Goal: Task Accomplishment & Management: Use online tool/utility

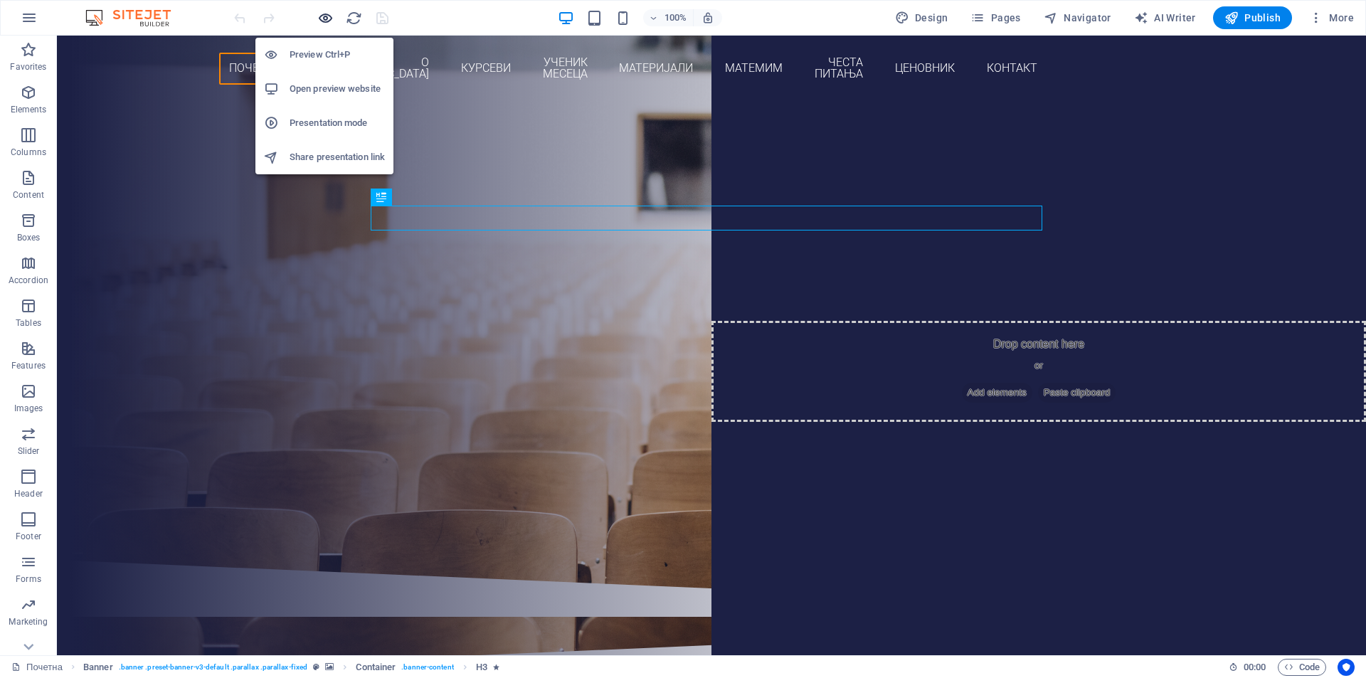
click at [333, 19] on icon "button" at bounding box center [325, 18] width 16 height 16
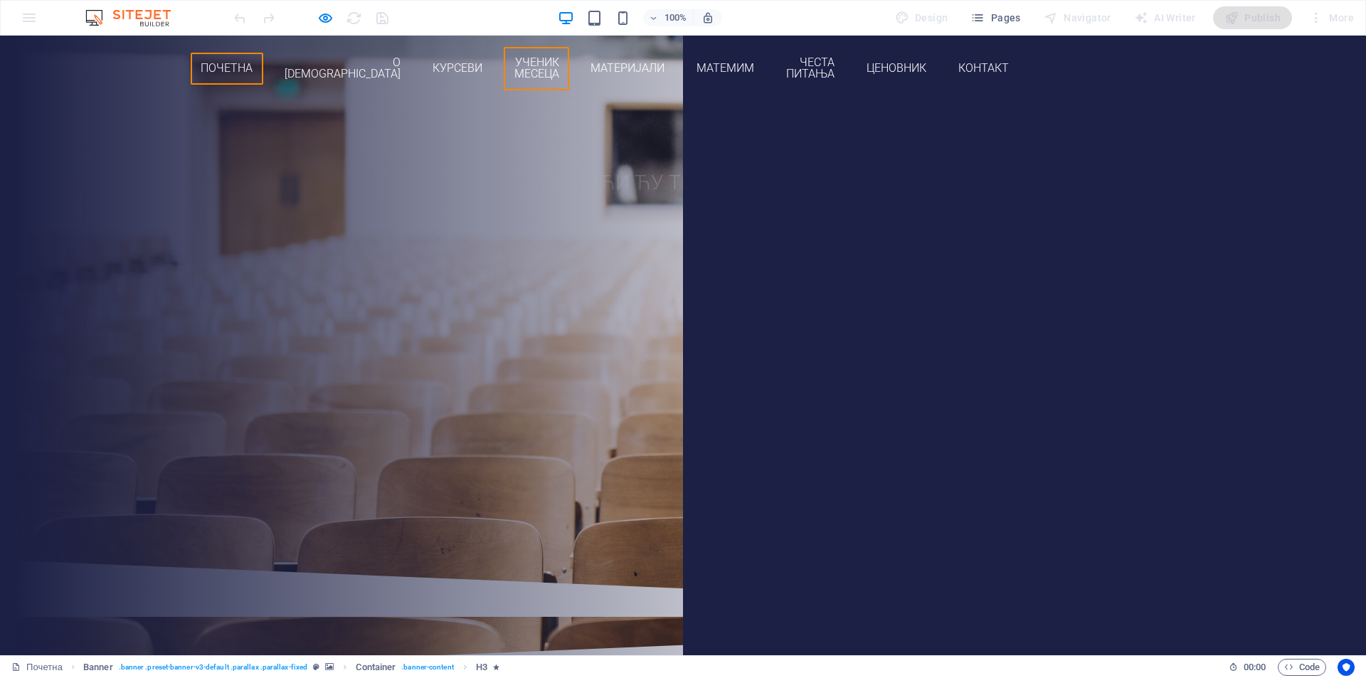
click at [569, 65] on link "Ученик месеца" at bounding box center [536, 68] width 65 height 43
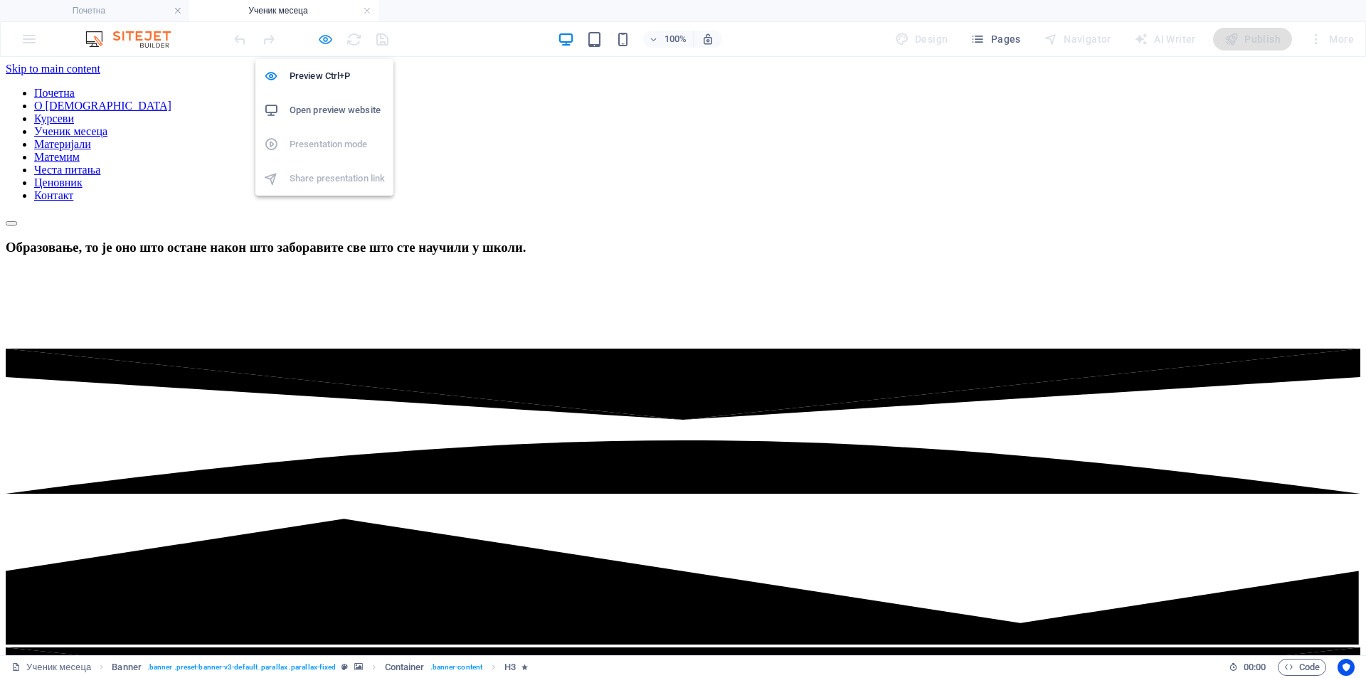
click at [326, 38] on icon "button" at bounding box center [325, 39] width 16 height 16
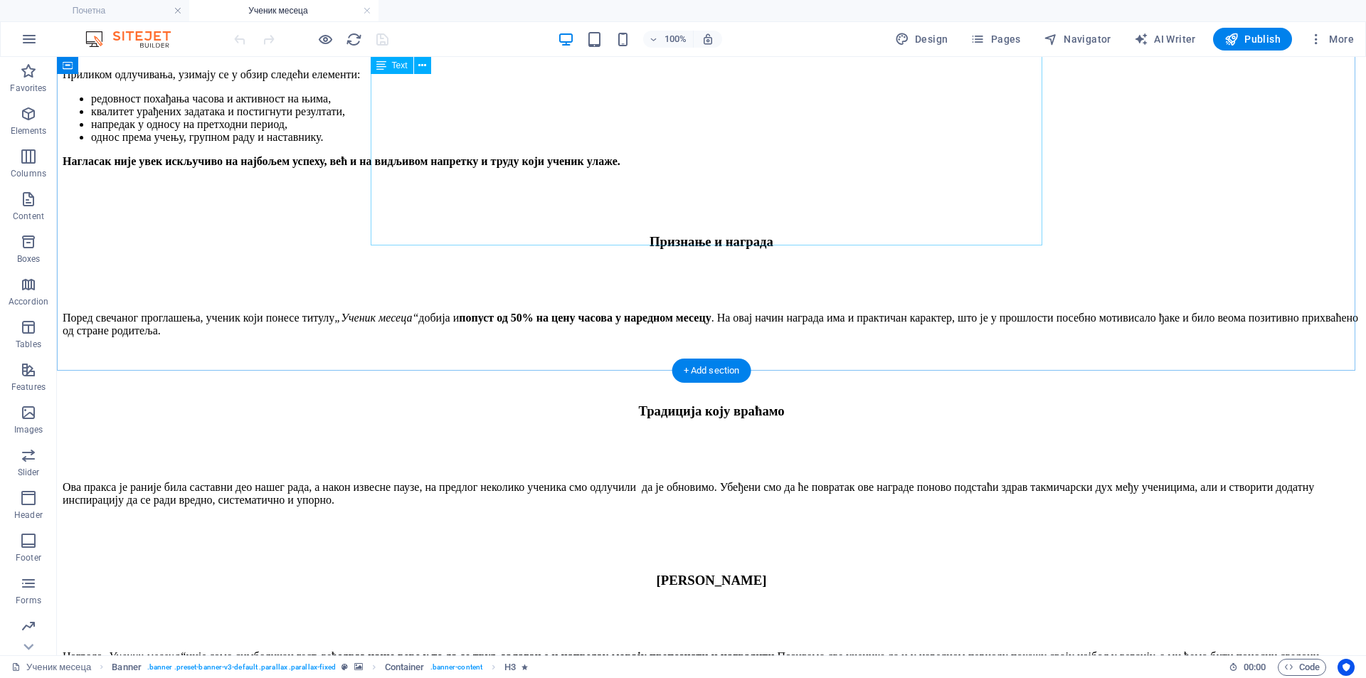
scroll to position [1542, 0]
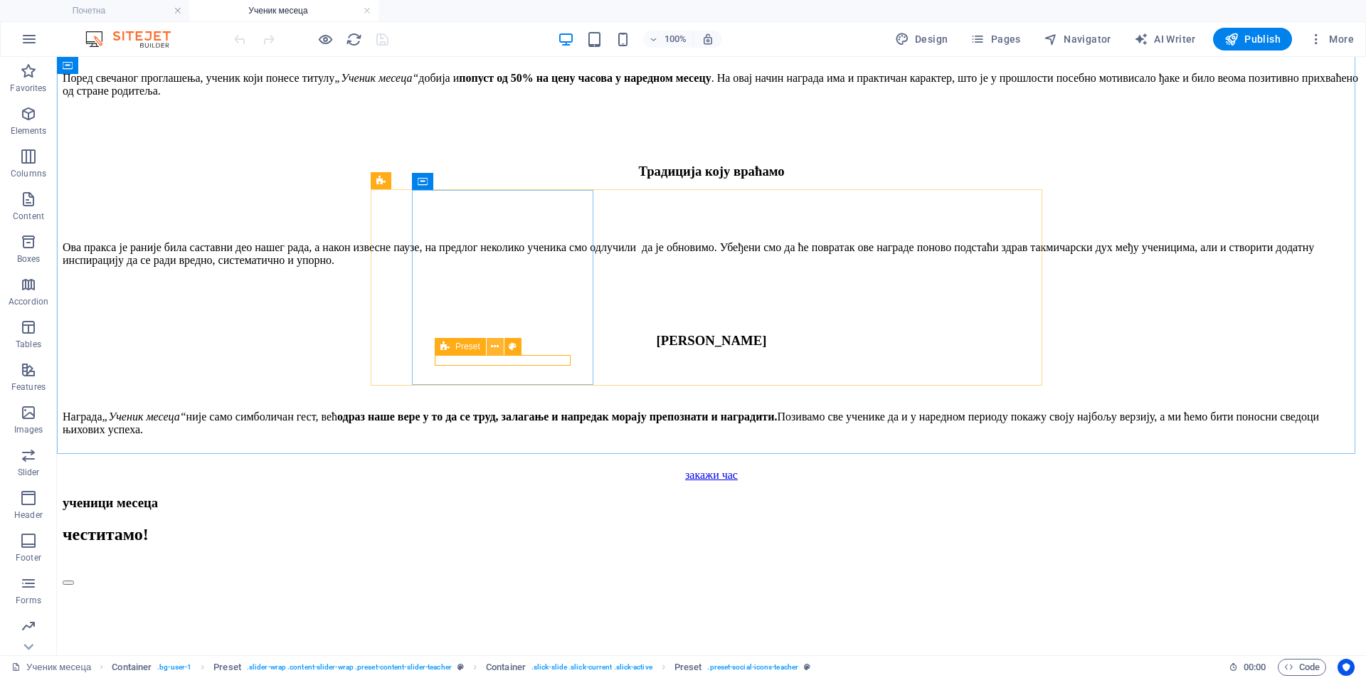
click at [495, 344] on icon at bounding box center [495, 346] width 8 height 15
click at [529, 347] on icon at bounding box center [528, 346] width 8 height 15
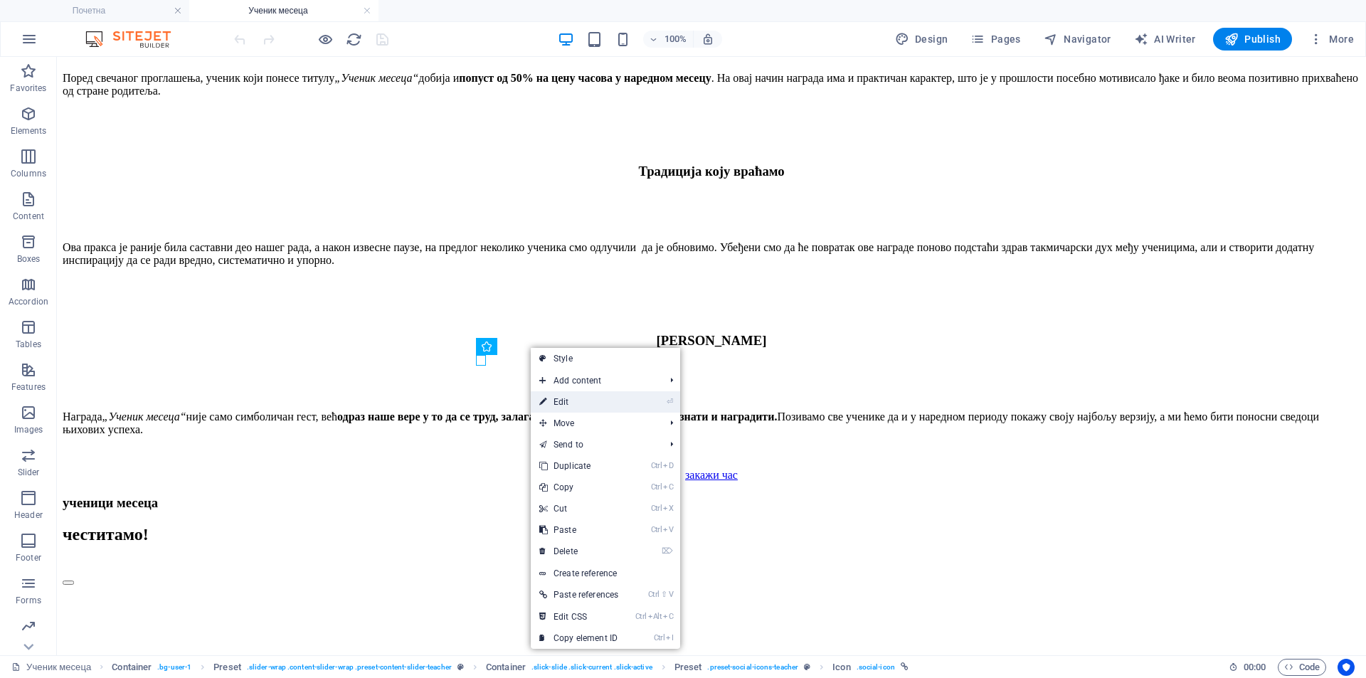
drag, startPoint x: 567, startPoint y: 402, endPoint x: 228, endPoint y: 215, distance: 387.0
click at [567, 402] on link "⏎ Edit" at bounding box center [579, 401] width 96 height 21
select select "xMidYMid"
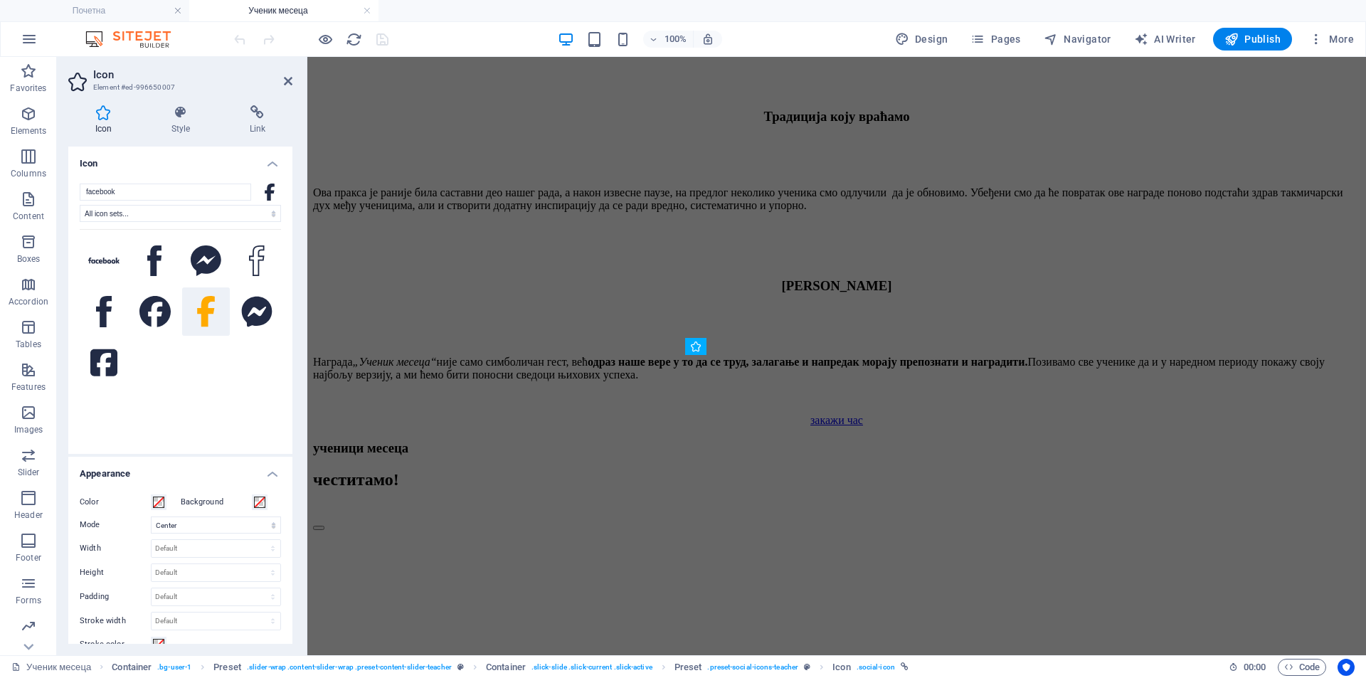
click at [169, 368] on div at bounding box center [180, 332] width 201 height 206
click at [139, 189] on input "facebook" at bounding box center [166, 192] width 172 height 17
click at [134, 216] on select "All icon sets... IcoFont Ionicons FontAwesome Brands FontAwesome Duotone FontAw…" at bounding box center [180, 213] width 201 height 17
click at [124, 213] on select "All icon sets... IcoFont Ionicons FontAwesome Brands FontAwesome Duotone FontAw…" at bounding box center [180, 213] width 201 height 17
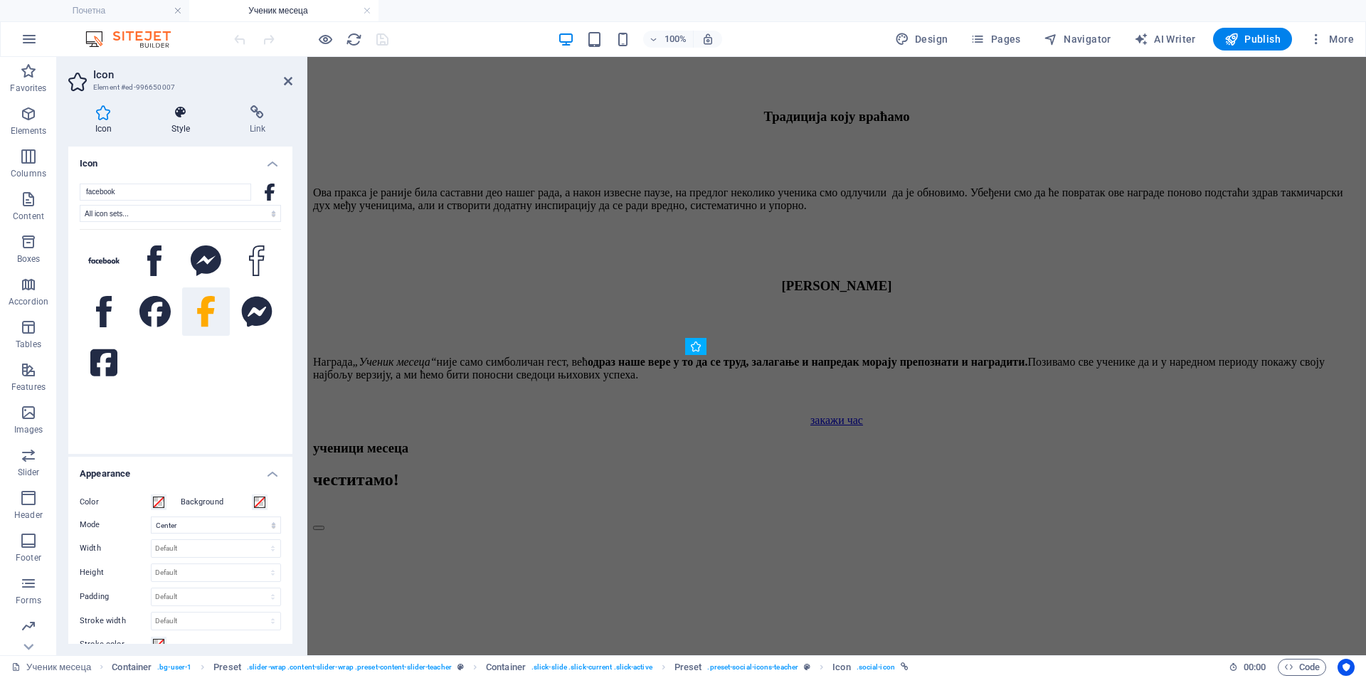
click at [180, 118] on icon at bounding box center [180, 112] width 73 height 14
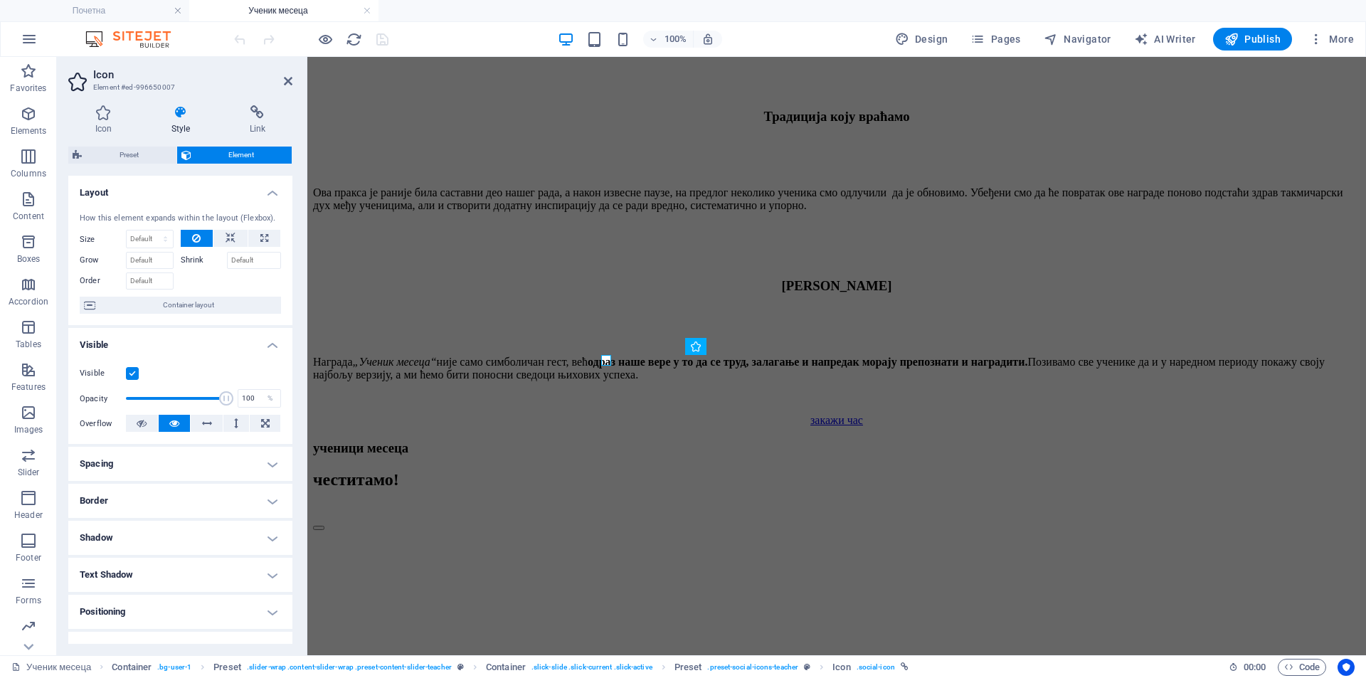
click at [134, 376] on label at bounding box center [132, 373] width 13 height 13
click at [0, 0] on input "Visible" at bounding box center [0, 0] width 0 height 0
click at [292, 80] on icon at bounding box center [288, 80] width 9 height 11
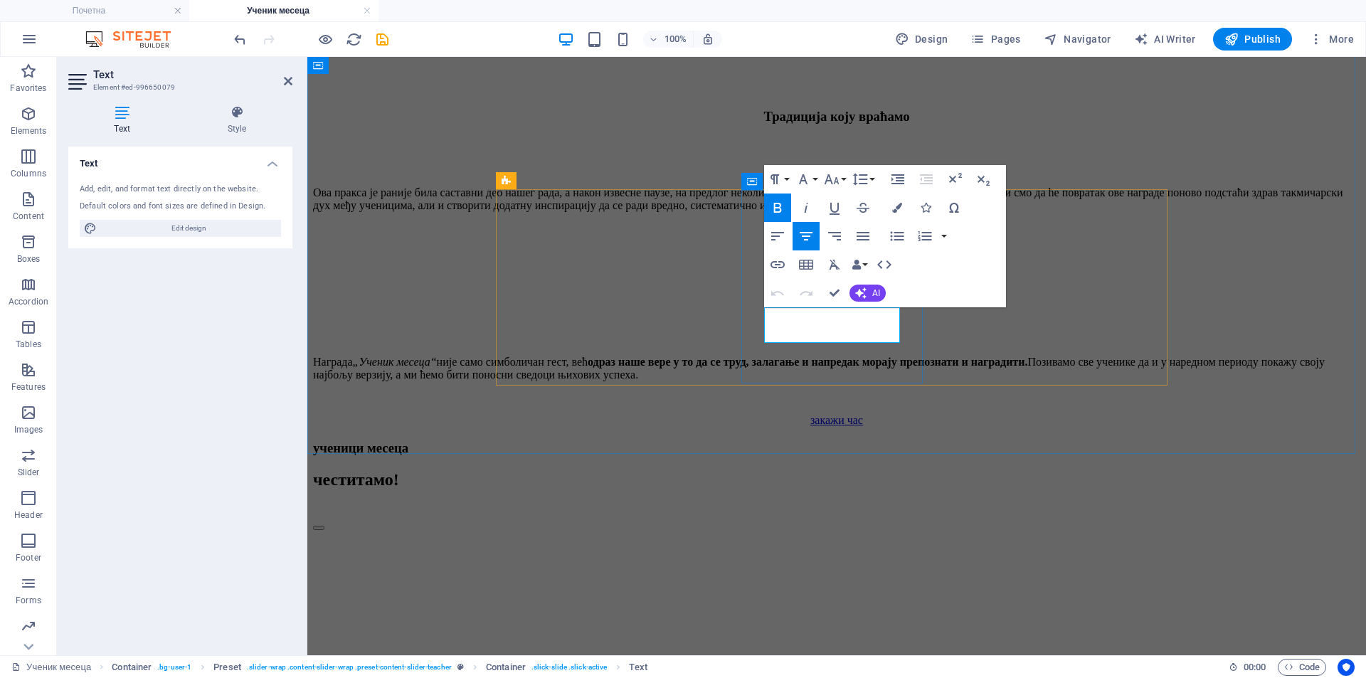
drag, startPoint x: 806, startPoint y: 334, endPoint x: 791, endPoint y: 333, distance: 15.7
drag, startPoint x: 808, startPoint y: 334, endPoint x: 798, endPoint y: 336, distance: 9.5
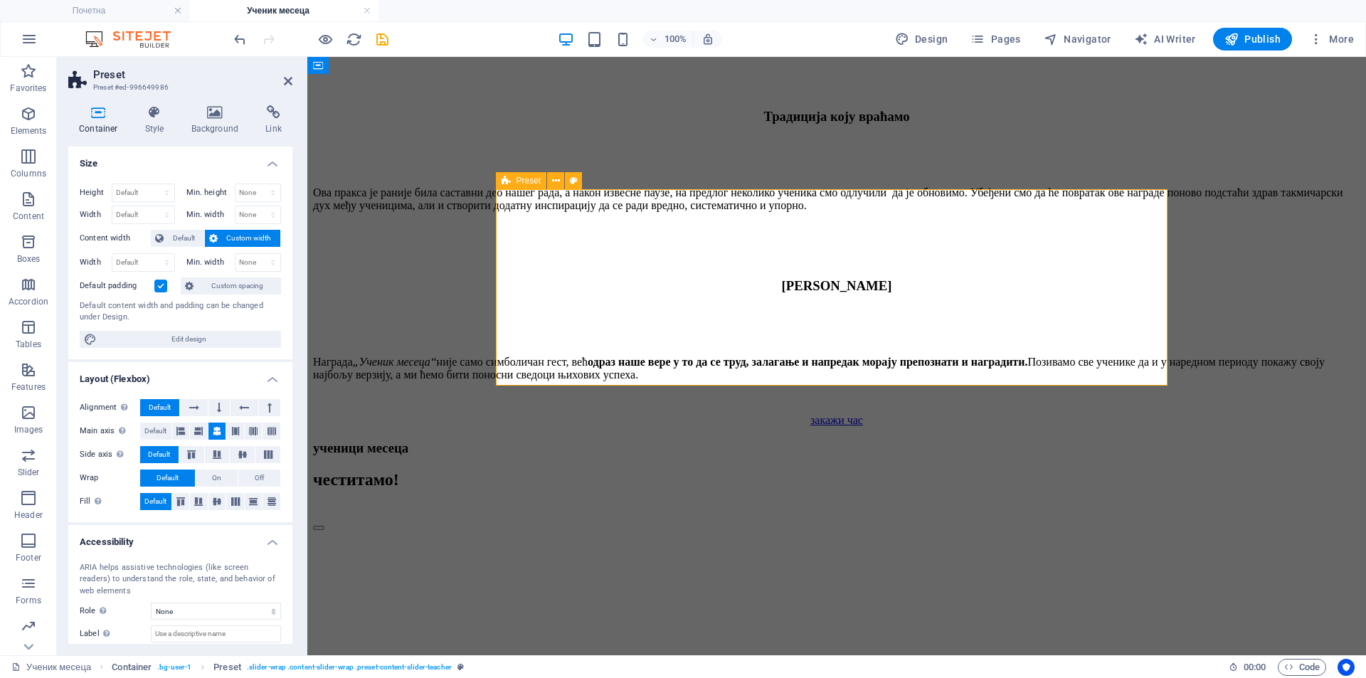
click at [288, 82] on icon at bounding box center [288, 80] width 9 height 11
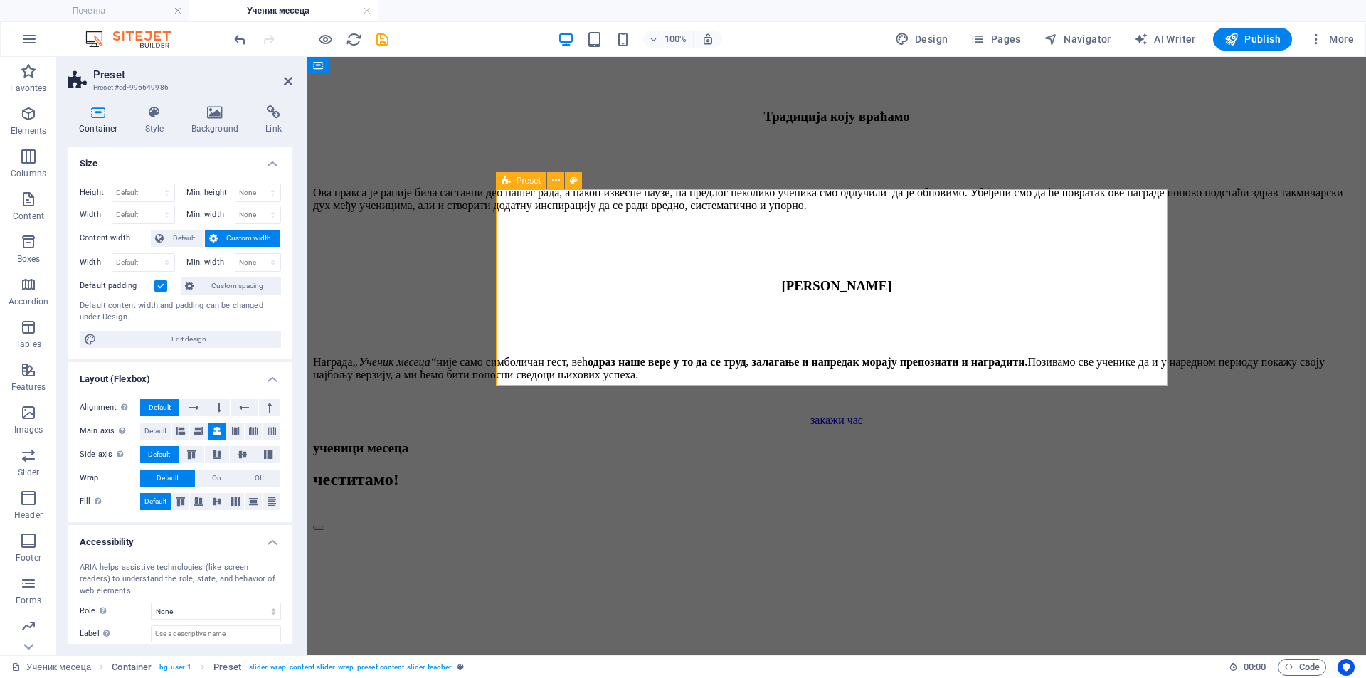
click at [288, 80] on icon at bounding box center [288, 80] width 9 height 11
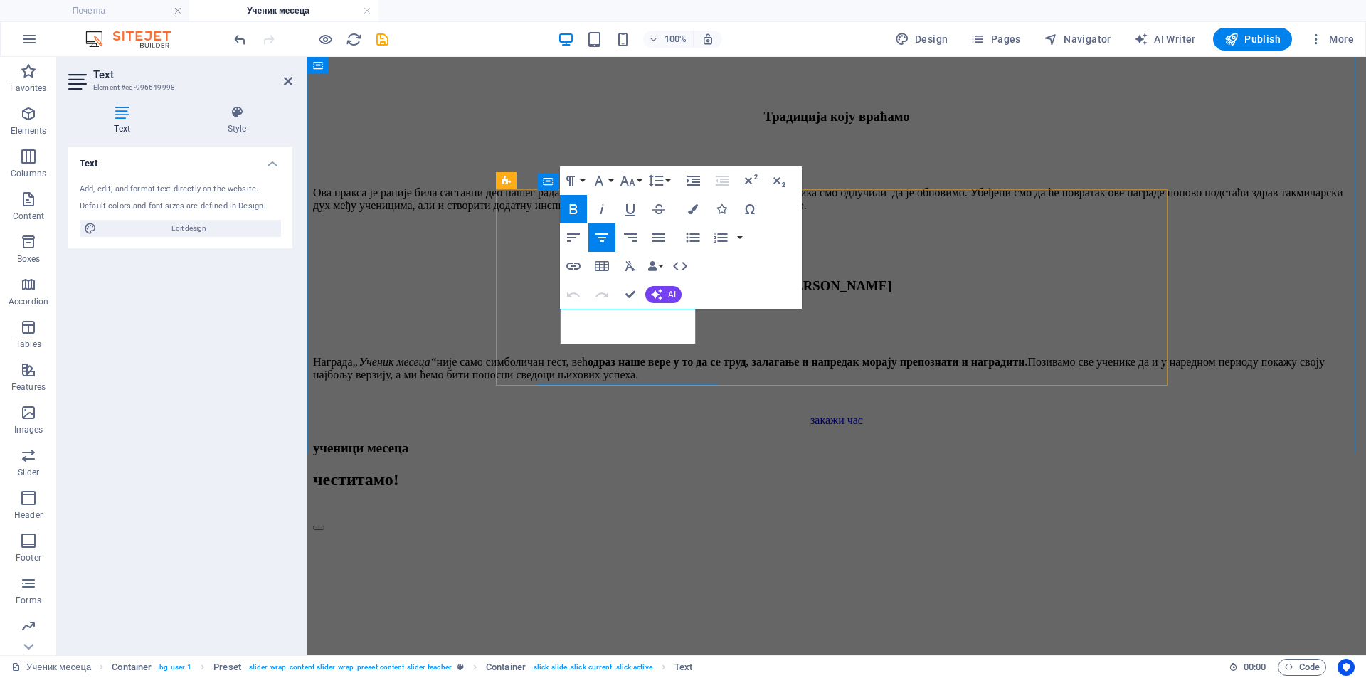
drag, startPoint x: 601, startPoint y: 338, endPoint x: 590, endPoint y: 334, distance: 11.9
click at [569, 292] on icon "button" at bounding box center [573, 294] width 17 height 17
drag, startPoint x: 628, startPoint y: 291, endPoint x: 592, endPoint y: 239, distance: 63.0
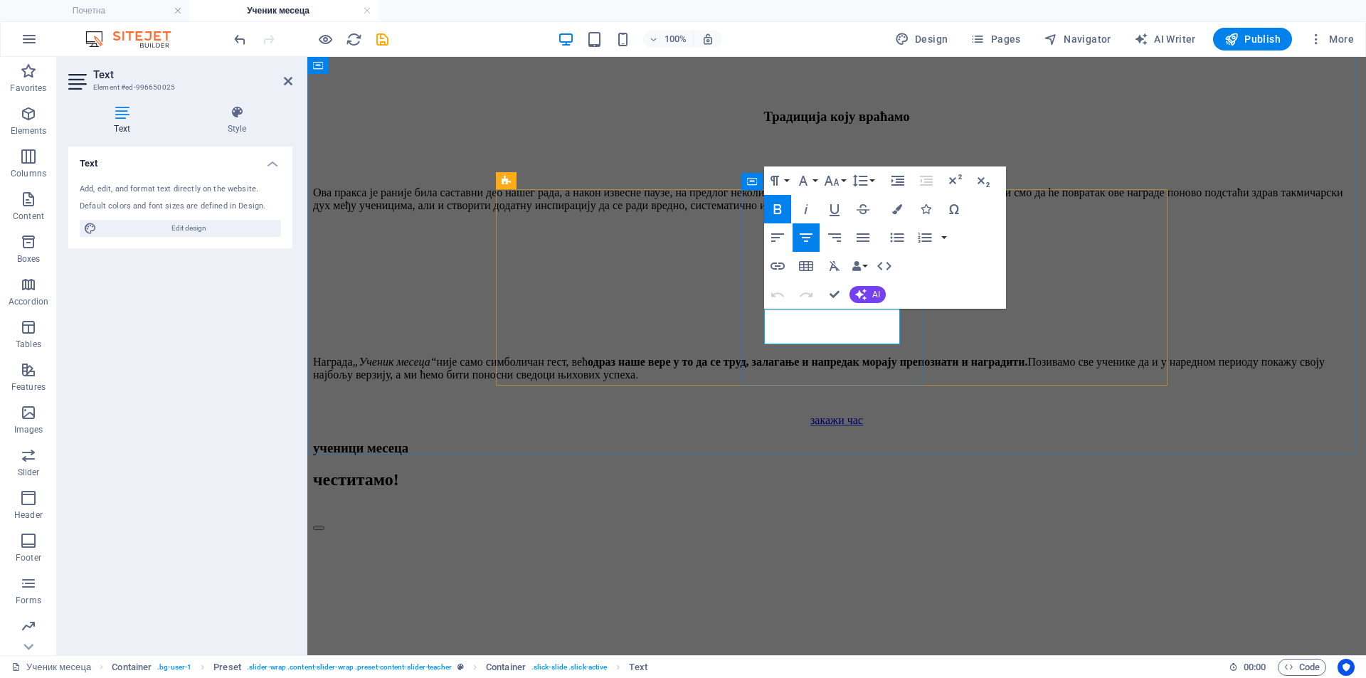
drag, startPoint x: 796, startPoint y: 336, endPoint x: 778, endPoint y: 337, distance: 17.8
drag, startPoint x: 833, startPoint y: 293, endPoint x: 823, endPoint y: 251, distance: 43.3
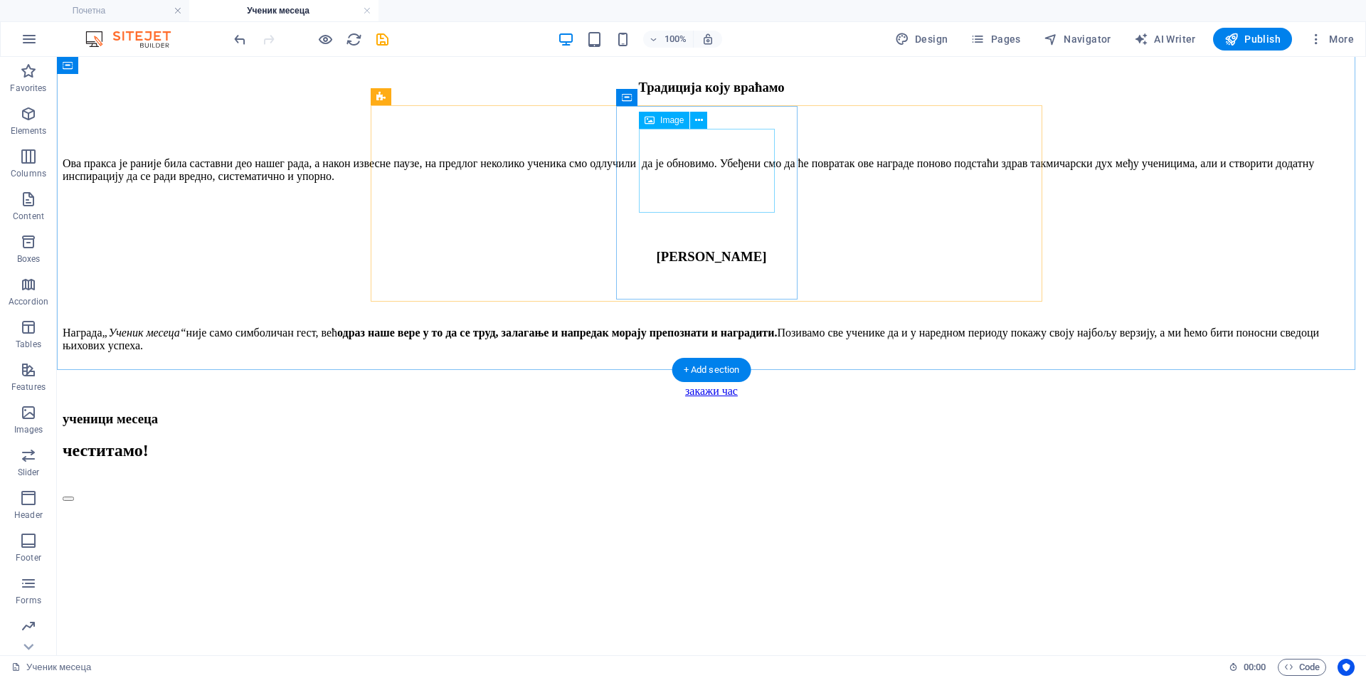
scroll to position [1507, 0]
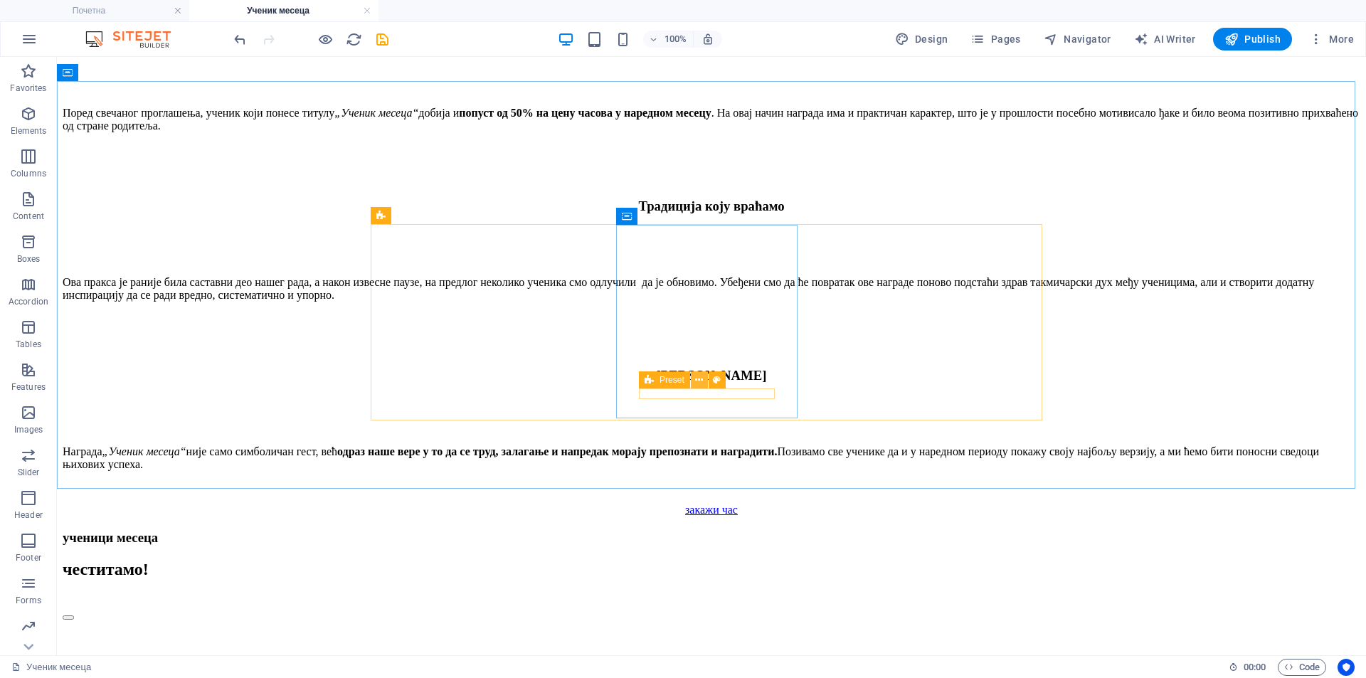
click at [702, 381] on icon at bounding box center [699, 380] width 8 height 15
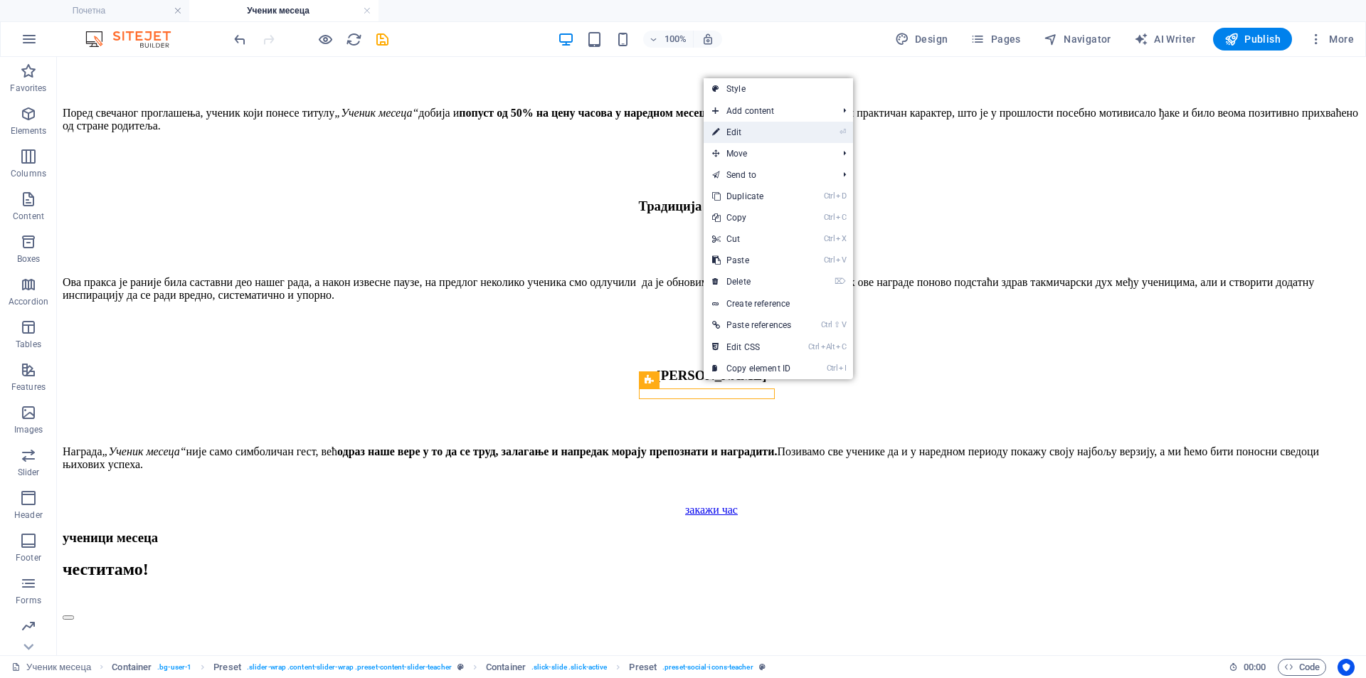
click at [764, 132] on link "⏎ Edit" at bounding box center [752, 132] width 96 height 21
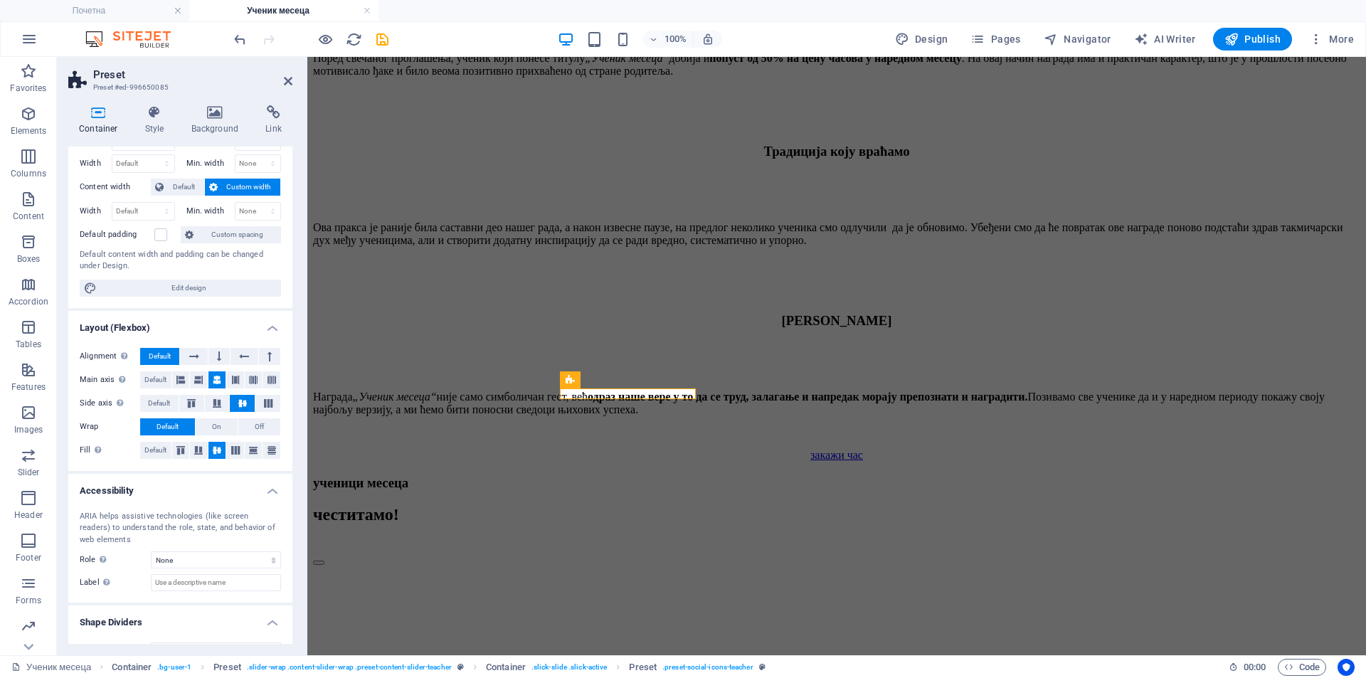
scroll to position [78, 0]
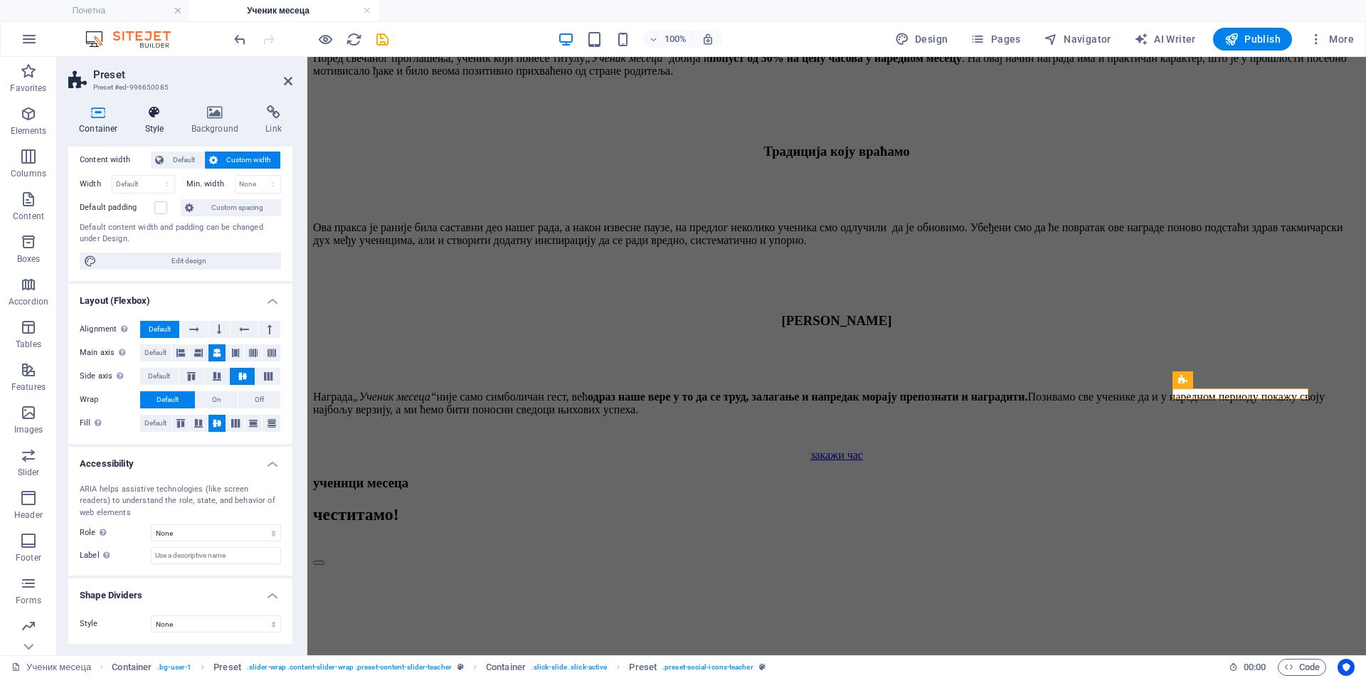
click at [147, 115] on icon at bounding box center [154, 112] width 41 height 14
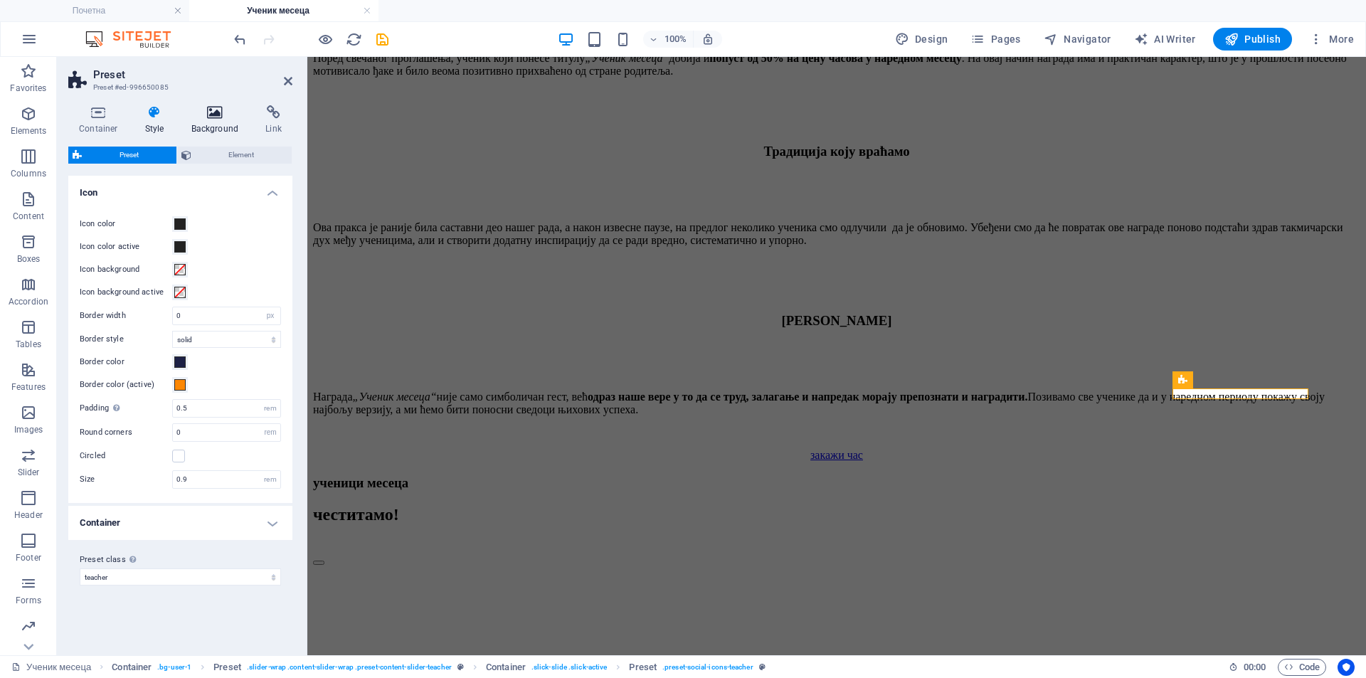
click at [196, 115] on icon at bounding box center [215, 112] width 69 height 14
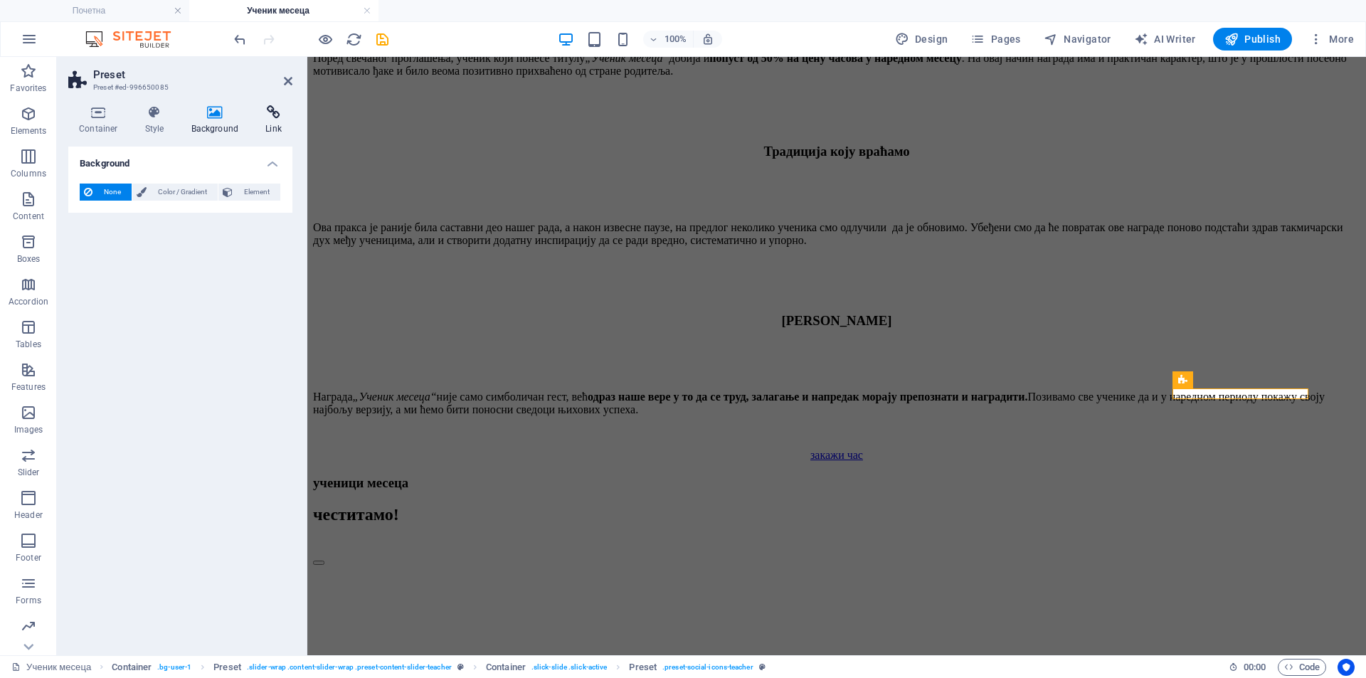
click at [279, 112] on icon at bounding box center [274, 112] width 38 height 14
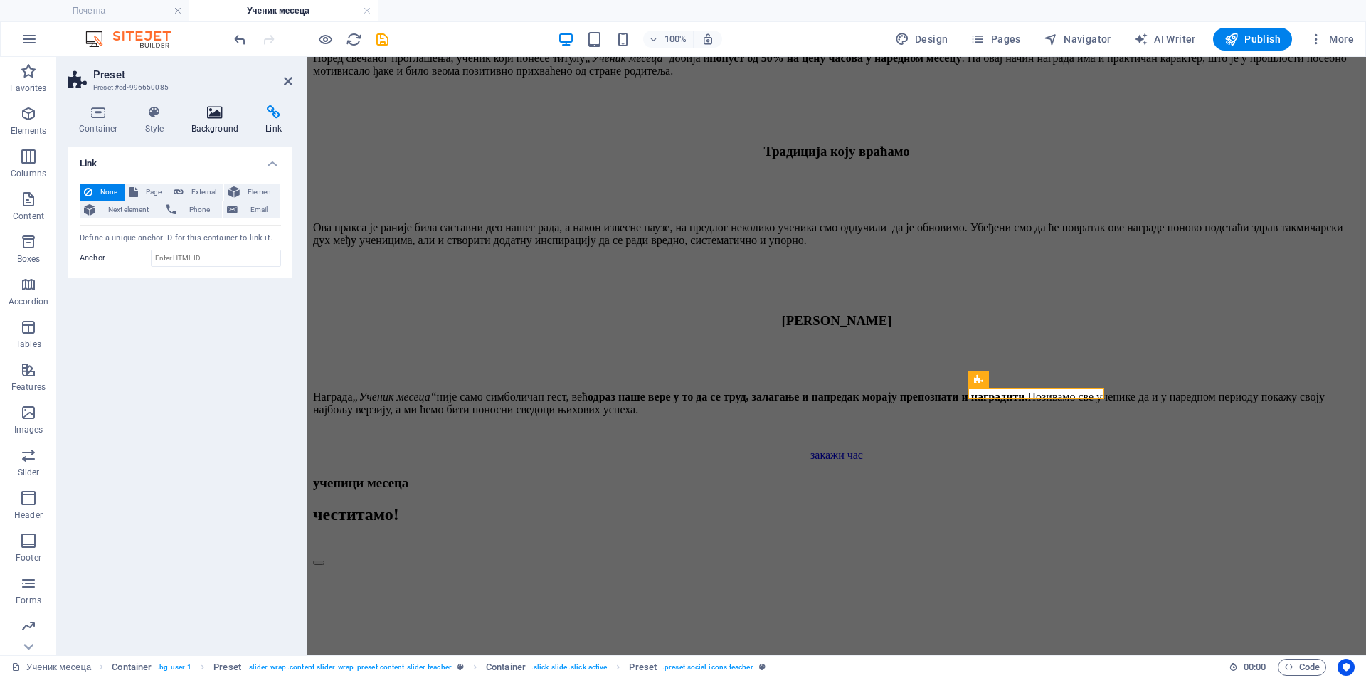
click at [191, 119] on icon at bounding box center [215, 112] width 69 height 14
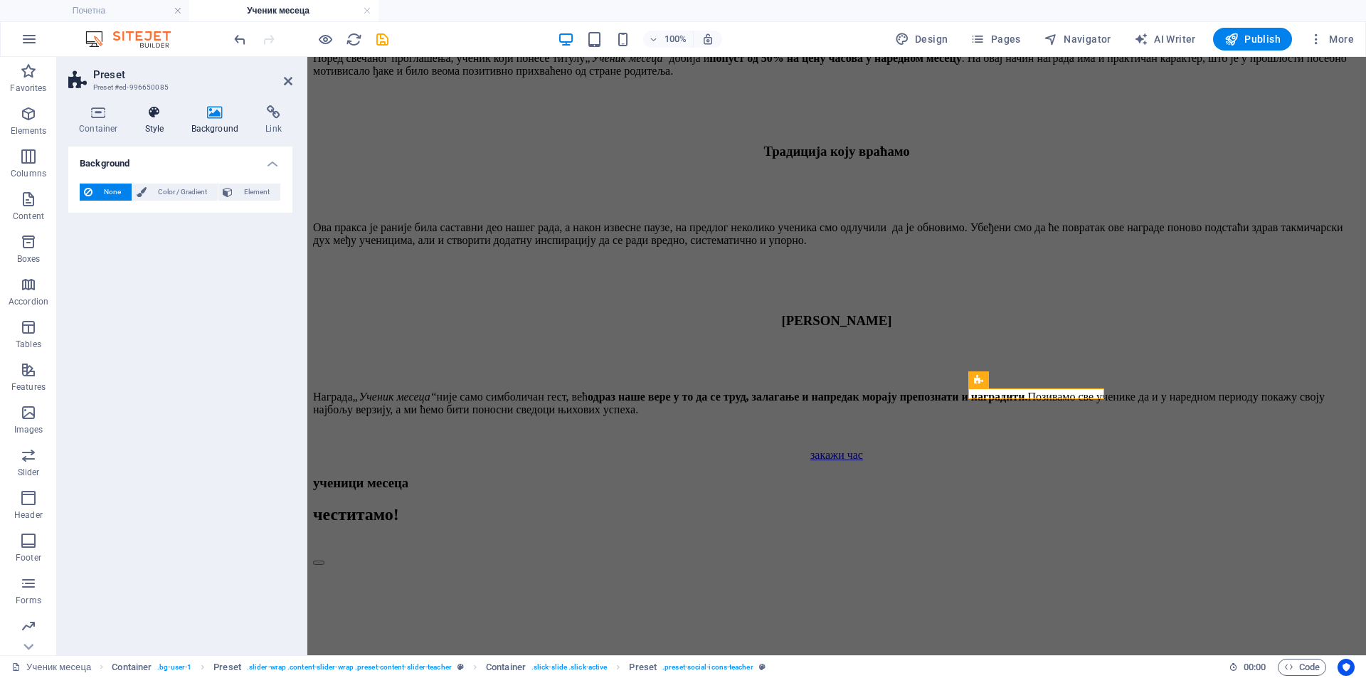
click at [152, 119] on icon at bounding box center [154, 112] width 41 height 14
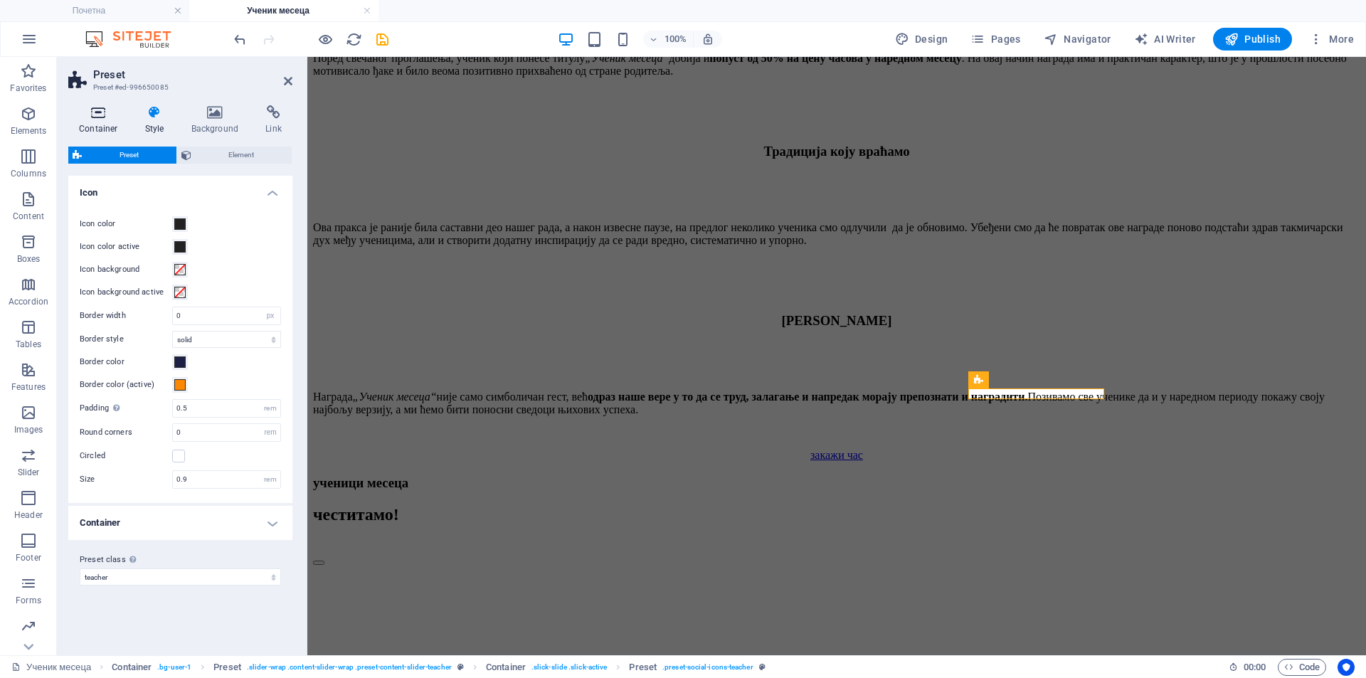
click at [100, 119] on icon at bounding box center [98, 112] width 60 height 14
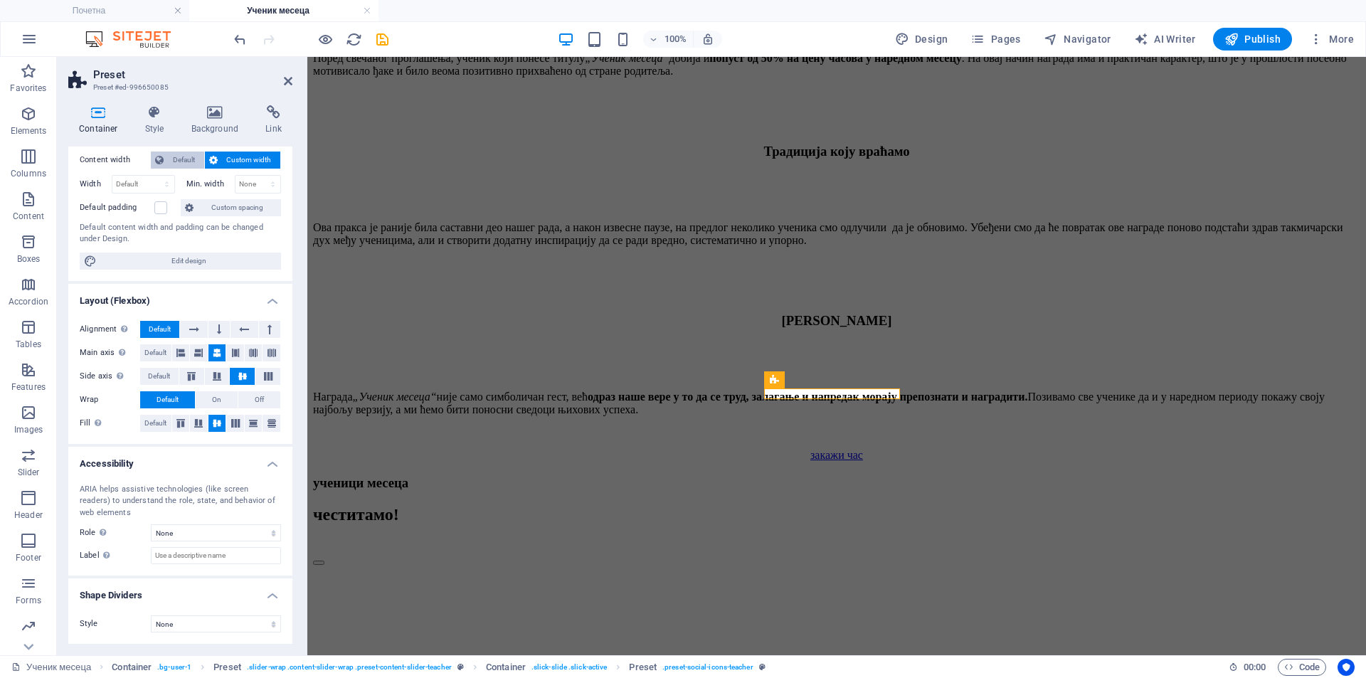
click at [165, 160] on button "Default" at bounding box center [177, 160] width 53 height 17
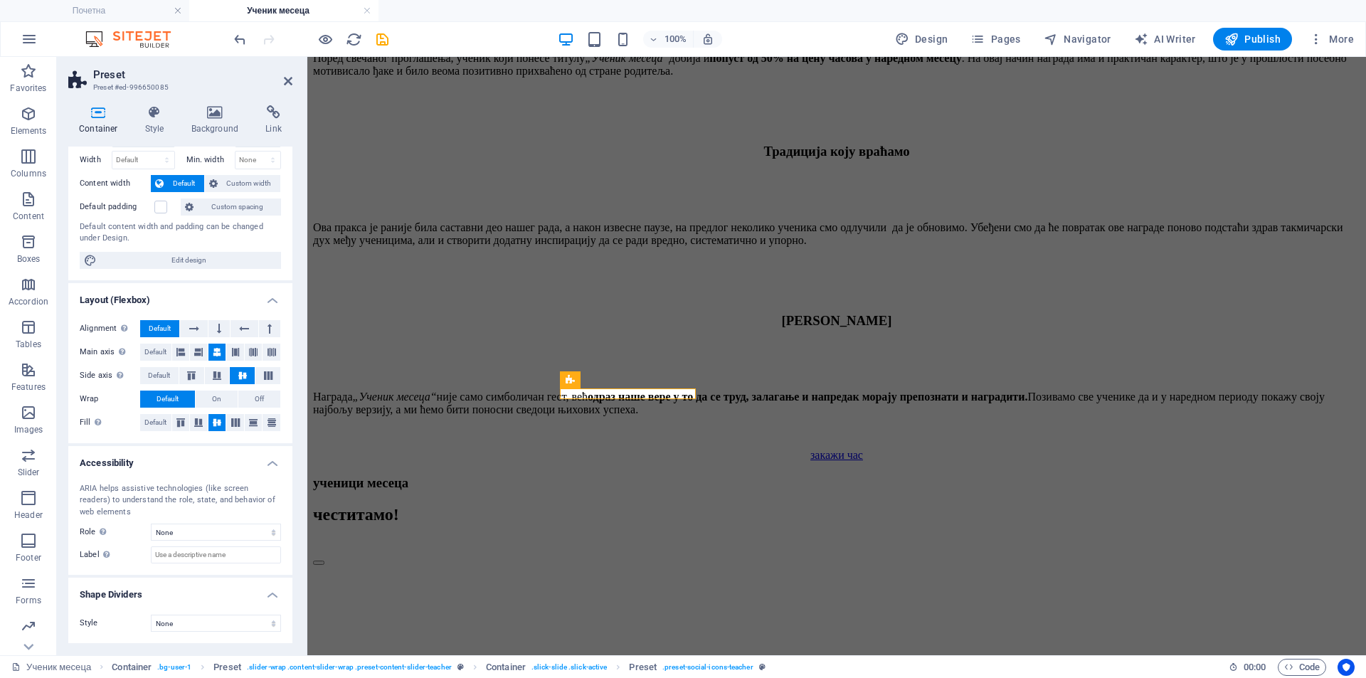
scroll to position [54, 0]
click at [97, 120] on h4 "Container" at bounding box center [101, 120] width 66 height 30
click at [287, 80] on icon at bounding box center [288, 80] width 9 height 11
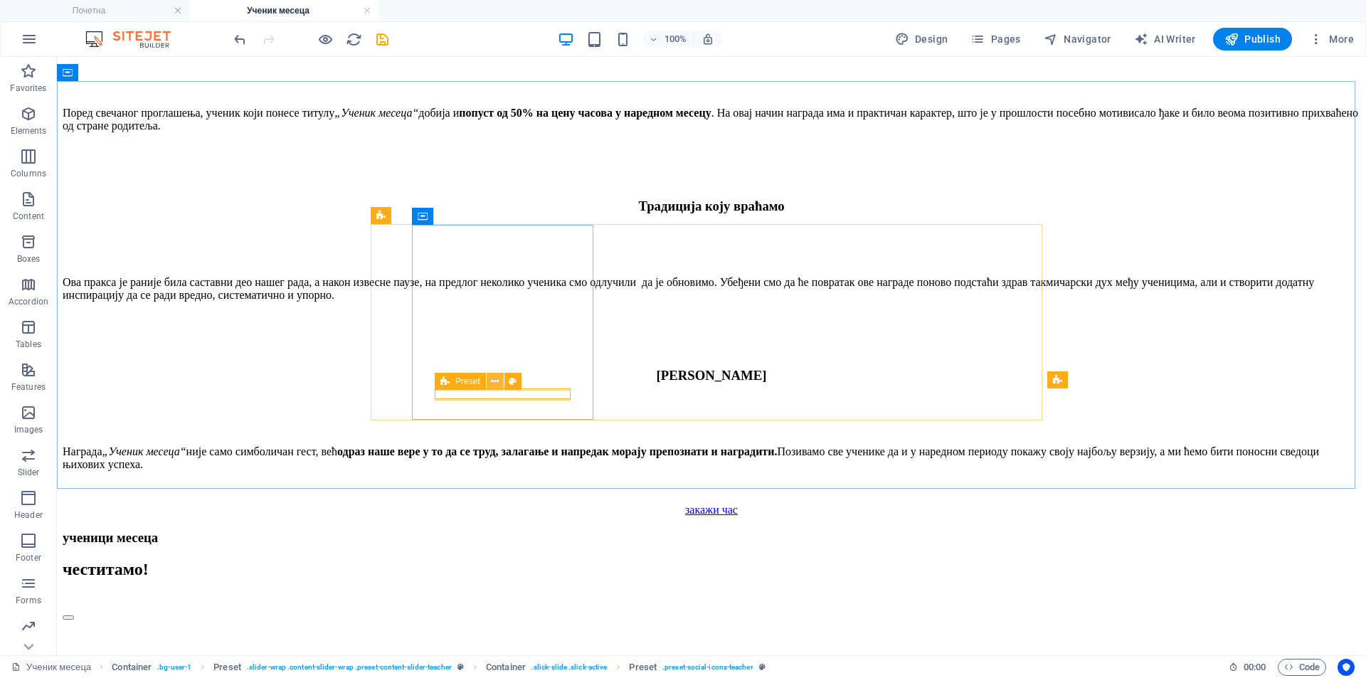
click at [497, 388] on icon at bounding box center [495, 381] width 8 height 15
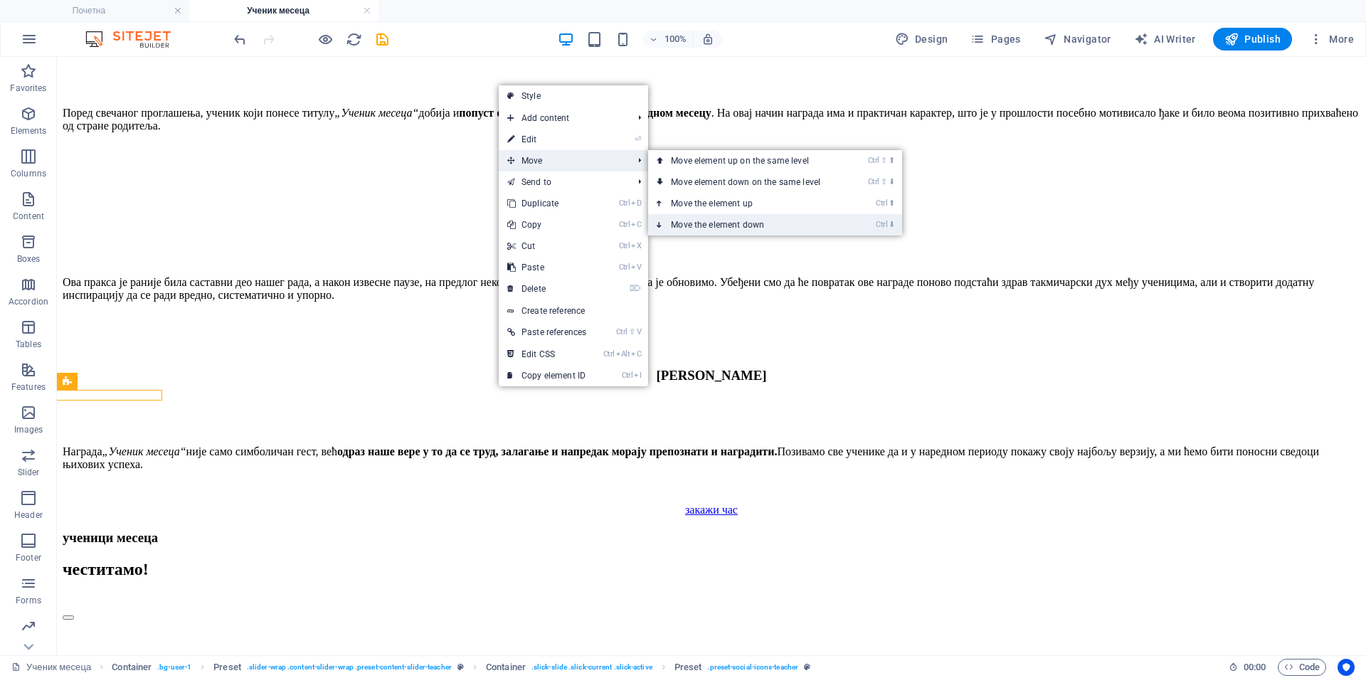
click at [739, 221] on link "Ctrl ⬇ Move the element down" at bounding box center [748, 224] width 201 height 21
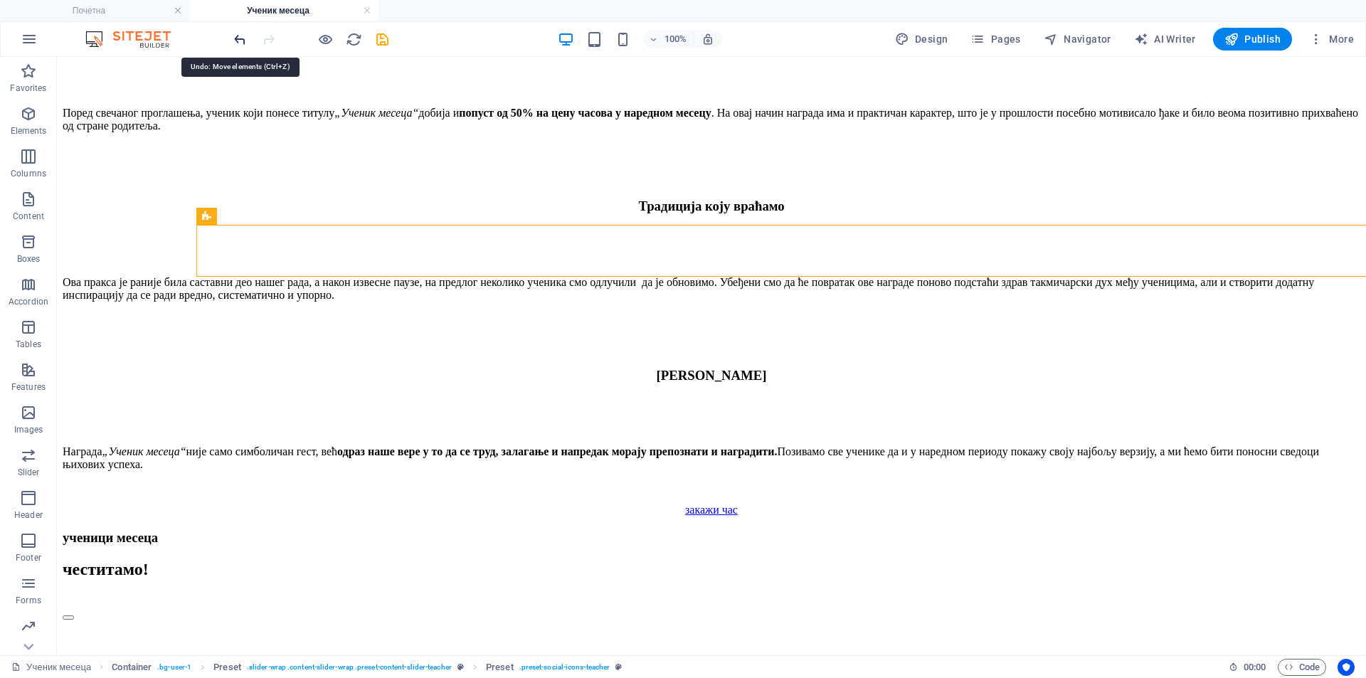
click at [238, 40] on icon "undo" at bounding box center [240, 39] width 16 height 16
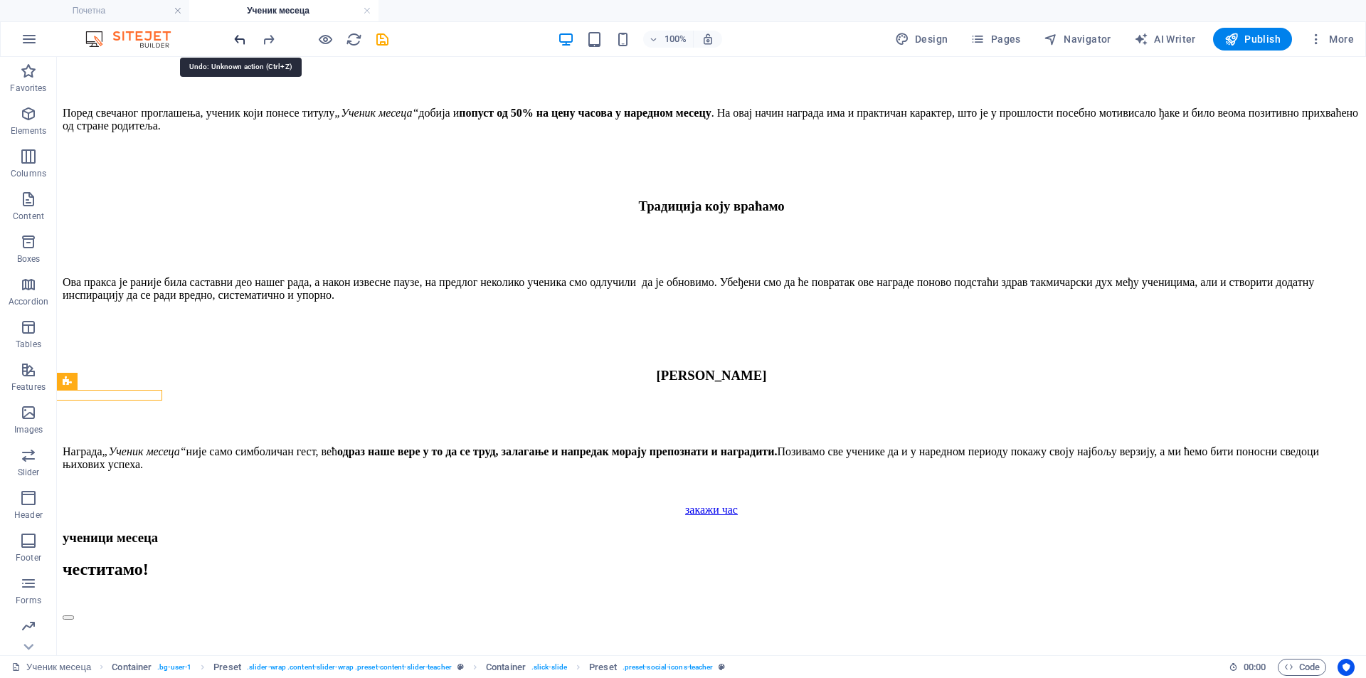
click at [238, 40] on icon "undo" at bounding box center [240, 39] width 16 height 16
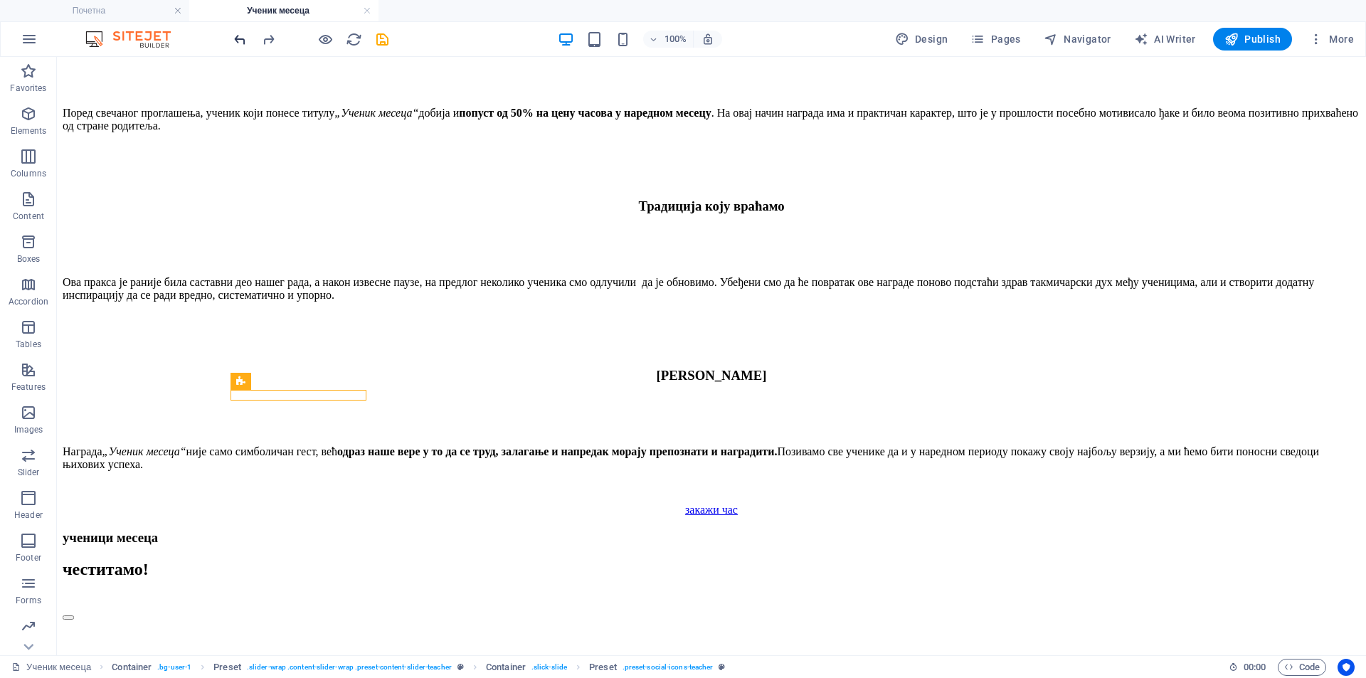
click at [238, 40] on icon "undo" at bounding box center [240, 39] width 16 height 16
click at [238, 40] on div at bounding box center [310, 39] width 159 height 23
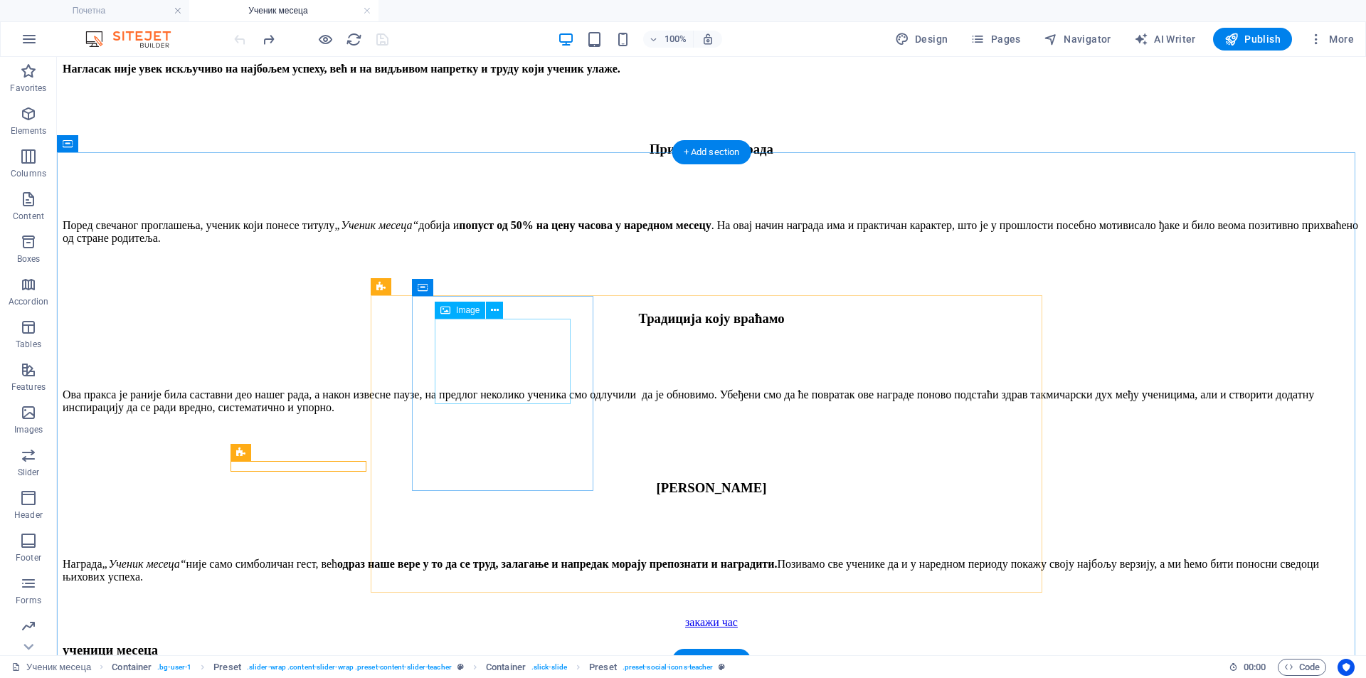
scroll to position [1389, 0]
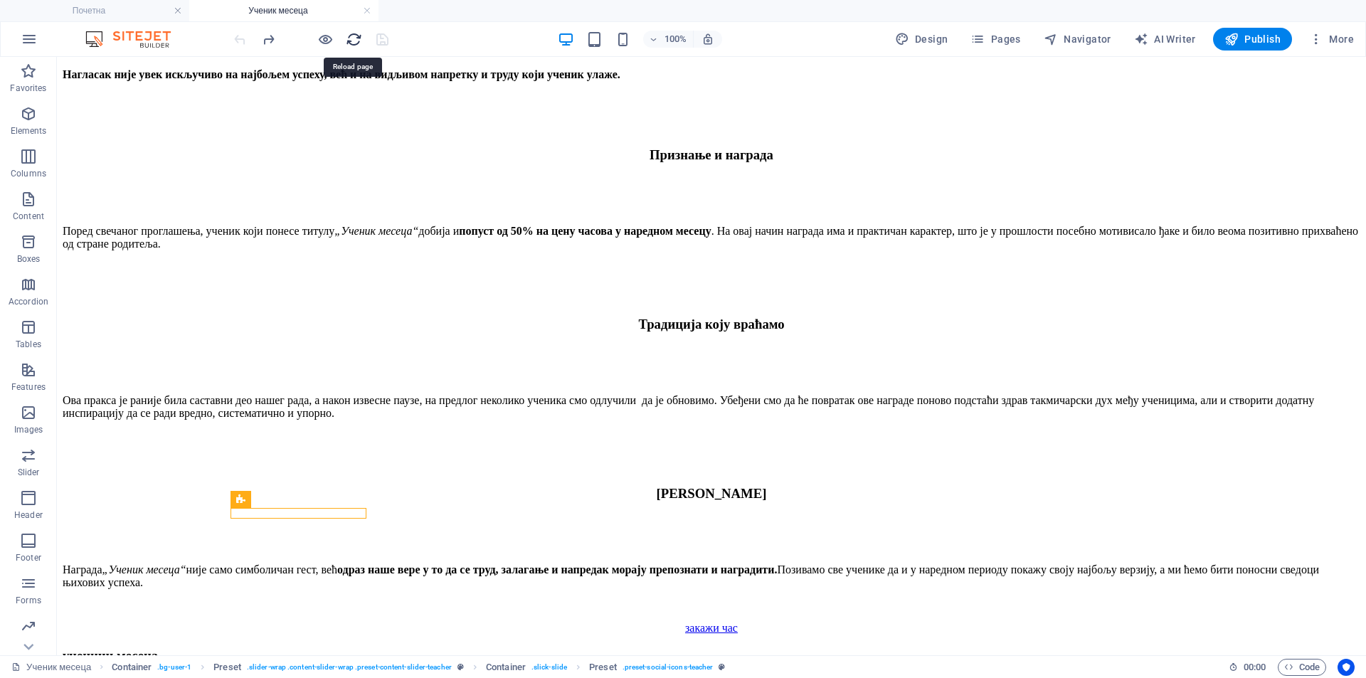
click at [357, 36] on icon "reload" at bounding box center [354, 39] width 16 height 16
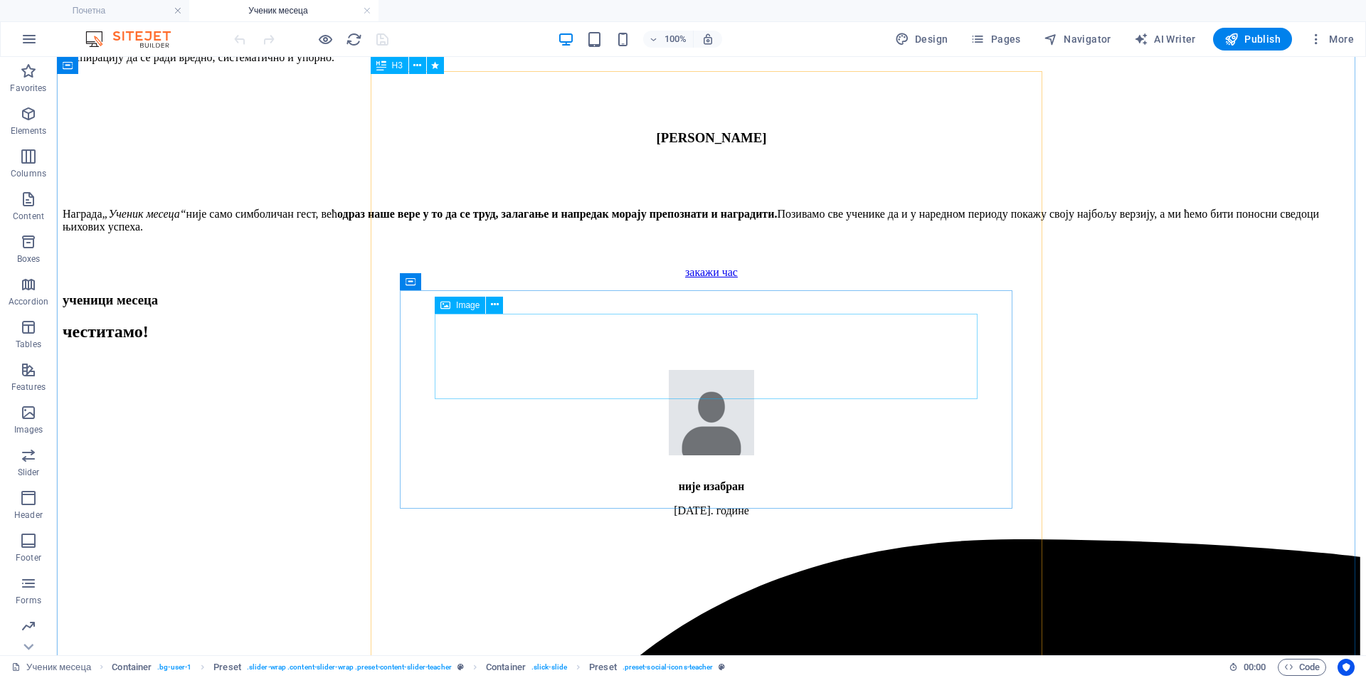
scroll to position [1779, 0]
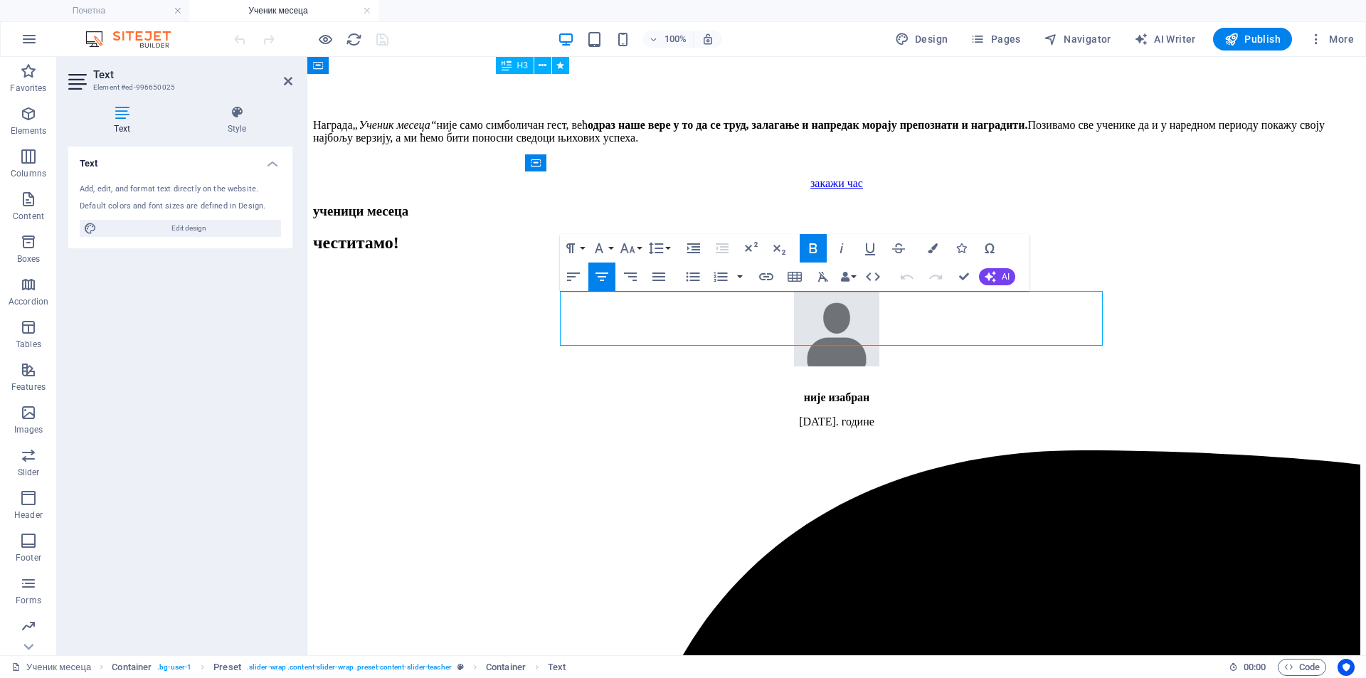
drag, startPoint x: 803, startPoint y: 319, endPoint x: 758, endPoint y: 319, distance: 44.8
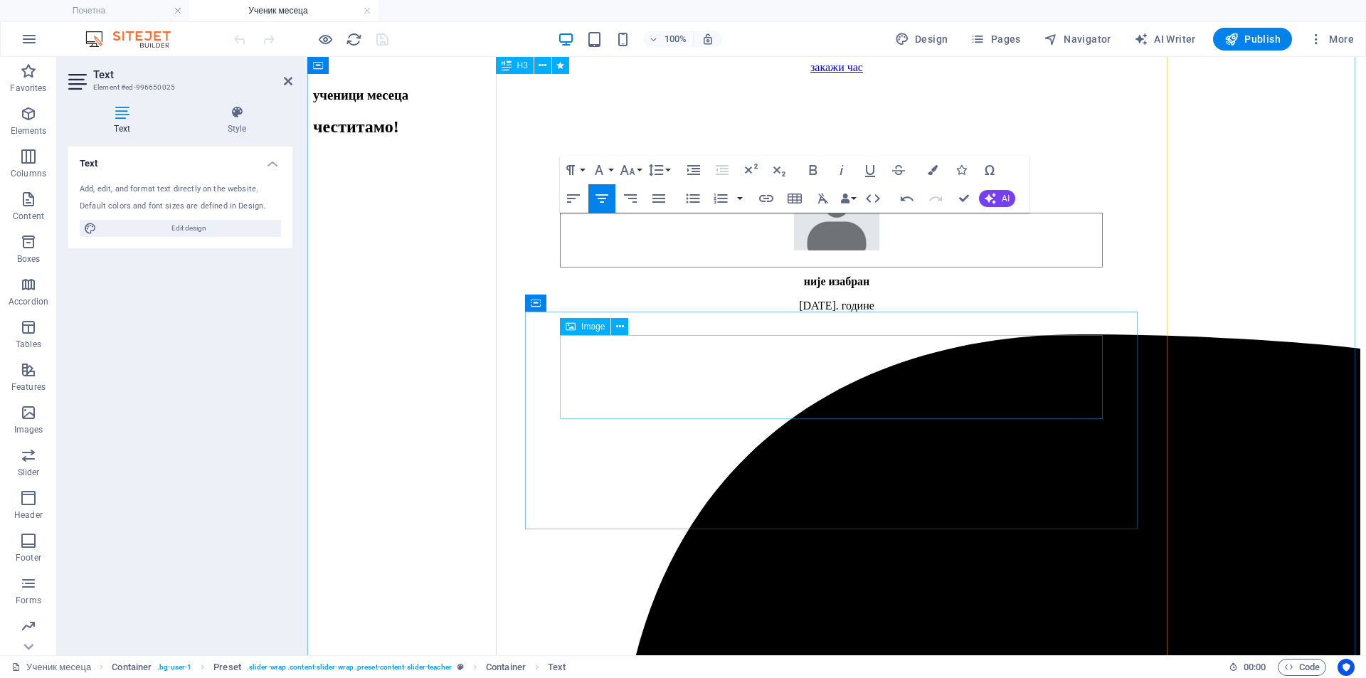
scroll to position [1898, 0]
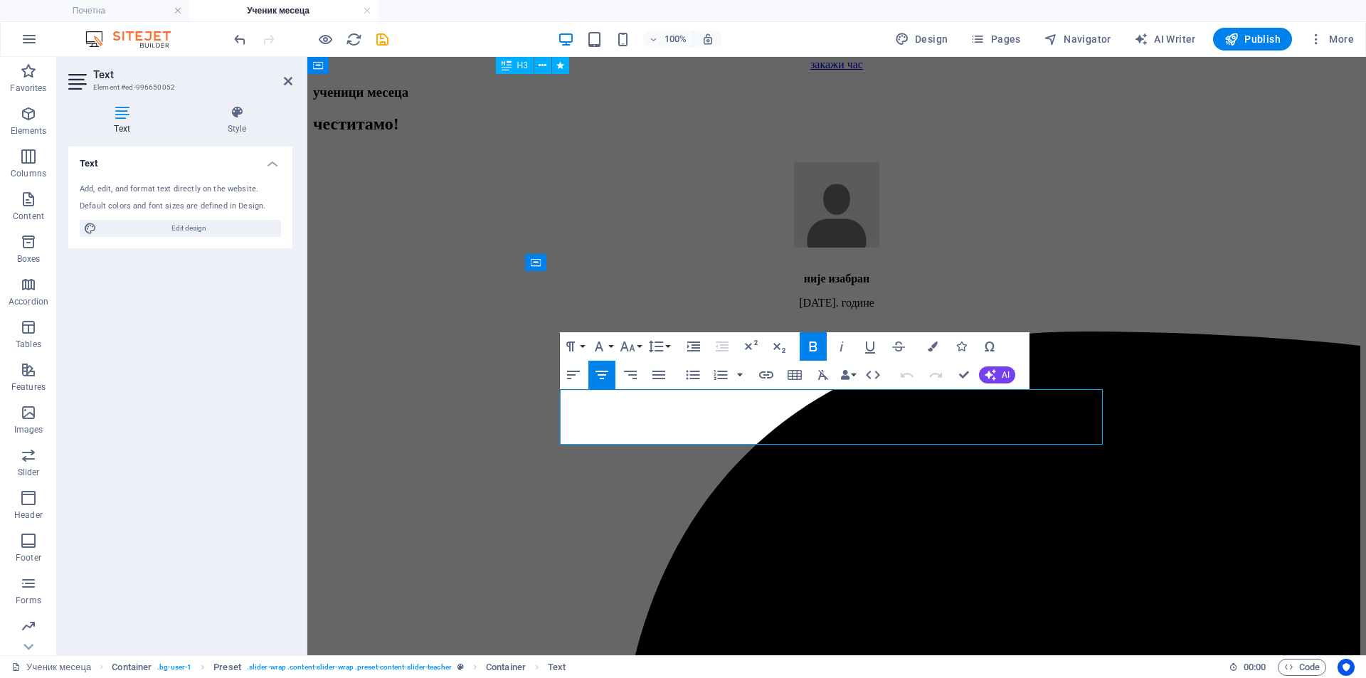
drag, startPoint x: 798, startPoint y: 418, endPoint x: 760, endPoint y: 418, distance: 37.7
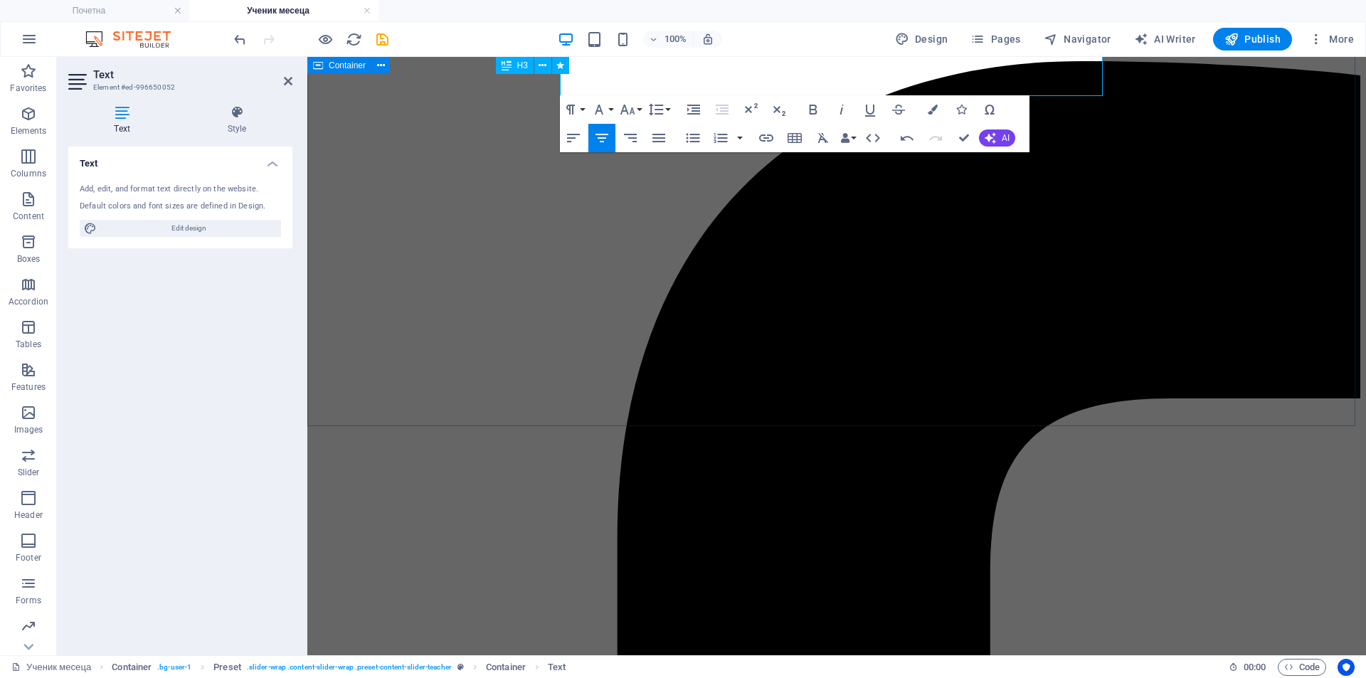
scroll to position [2254, 0]
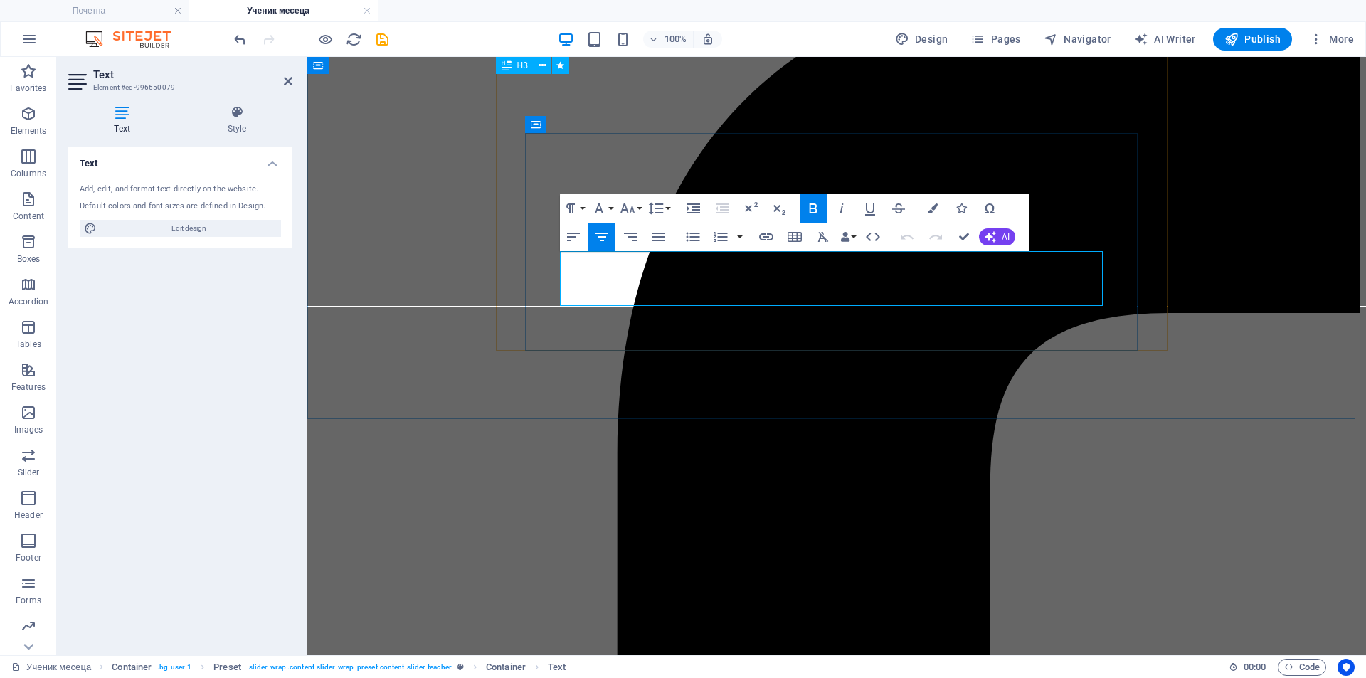
drag, startPoint x: 803, startPoint y: 280, endPoint x: 765, endPoint y: 278, distance: 37.8
drag, startPoint x: 959, startPoint y: 238, endPoint x: 850, endPoint y: 206, distance: 112.6
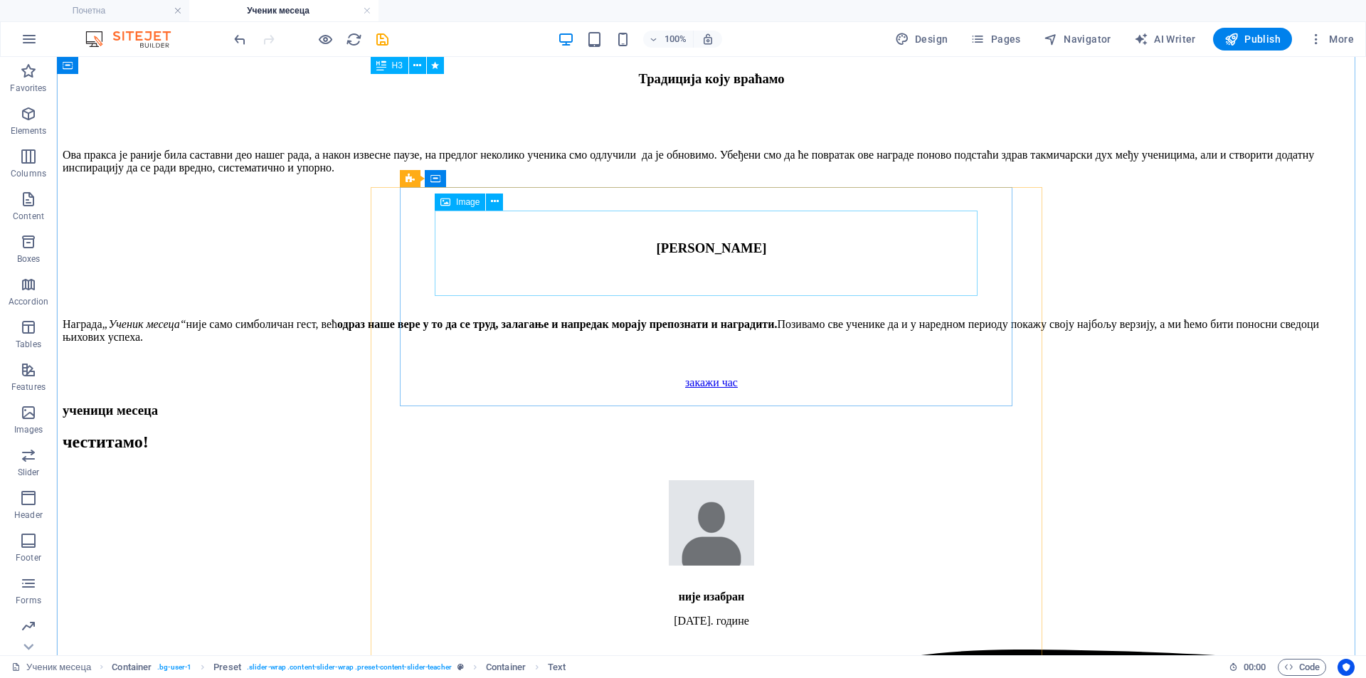
scroll to position [1660, 0]
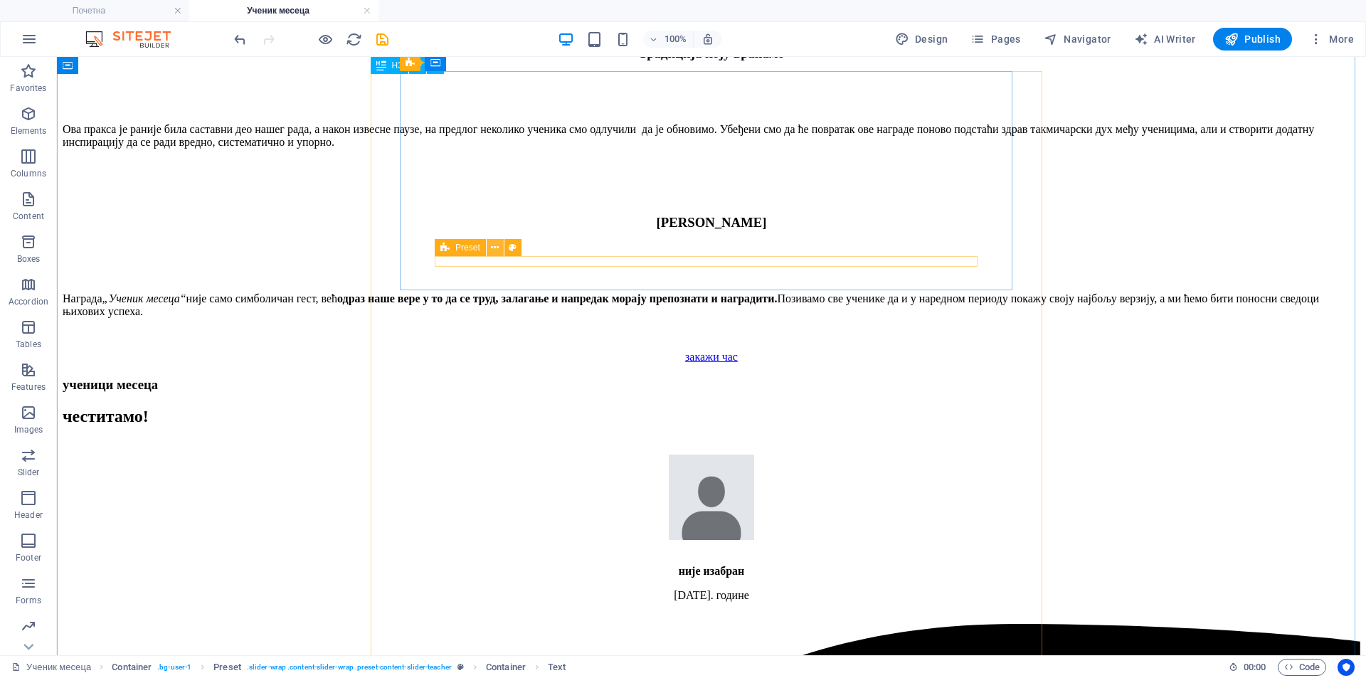
click at [497, 250] on icon at bounding box center [495, 248] width 8 height 15
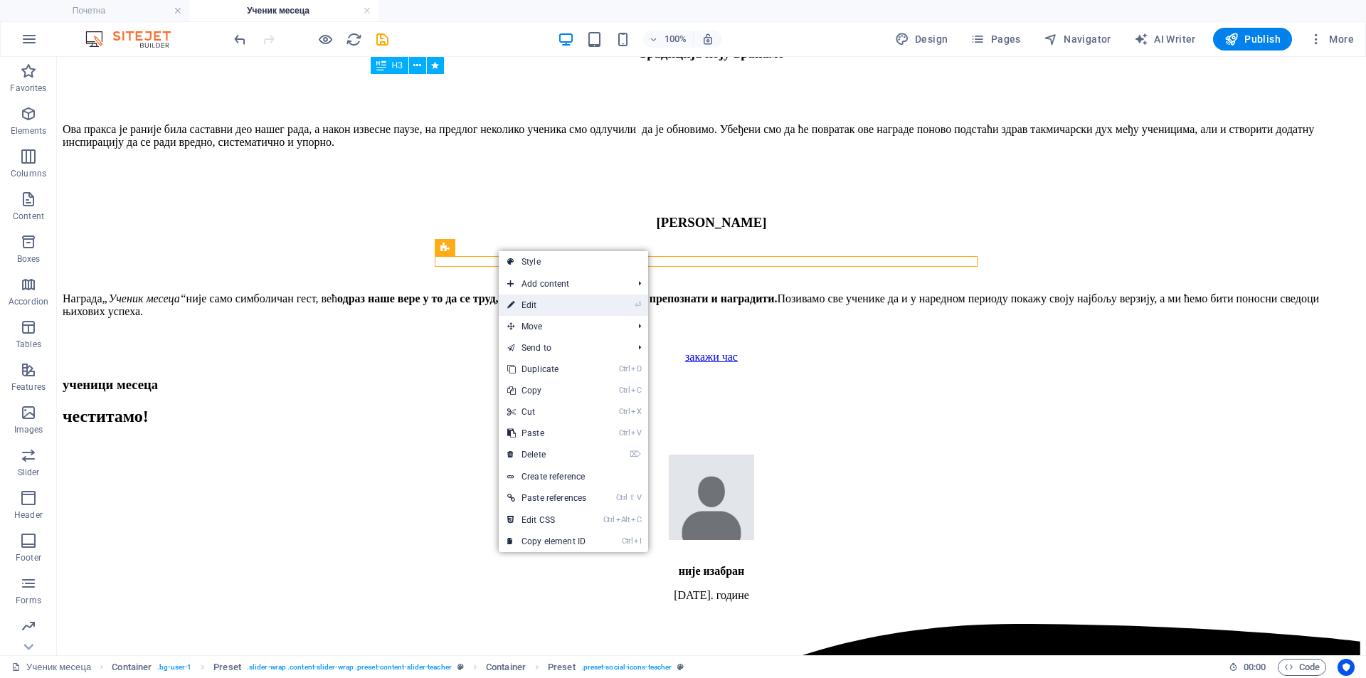
click at [551, 302] on link "⏎ Edit" at bounding box center [547, 305] width 96 height 21
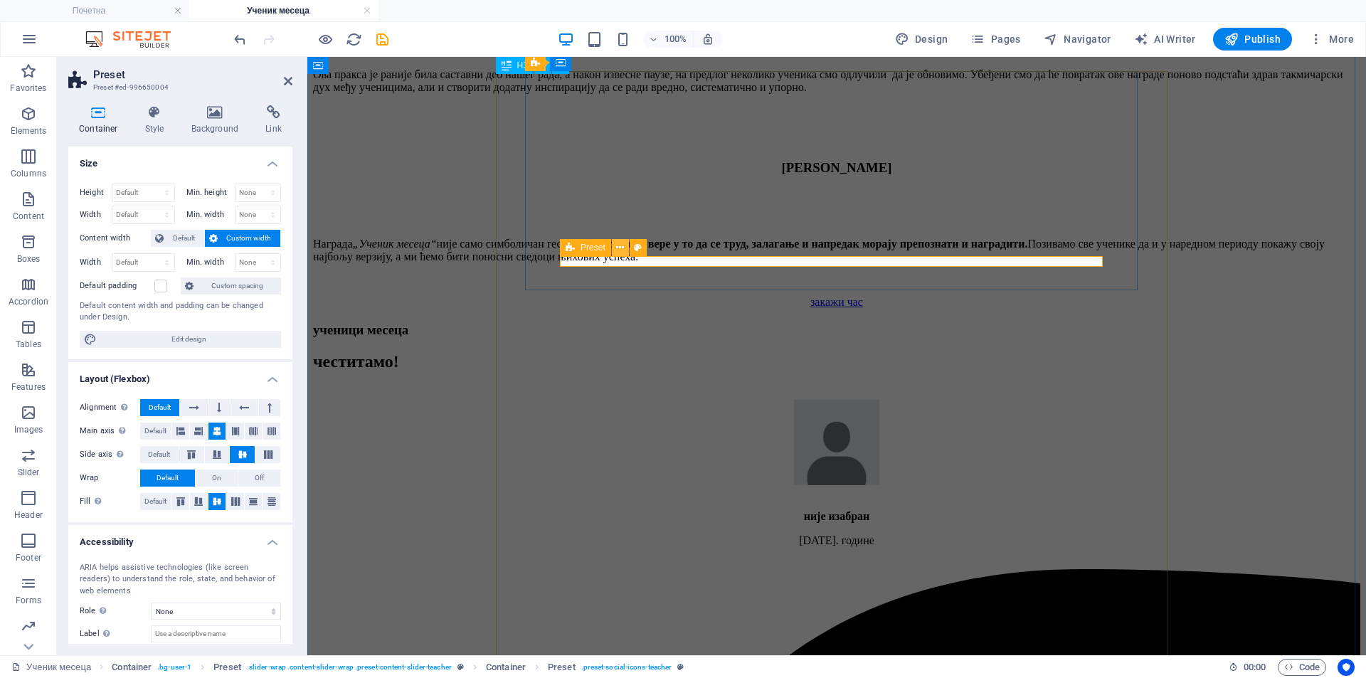
click at [621, 249] on icon at bounding box center [620, 248] width 8 height 15
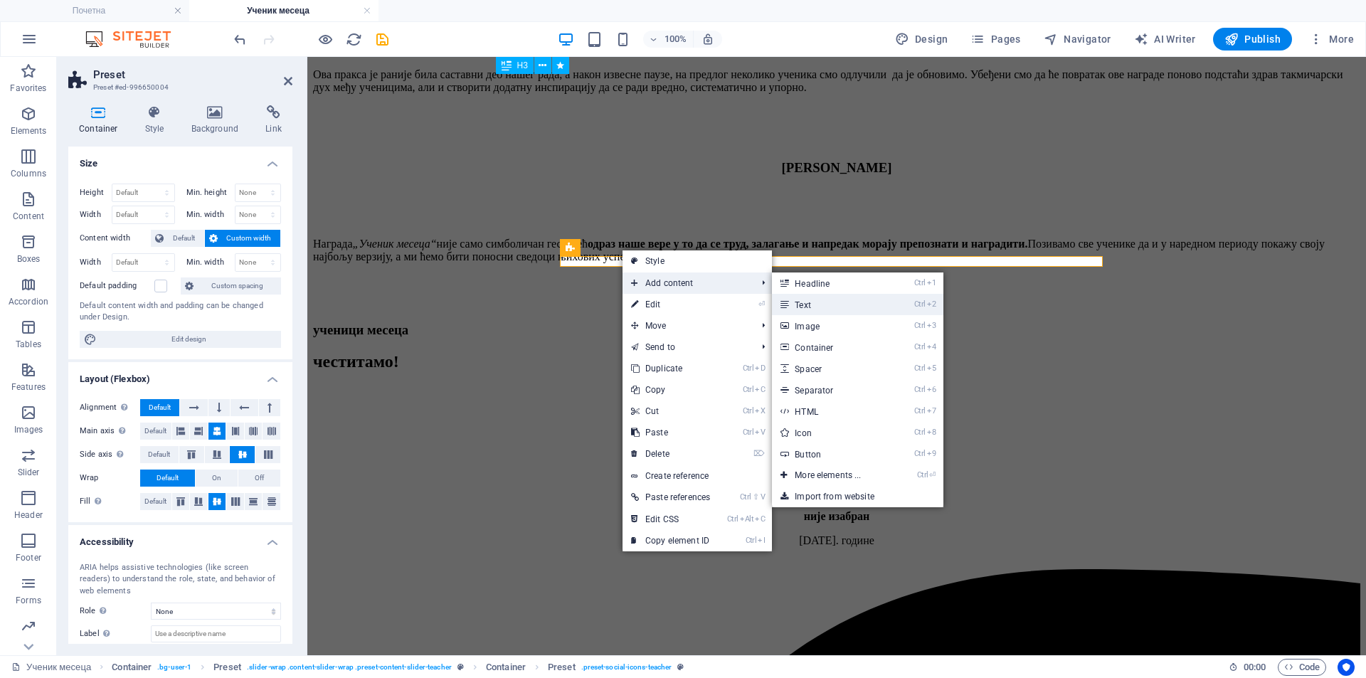
click at [815, 305] on link "Ctrl 2 Text" at bounding box center [830, 304] width 117 height 21
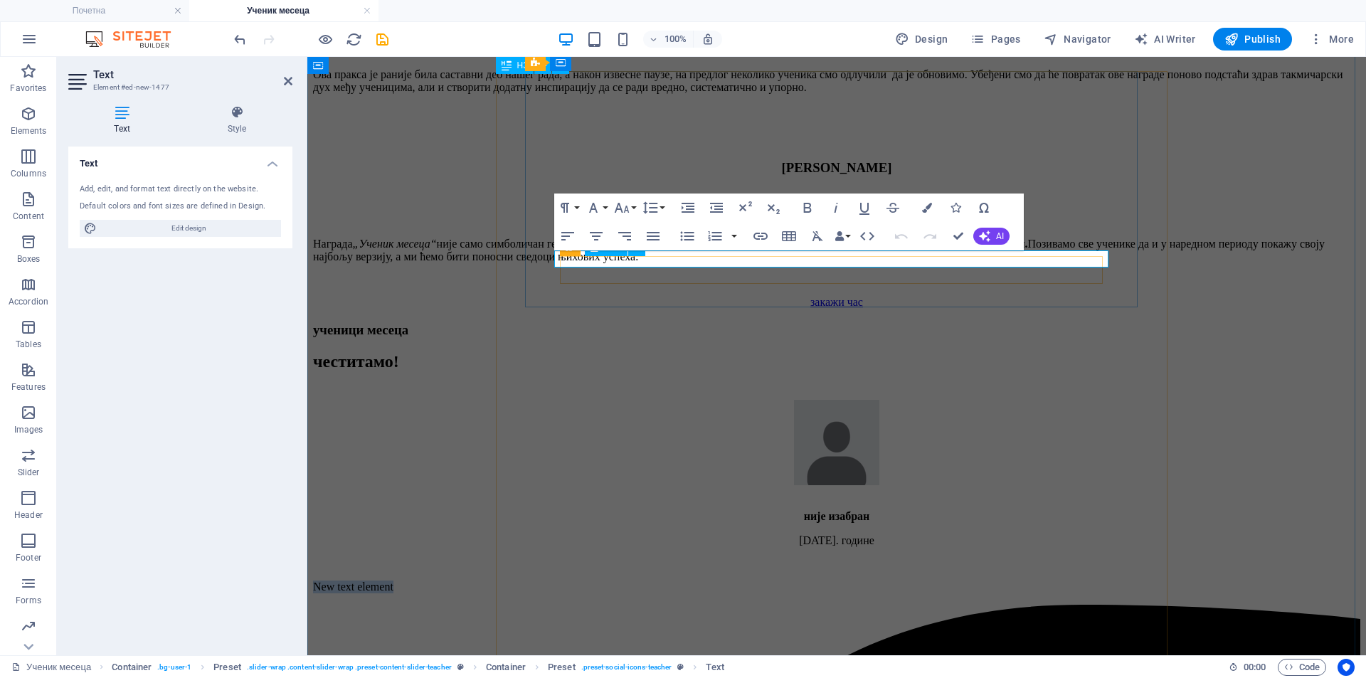
click at [653, 581] on p "New text element" at bounding box center [837, 587] width 1048 height 13
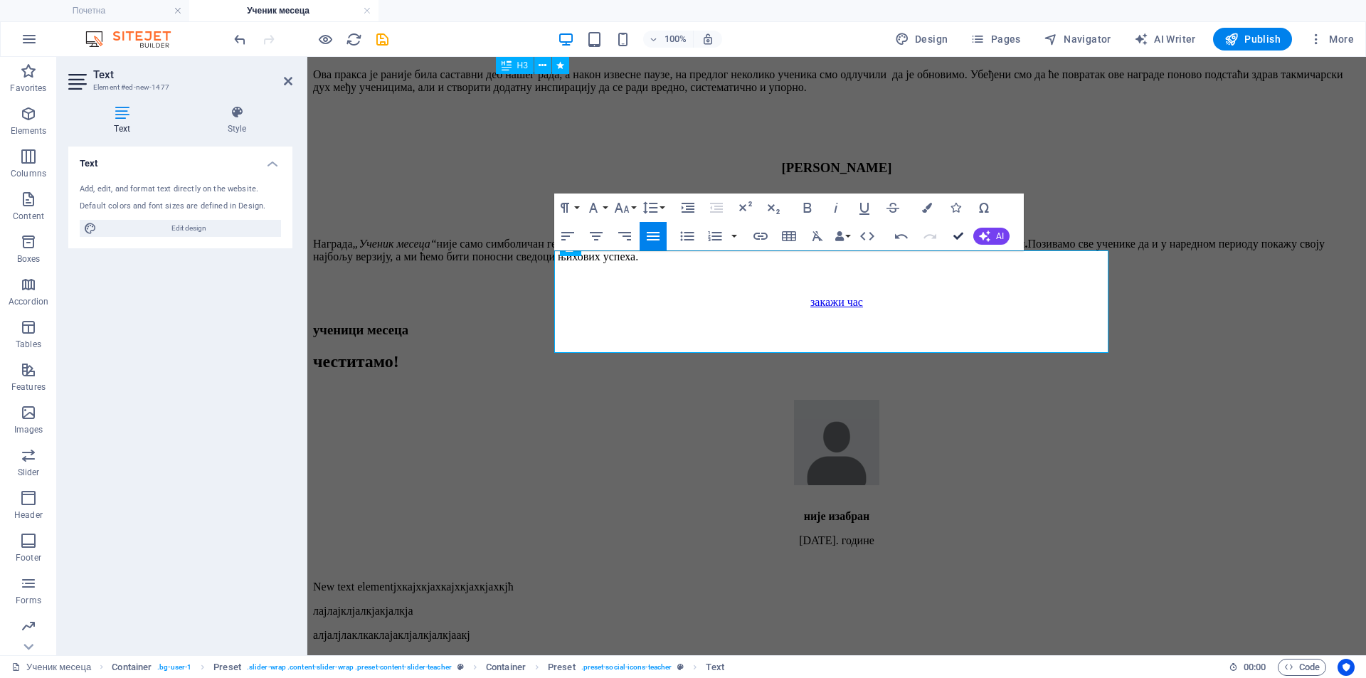
drag, startPoint x: 952, startPoint y: 241, endPoint x: 893, endPoint y: 184, distance: 82.0
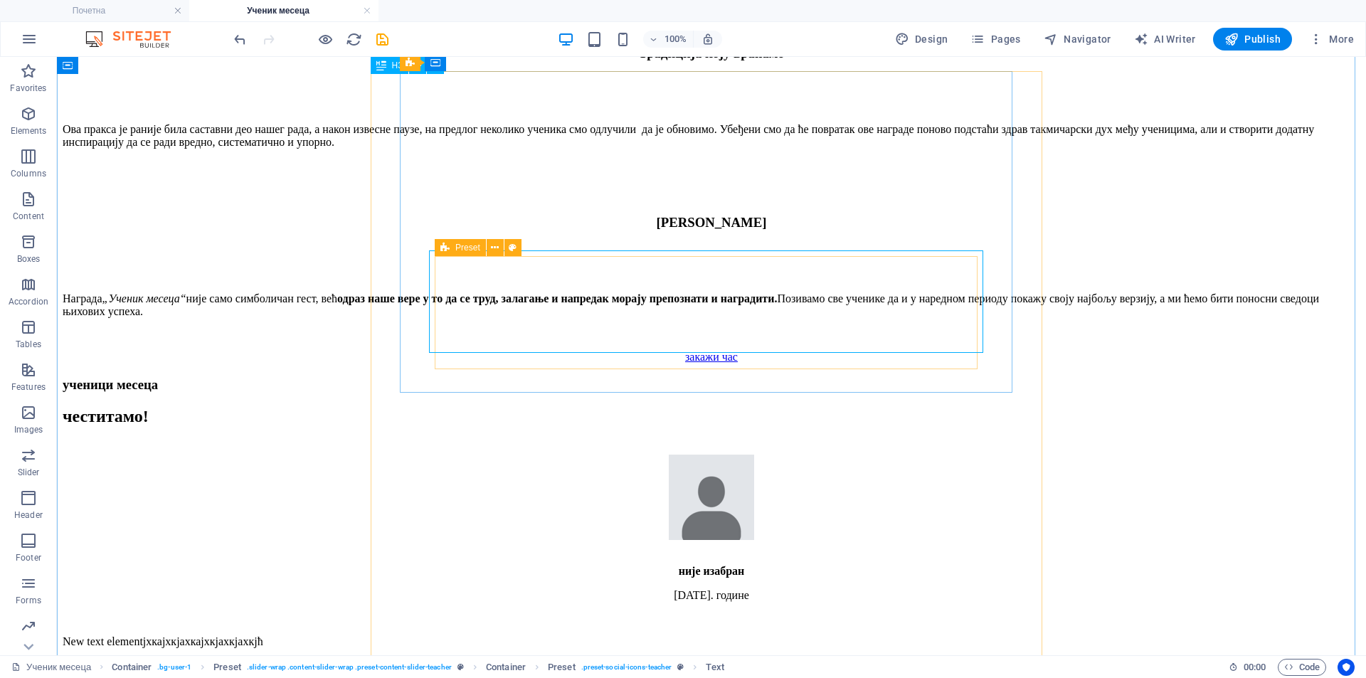
click at [734, 351] on icon at bounding box center [732, 350] width 8 height 15
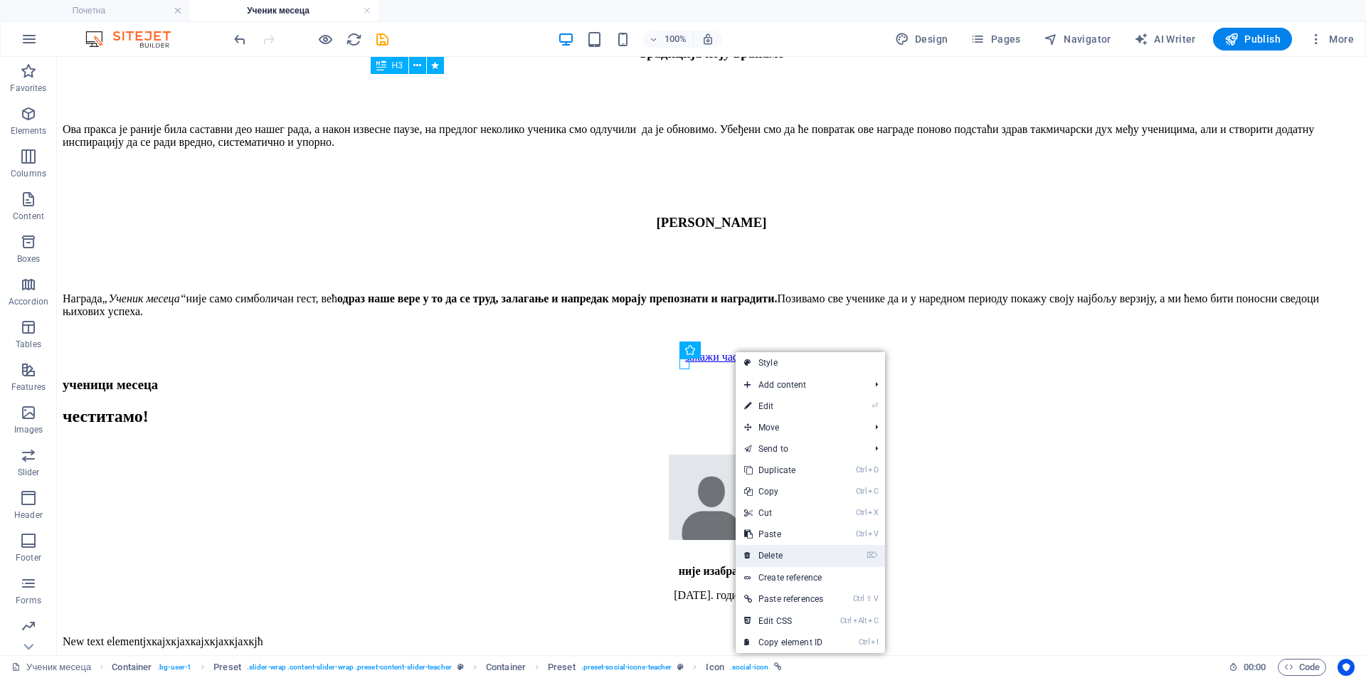
click at [788, 554] on link "⌦ Delete" at bounding box center [784, 555] width 96 height 21
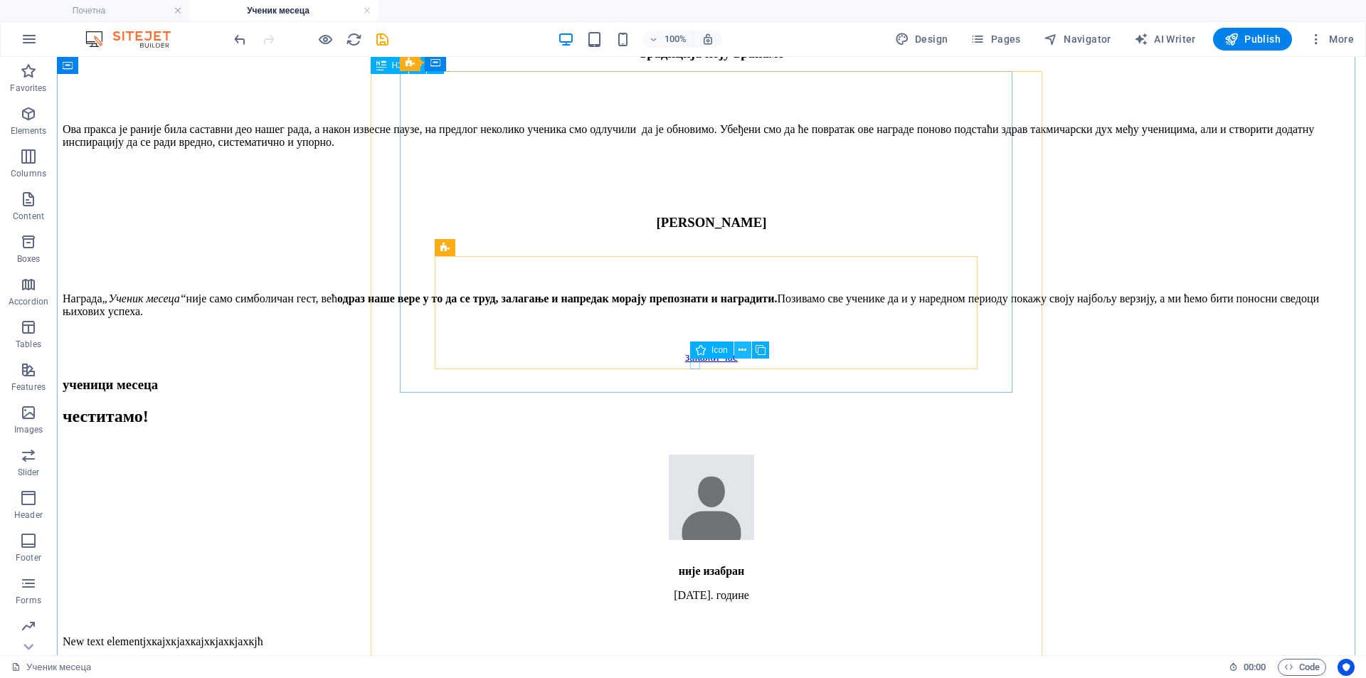
click at [740, 352] on icon at bounding box center [743, 350] width 8 height 15
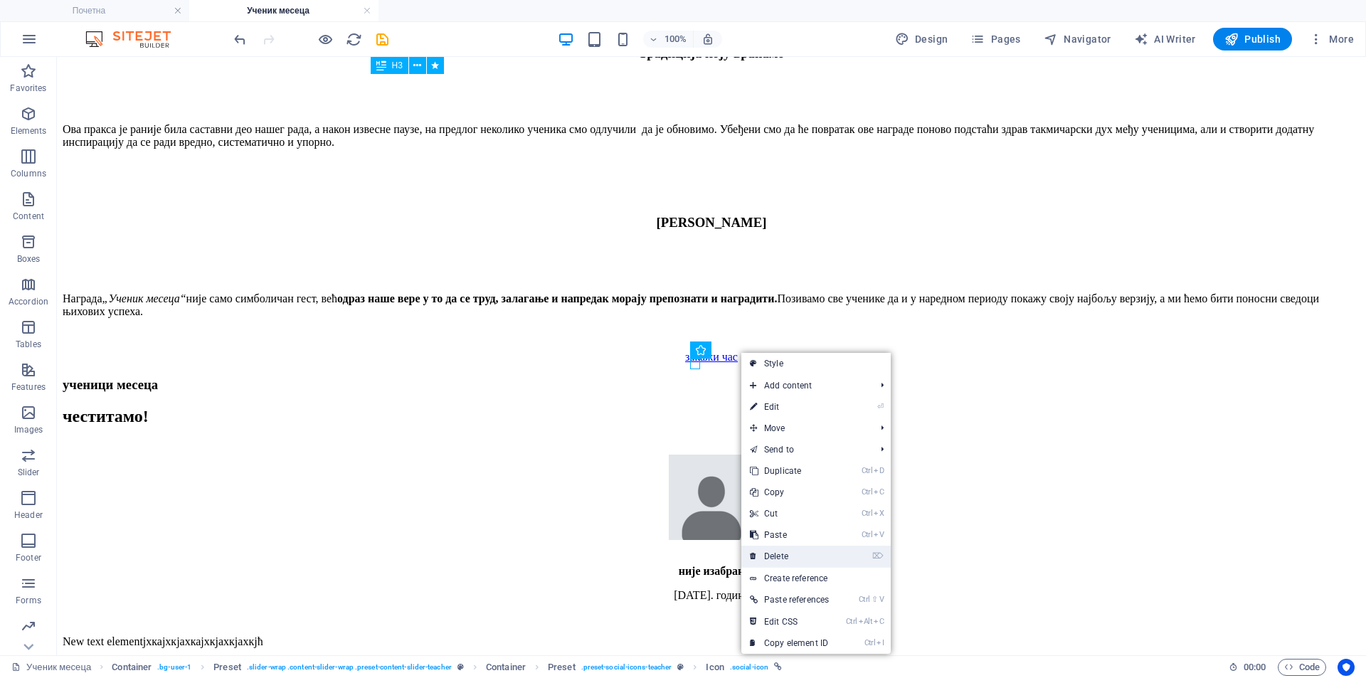
drag, startPoint x: 749, startPoint y: 496, endPoint x: 806, endPoint y: 553, distance: 80.5
click at [806, 553] on link "⌦ Delete" at bounding box center [790, 556] width 96 height 21
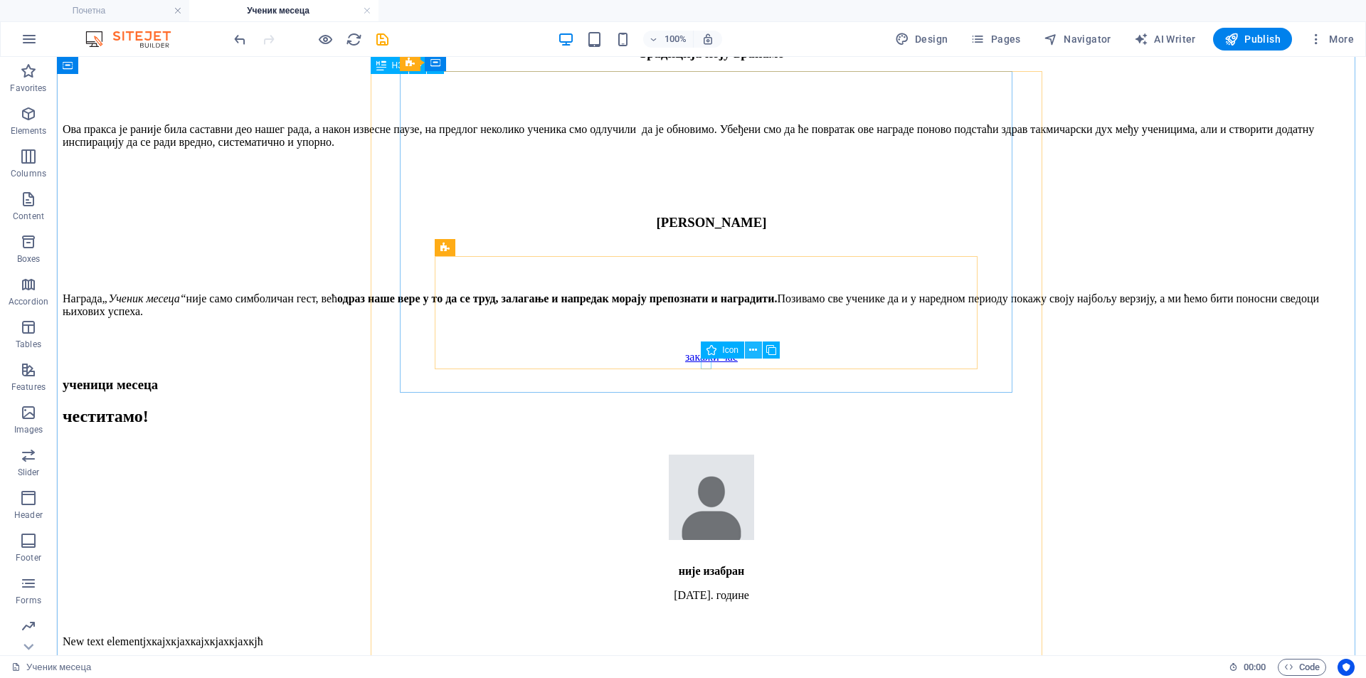
click at [756, 346] on icon at bounding box center [753, 350] width 8 height 15
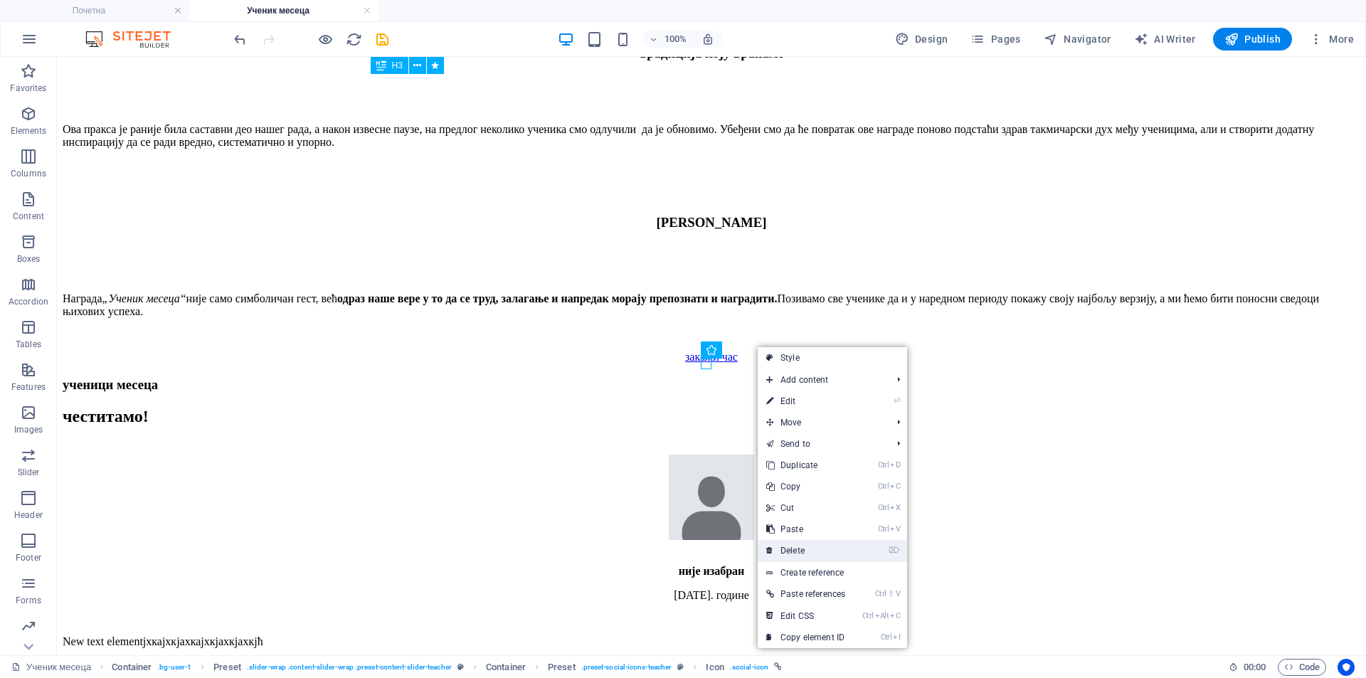
click at [818, 547] on link "⌦ Delete" at bounding box center [806, 550] width 96 height 21
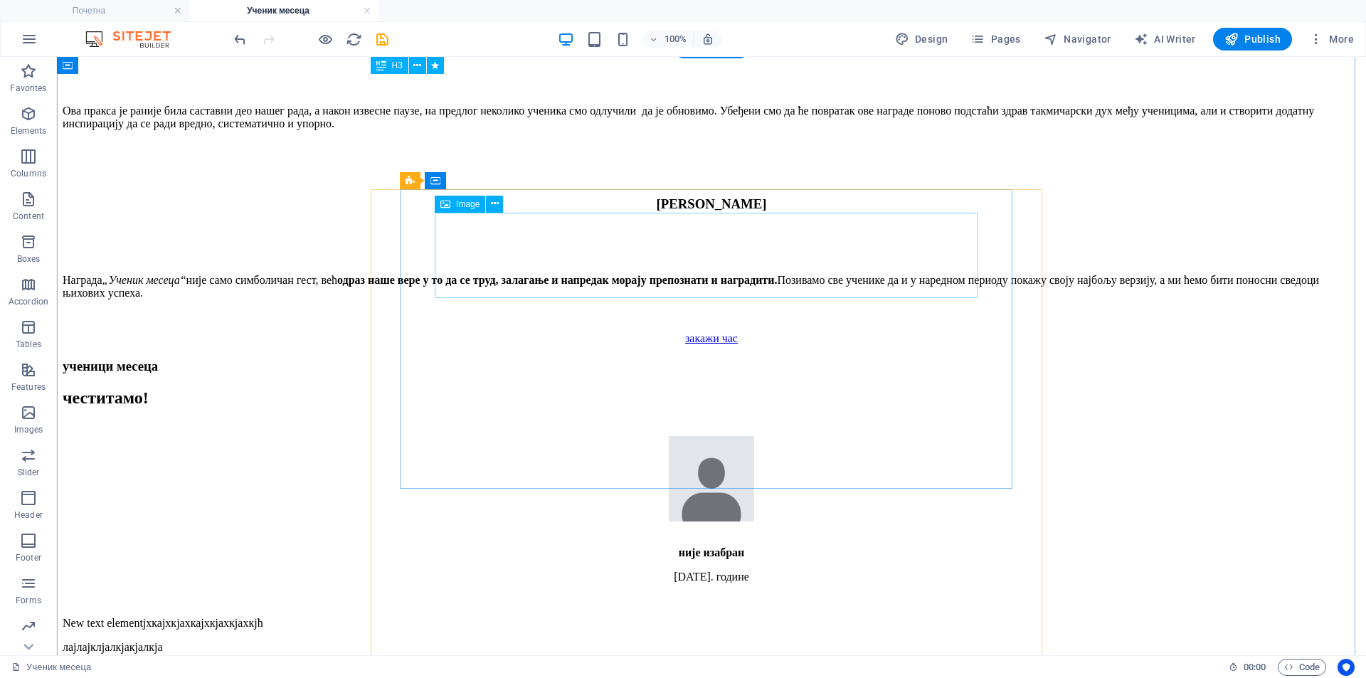
scroll to position [1779, 0]
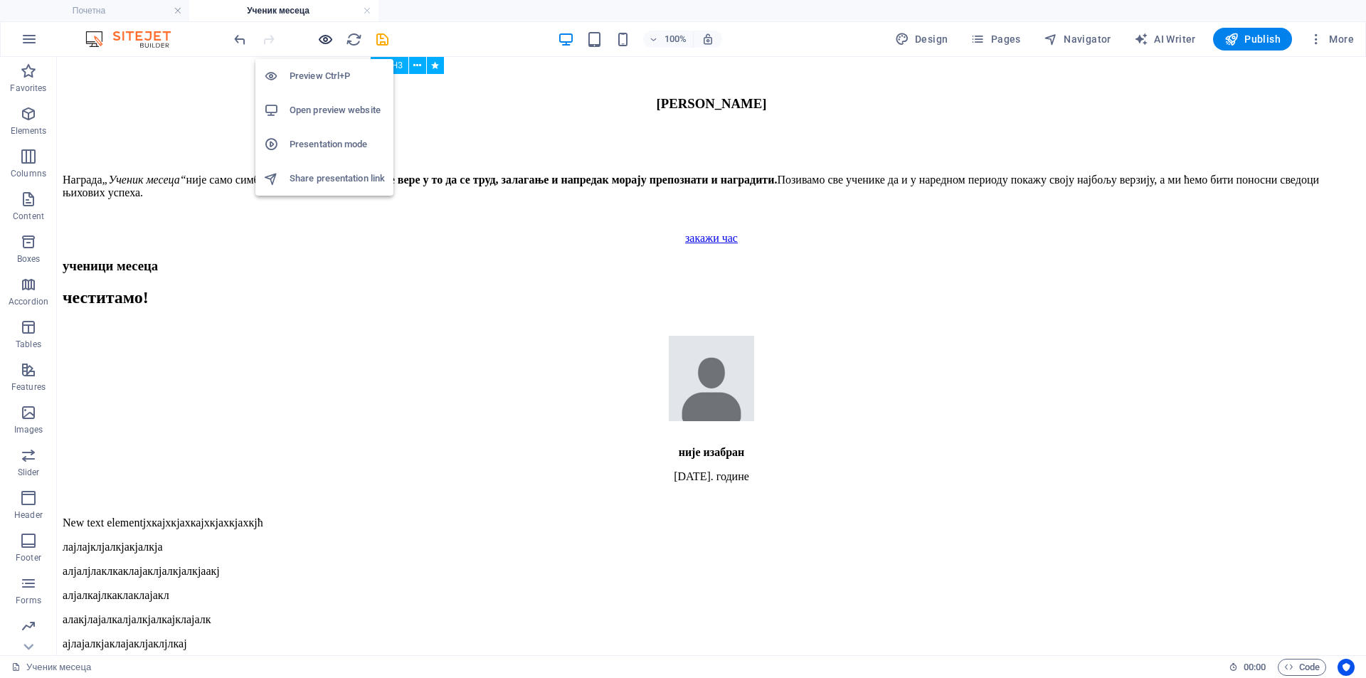
click at [325, 34] on icon "button" at bounding box center [325, 39] width 16 height 16
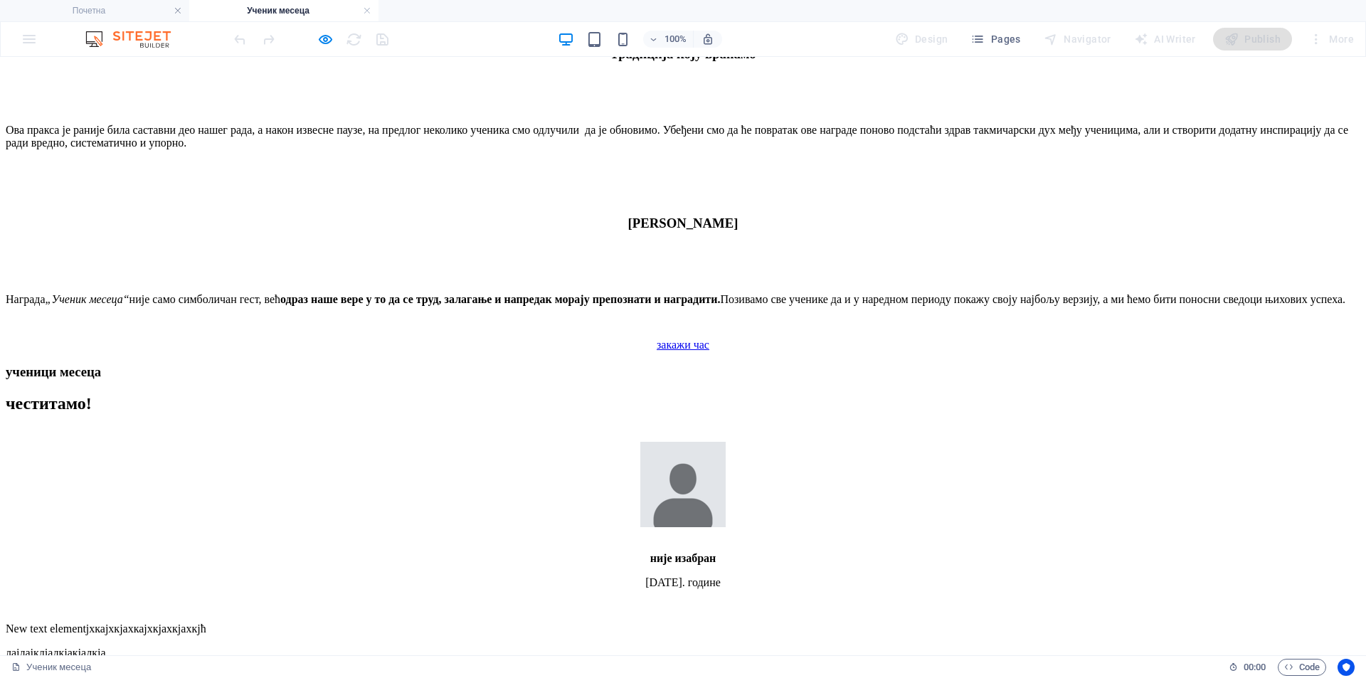
scroll to position [1776, 0]
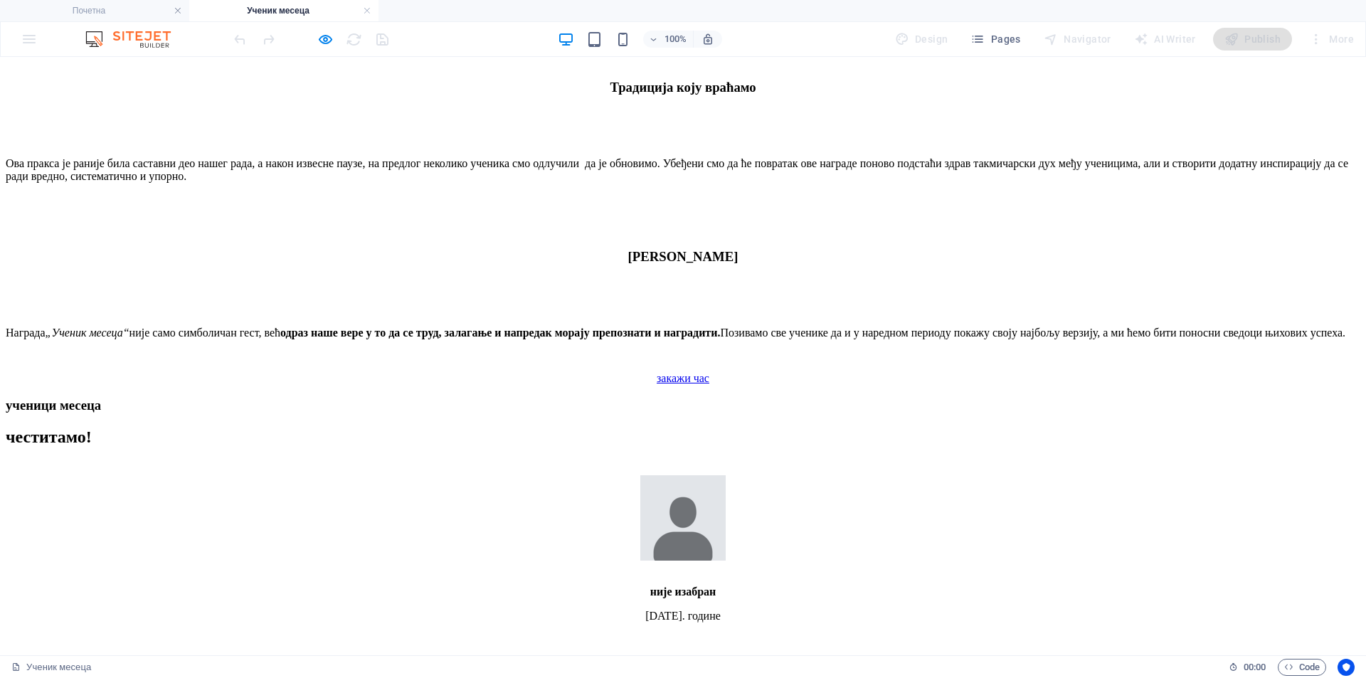
scroll to position [1423, 0]
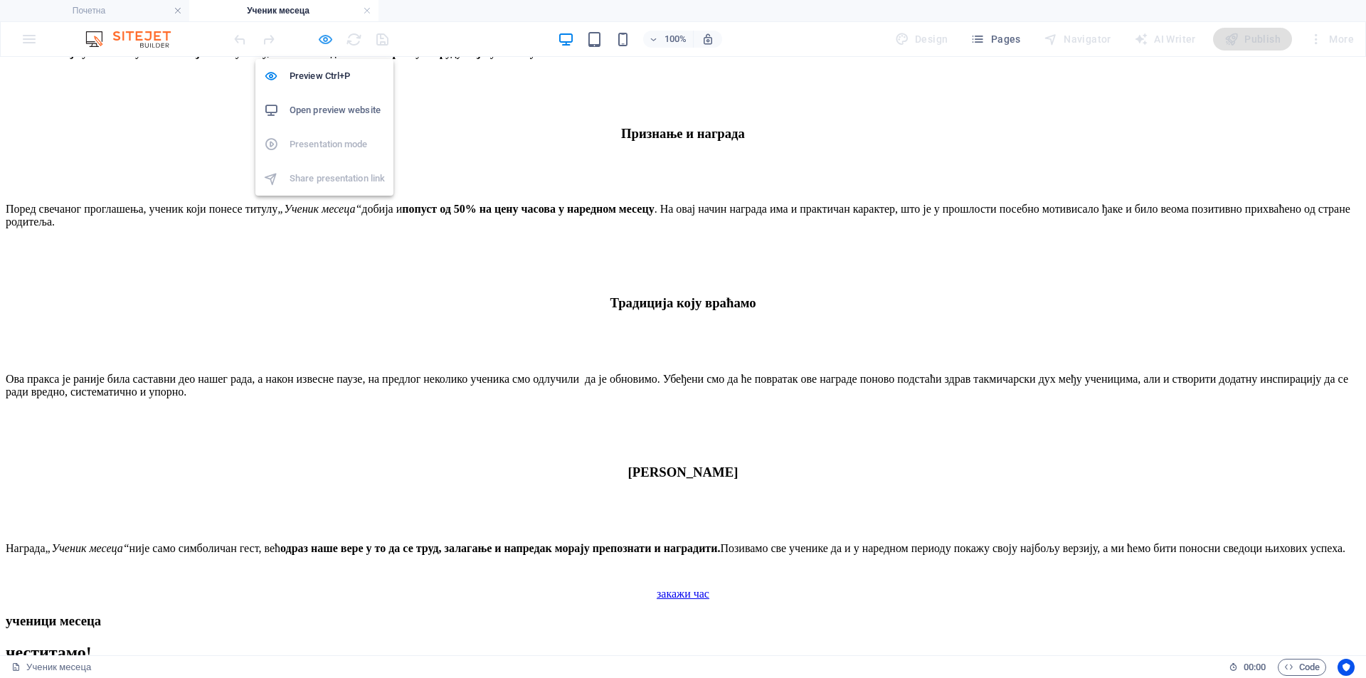
click at [327, 41] on icon "button" at bounding box center [325, 39] width 16 height 16
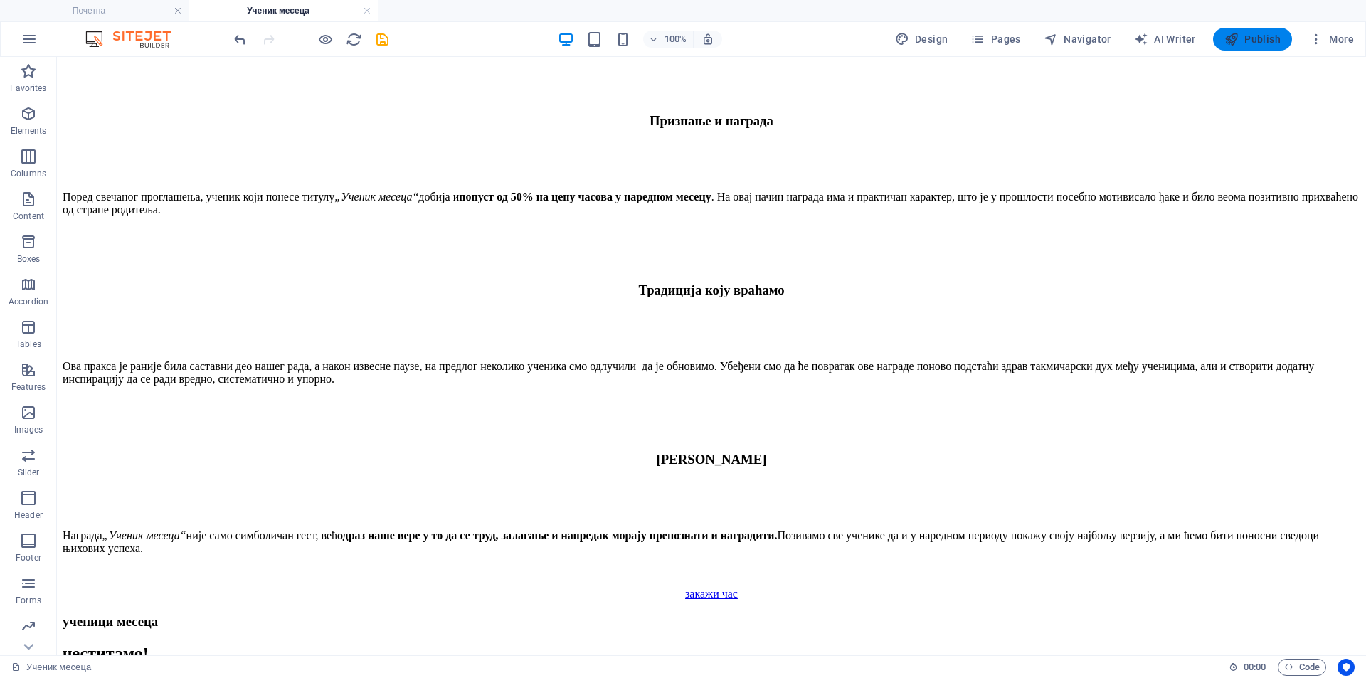
click at [1227, 41] on icon "button" at bounding box center [1232, 39] width 14 height 14
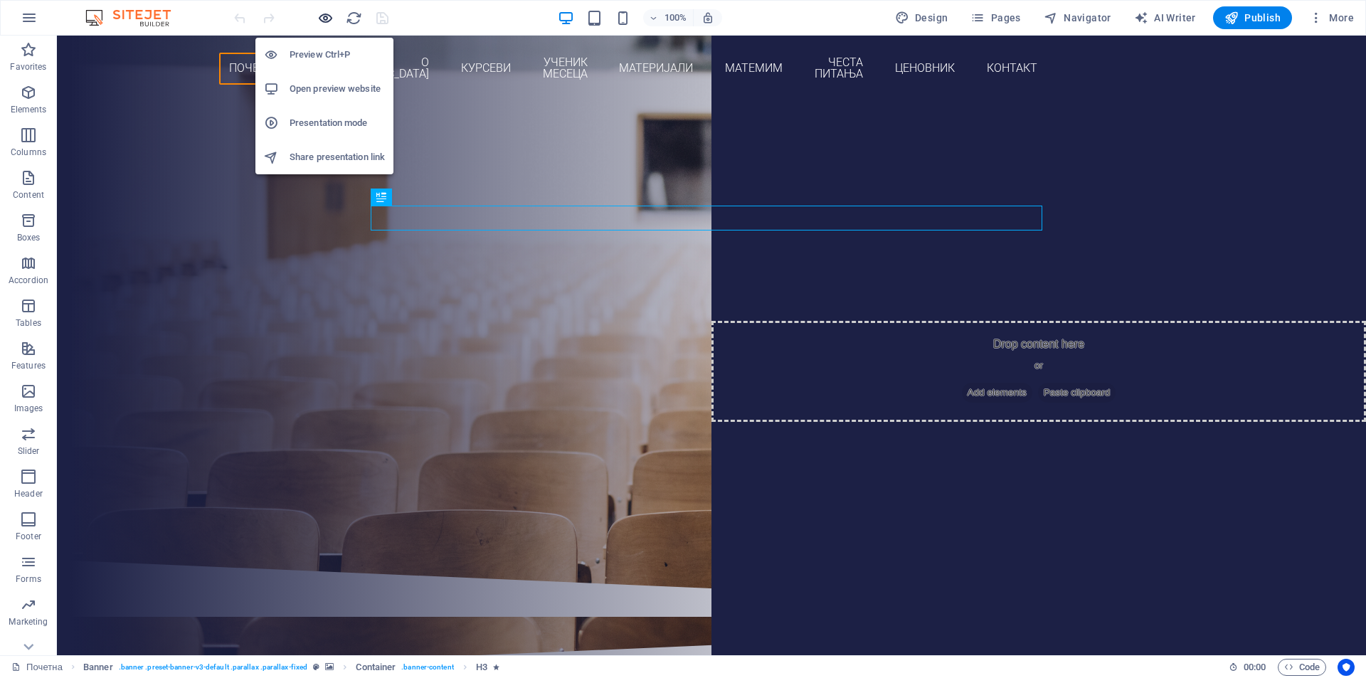
click at [319, 15] on icon "button" at bounding box center [325, 18] width 16 height 16
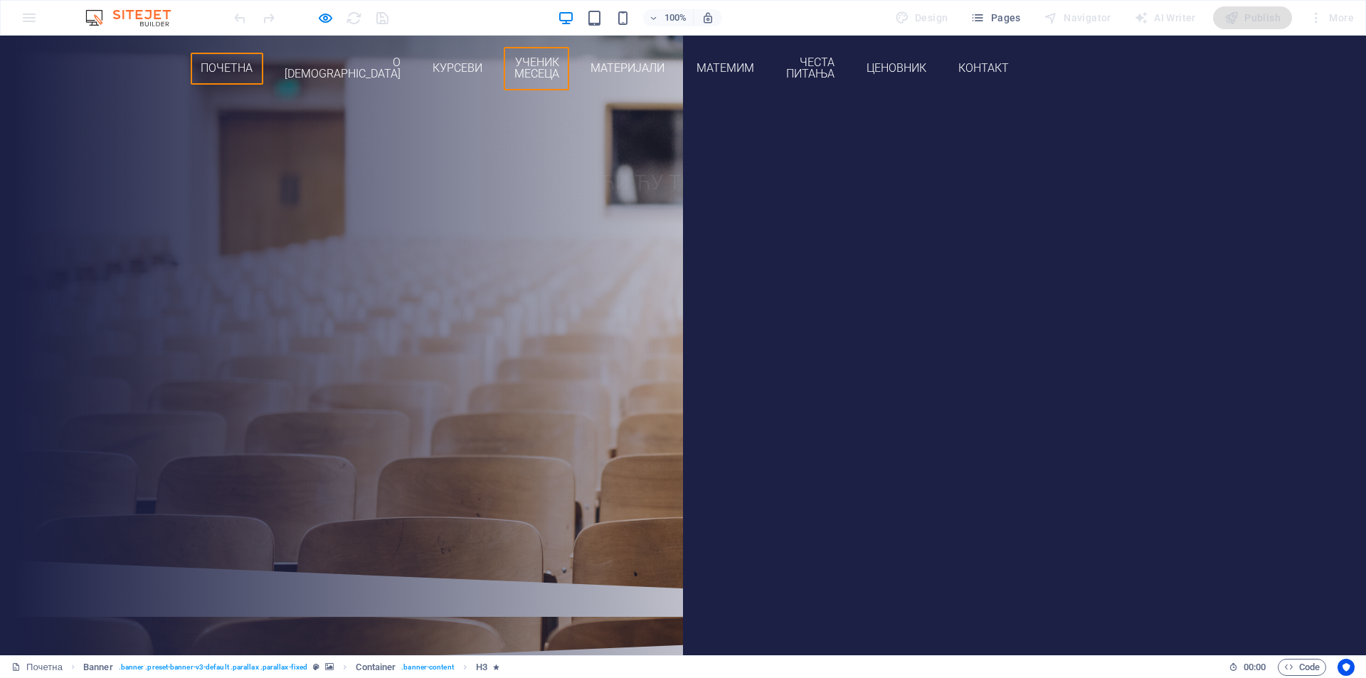
click at [569, 64] on link "Ученик месеца" at bounding box center [536, 68] width 65 height 43
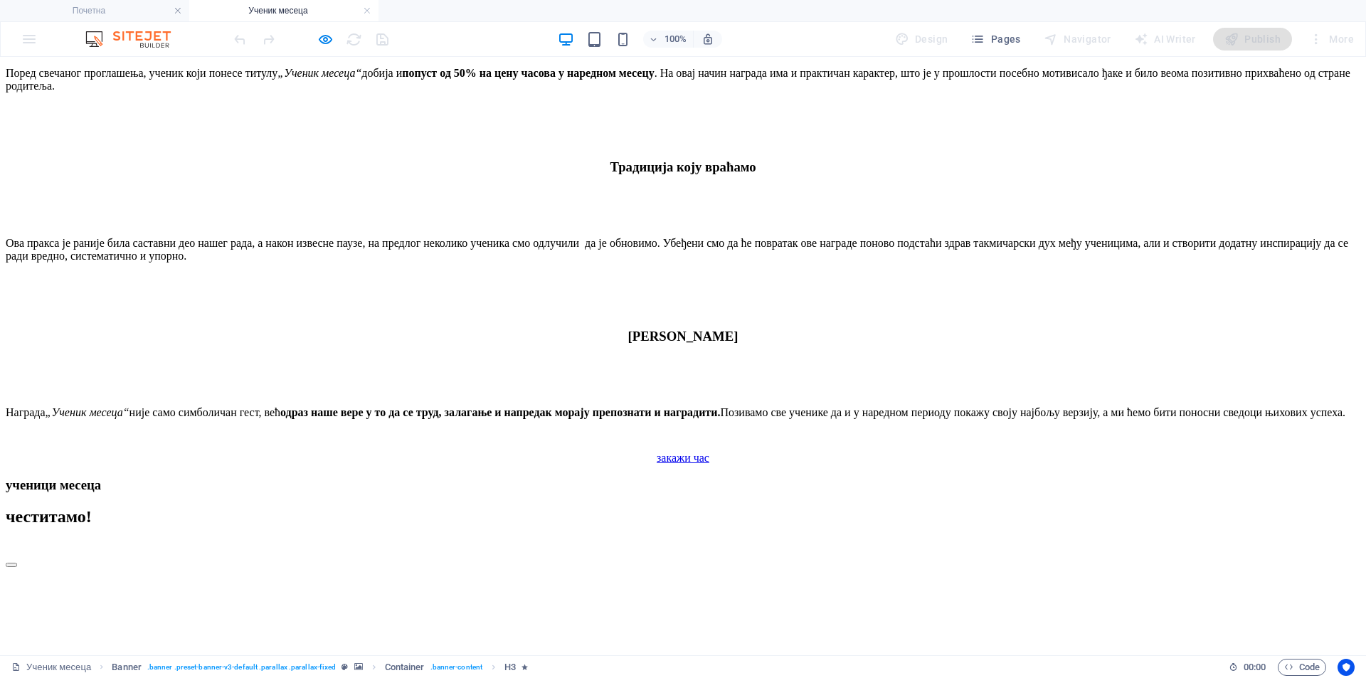
scroll to position [1660, 0]
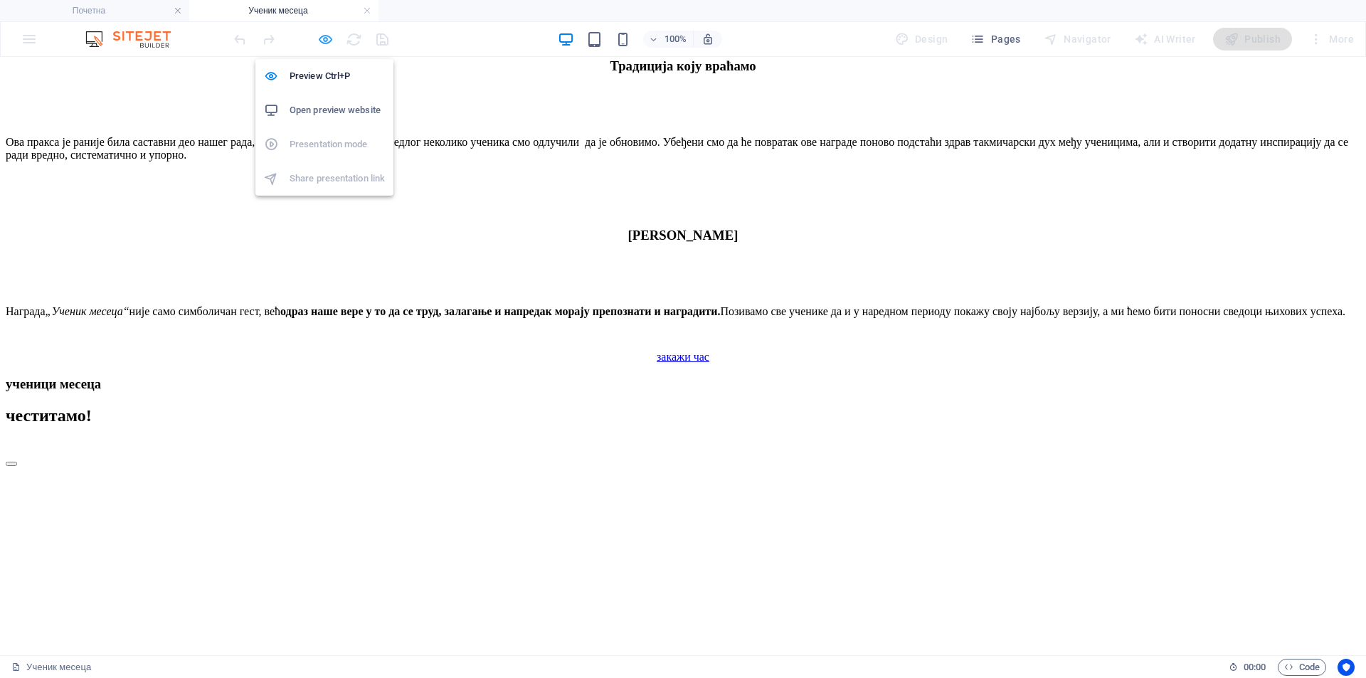
click at [317, 43] on icon "button" at bounding box center [325, 39] width 16 height 16
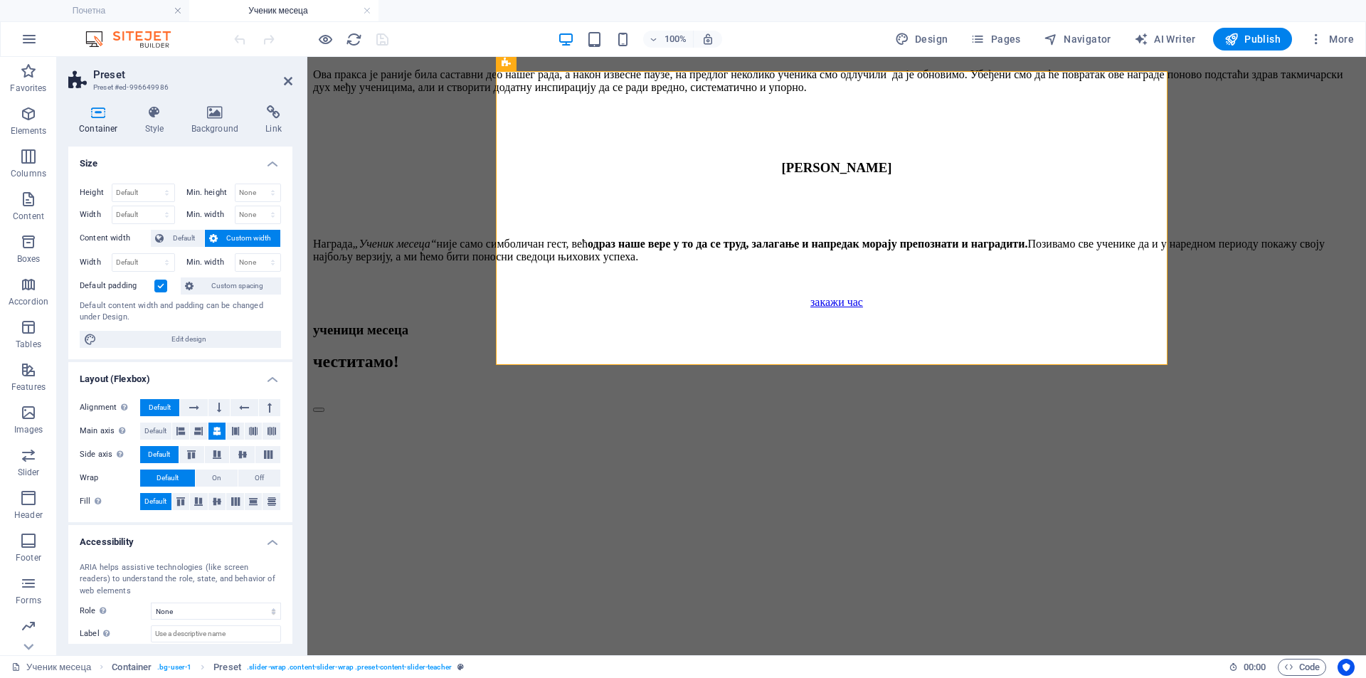
click at [283, 81] on header "Preset Preset #ed-996649986" at bounding box center [180, 75] width 224 height 37
click at [289, 83] on icon at bounding box center [288, 80] width 9 height 11
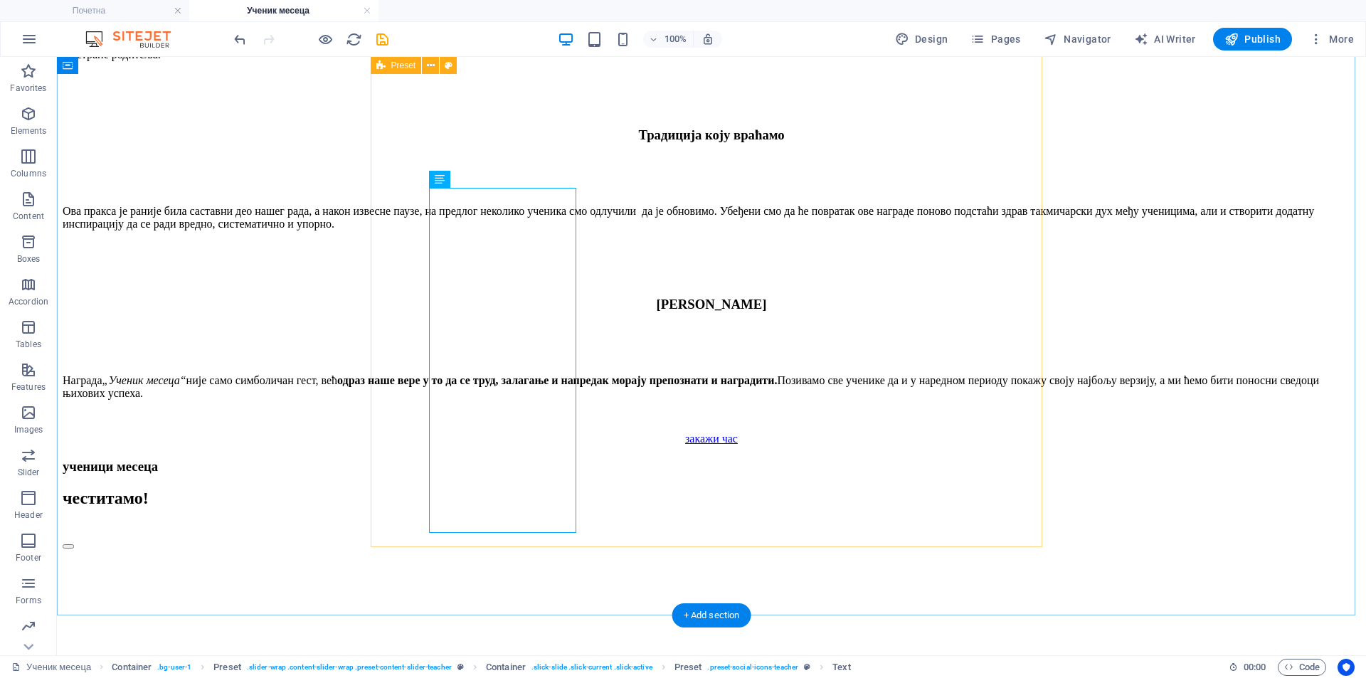
scroll to position [1542, 0]
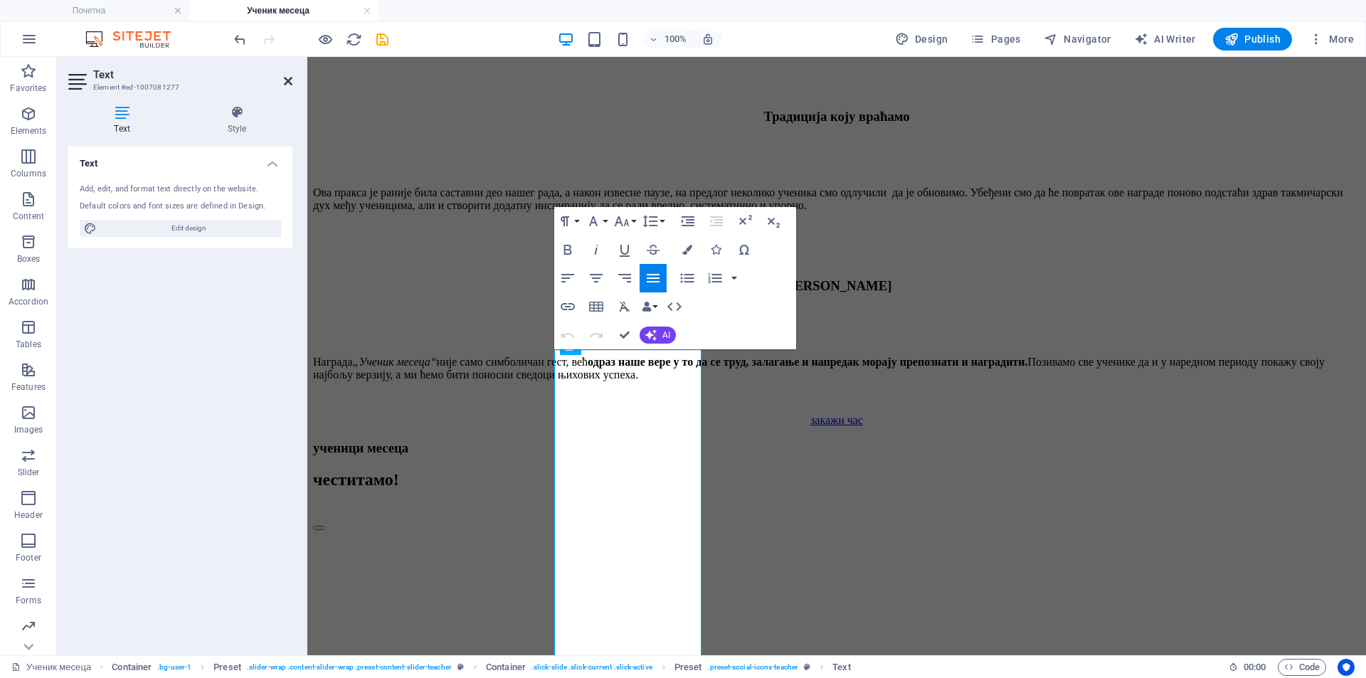
click at [287, 81] on icon at bounding box center [288, 80] width 9 height 11
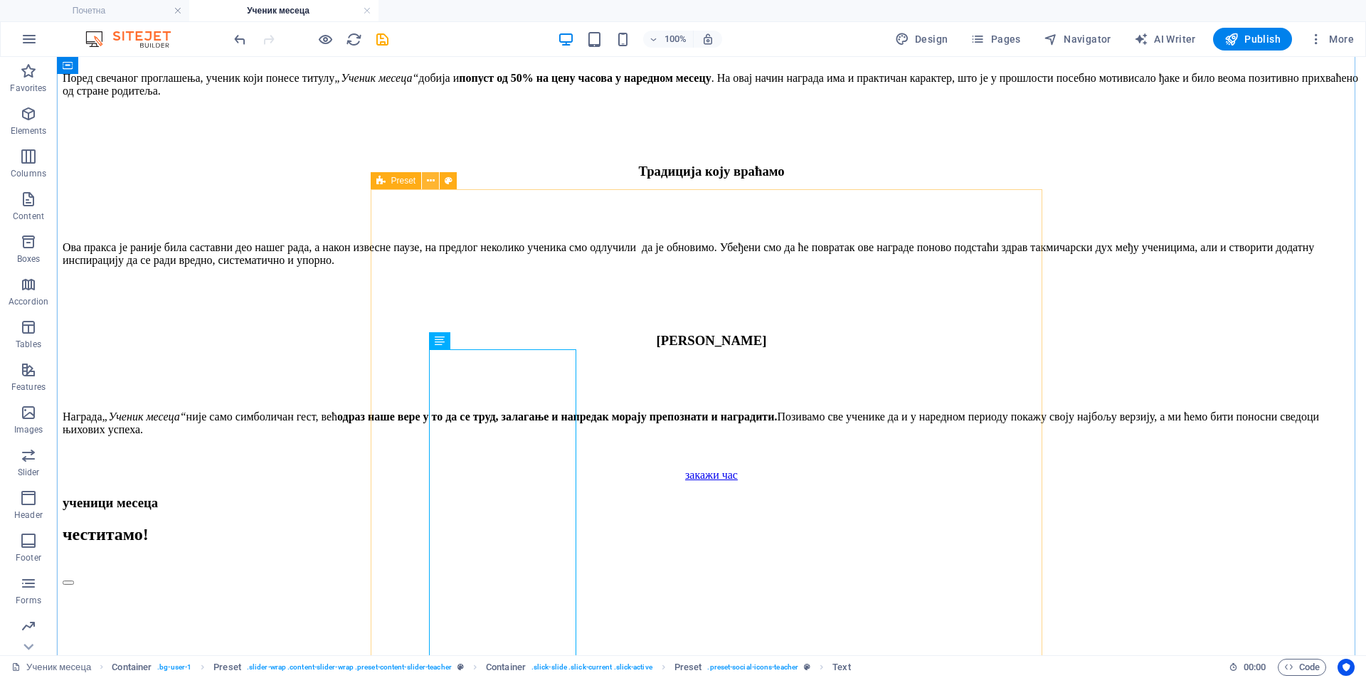
click at [428, 179] on icon at bounding box center [431, 181] width 8 height 15
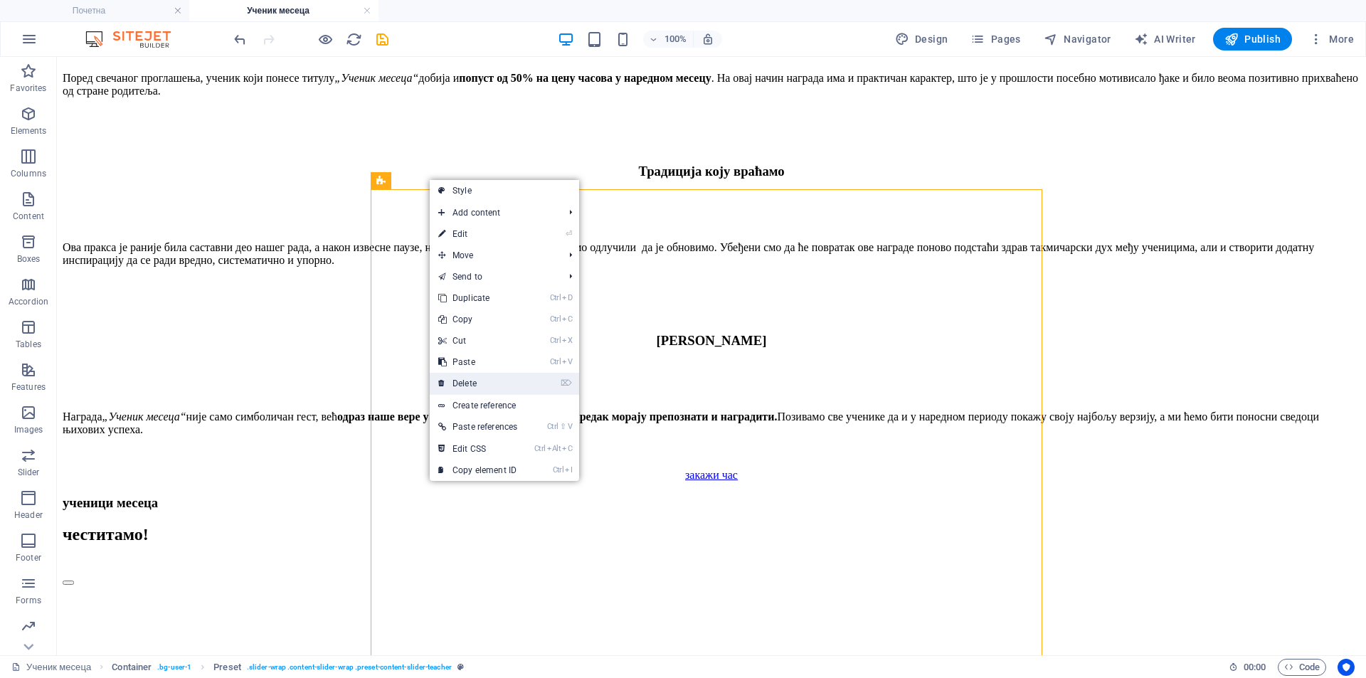
click at [495, 381] on link "⌦ Delete" at bounding box center [478, 383] width 96 height 21
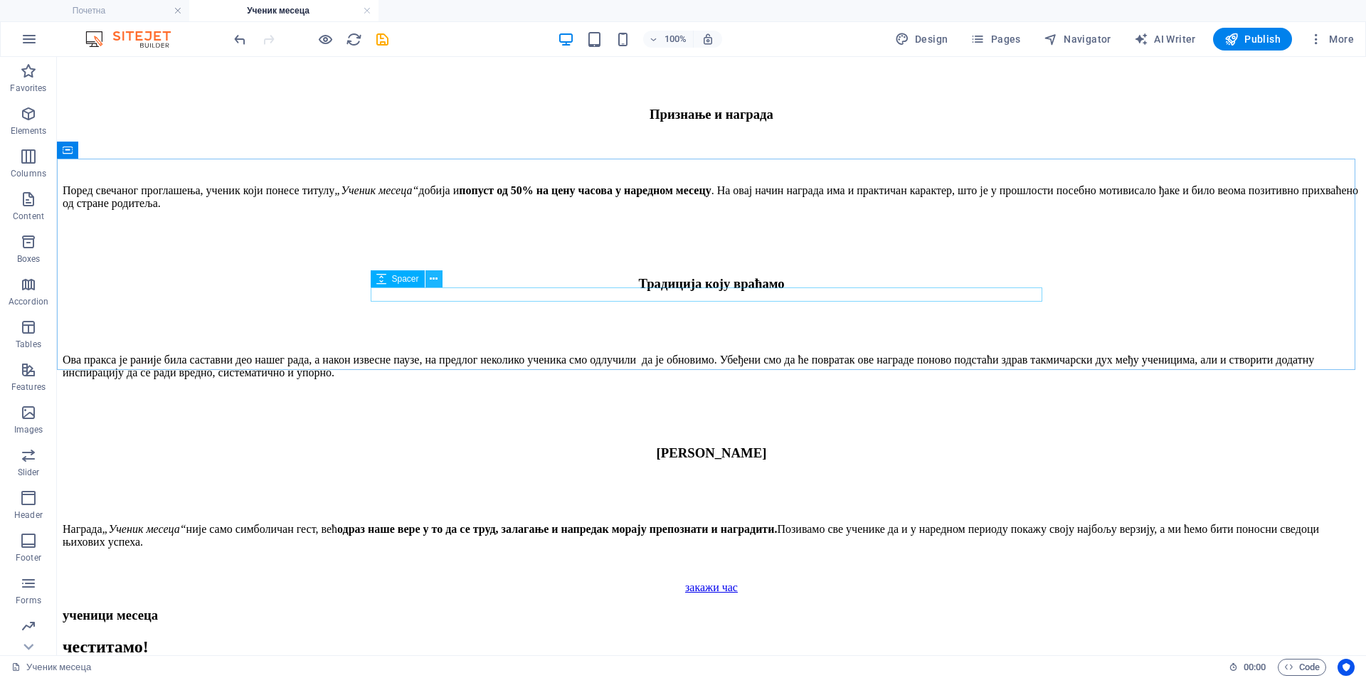
click at [434, 280] on icon at bounding box center [434, 279] width 8 height 15
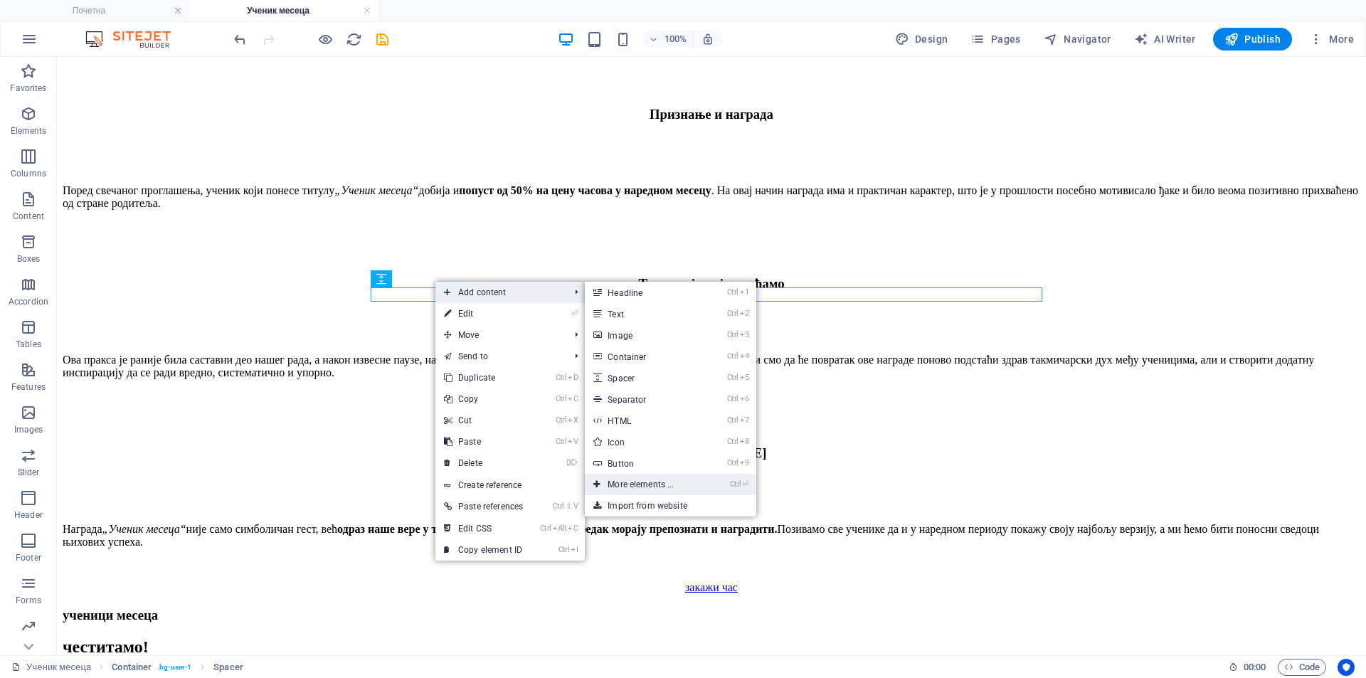
drag, startPoint x: 631, startPoint y: 485, endPoint x: 194, endPoint y: 332, distance: 462.1
click at [631, 485] on link "Ctrl ⏎ More elements ..." at bounding box center [643, 484] width 117 height 21
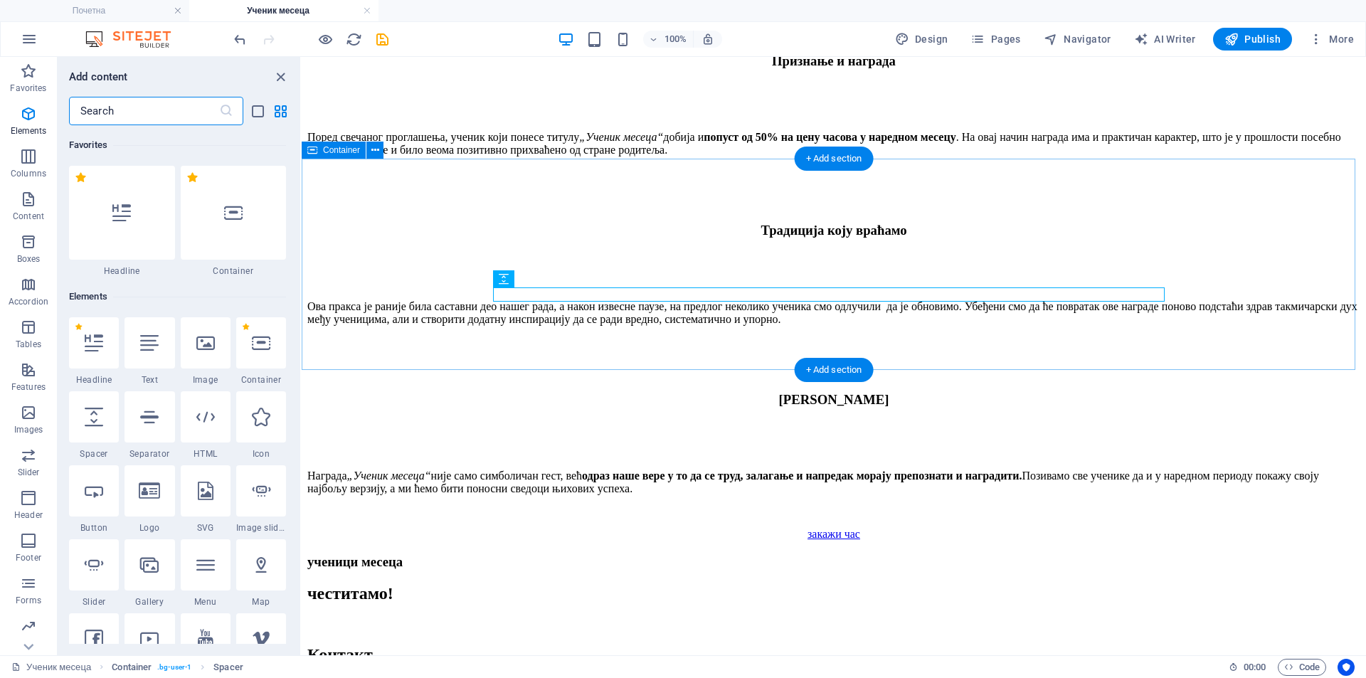
scroll to position [152, 0]
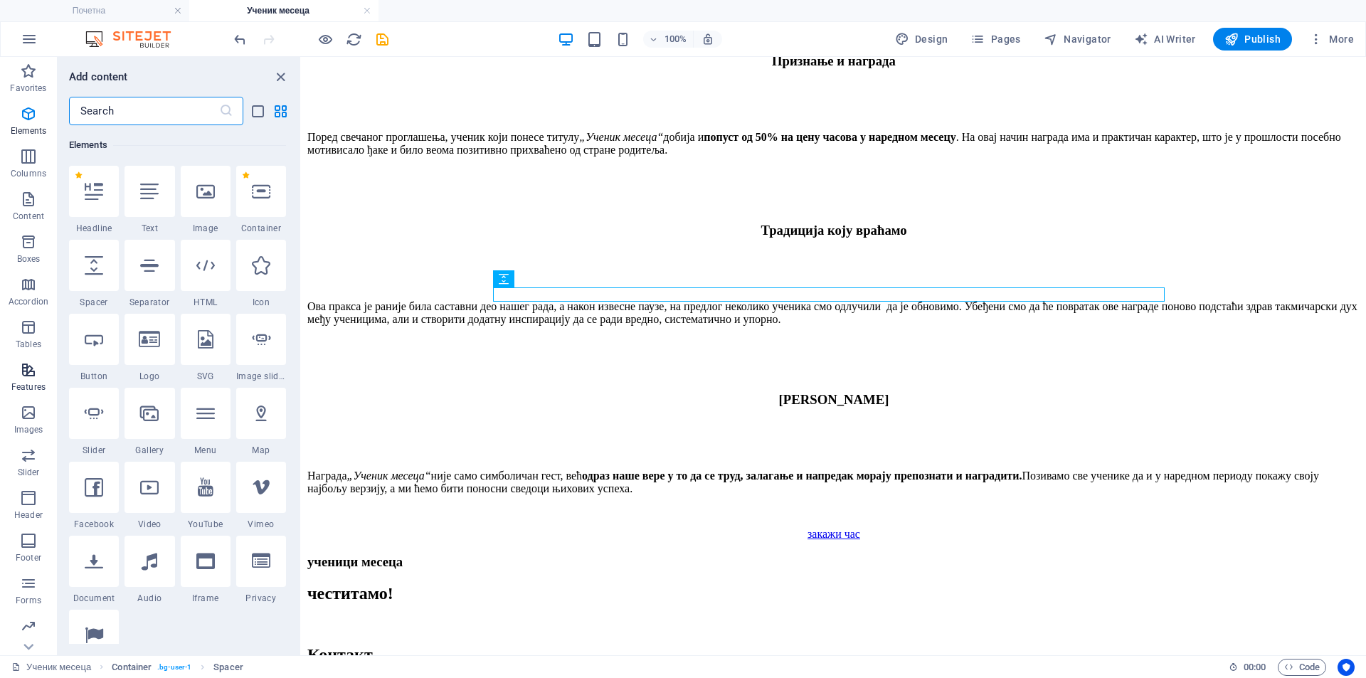
click at [33, 365] on icon "button" at bounding box center [28, 370] width 17 height 17
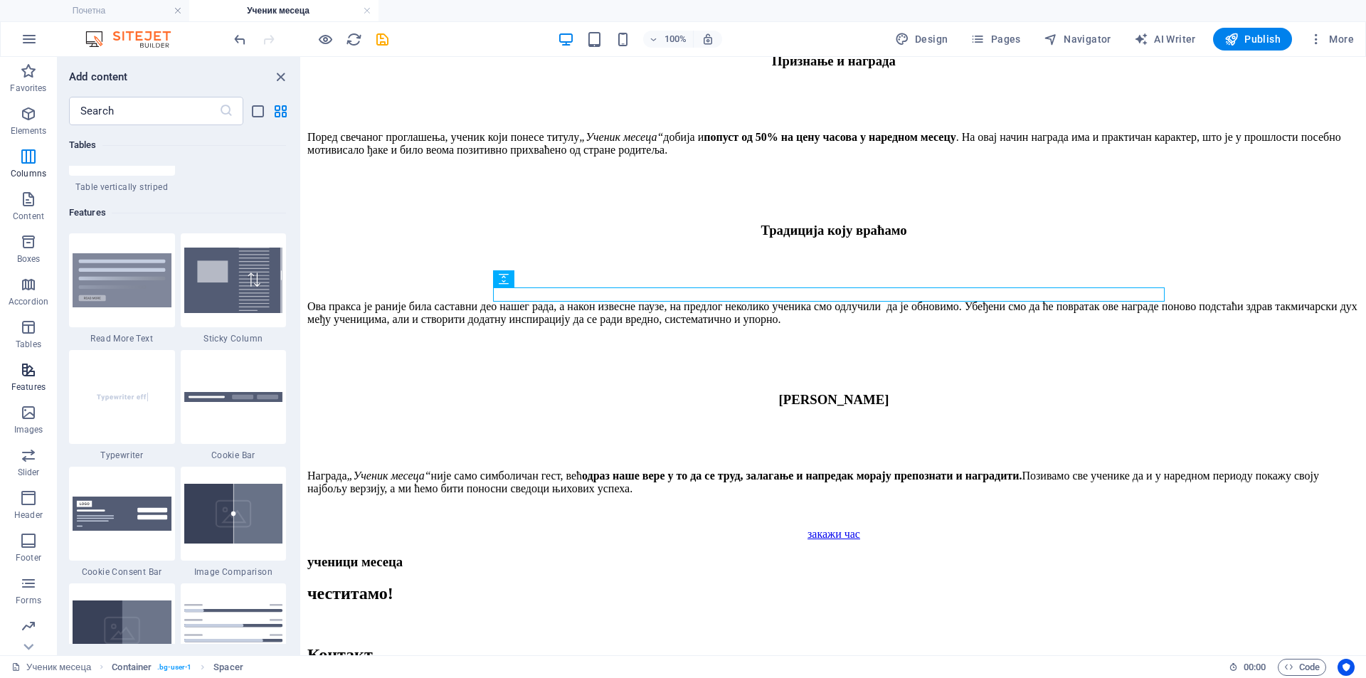
scroll to position [5547, 0]
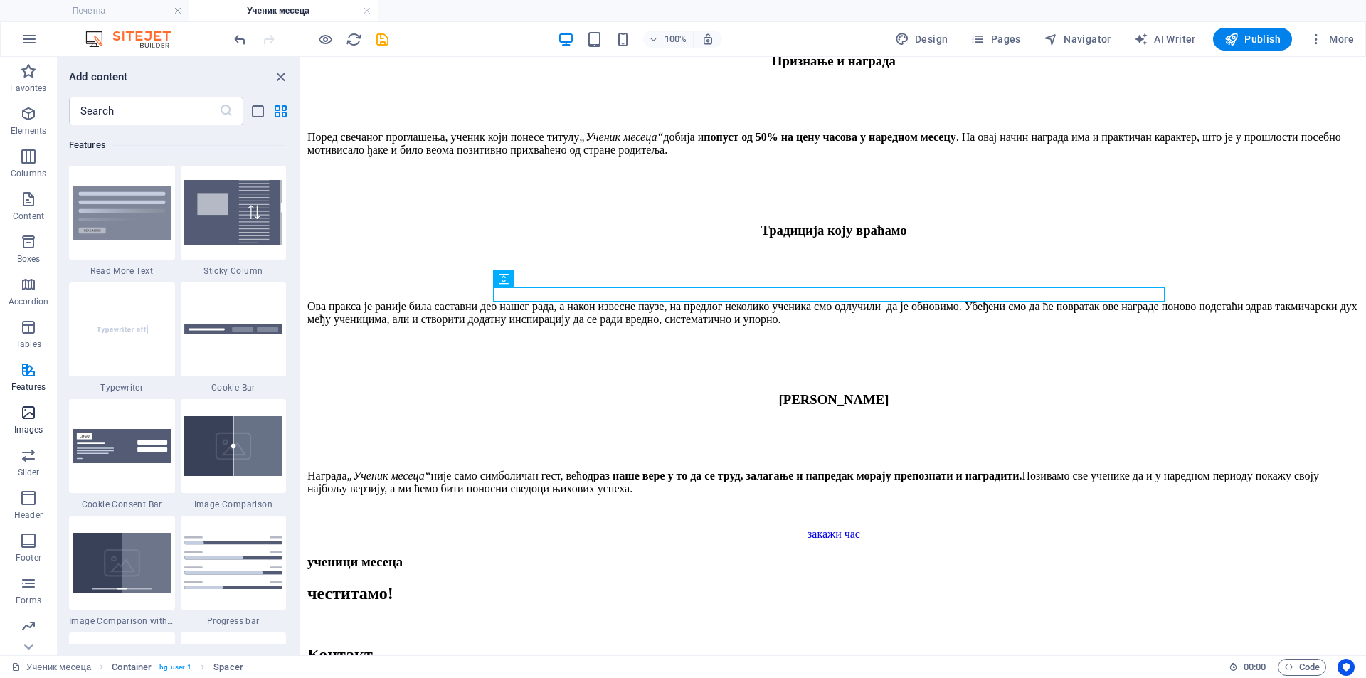
click at [24, 408] on icon "button" at bounding box center [28, 412] width 17 height 17
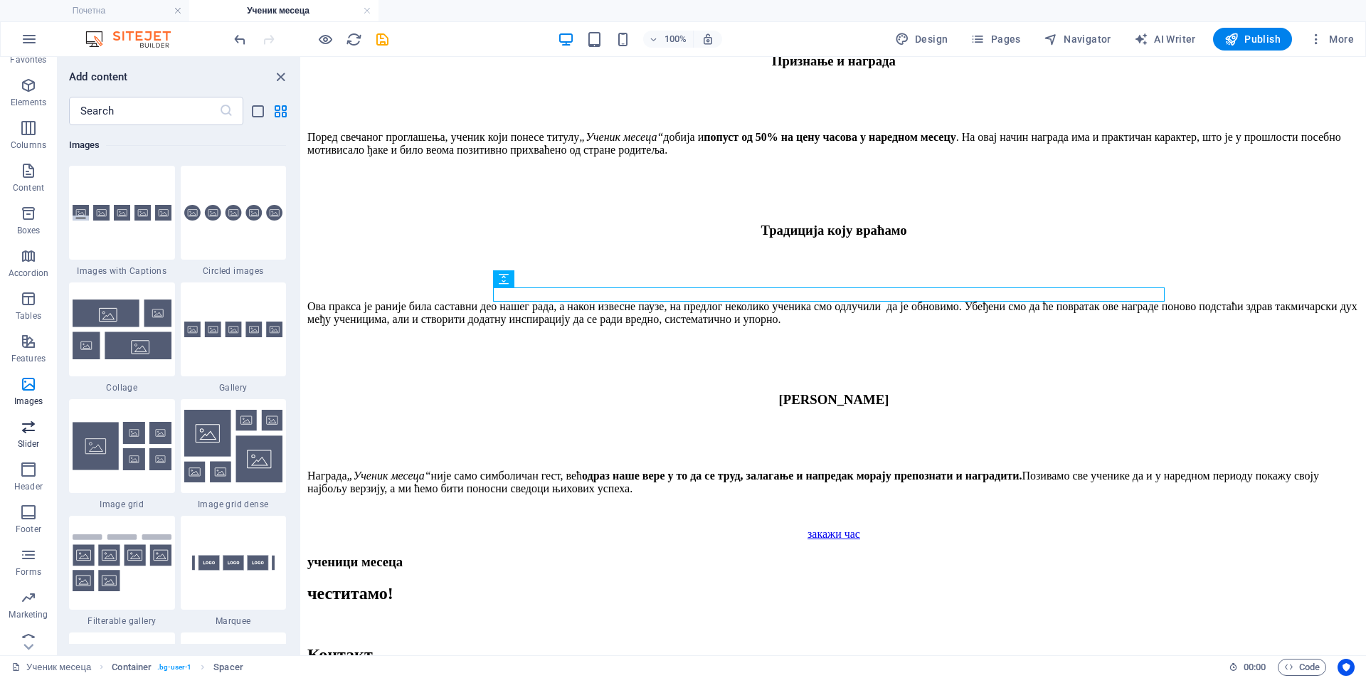
scroll to position [42, 0]
click at [18, 542] on span "Forms" at bounding box center [28, 550] width 57 height 34
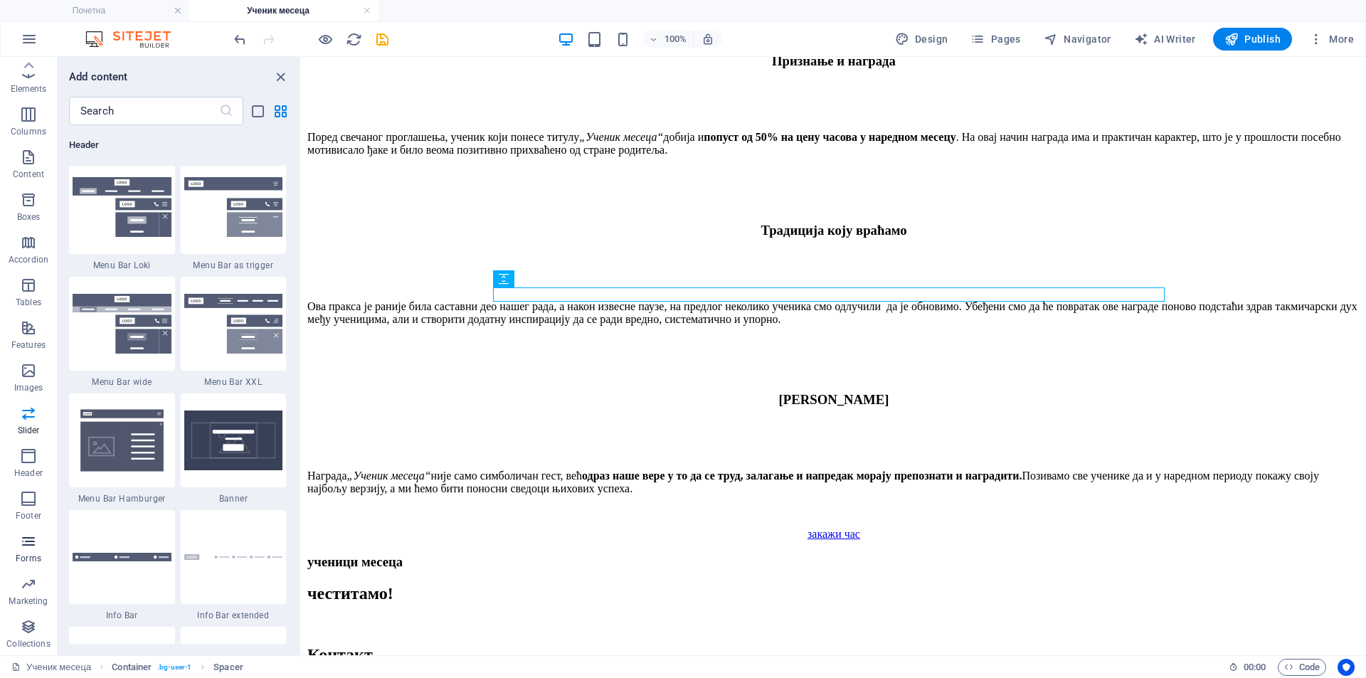
scroll to position [10390, 0]
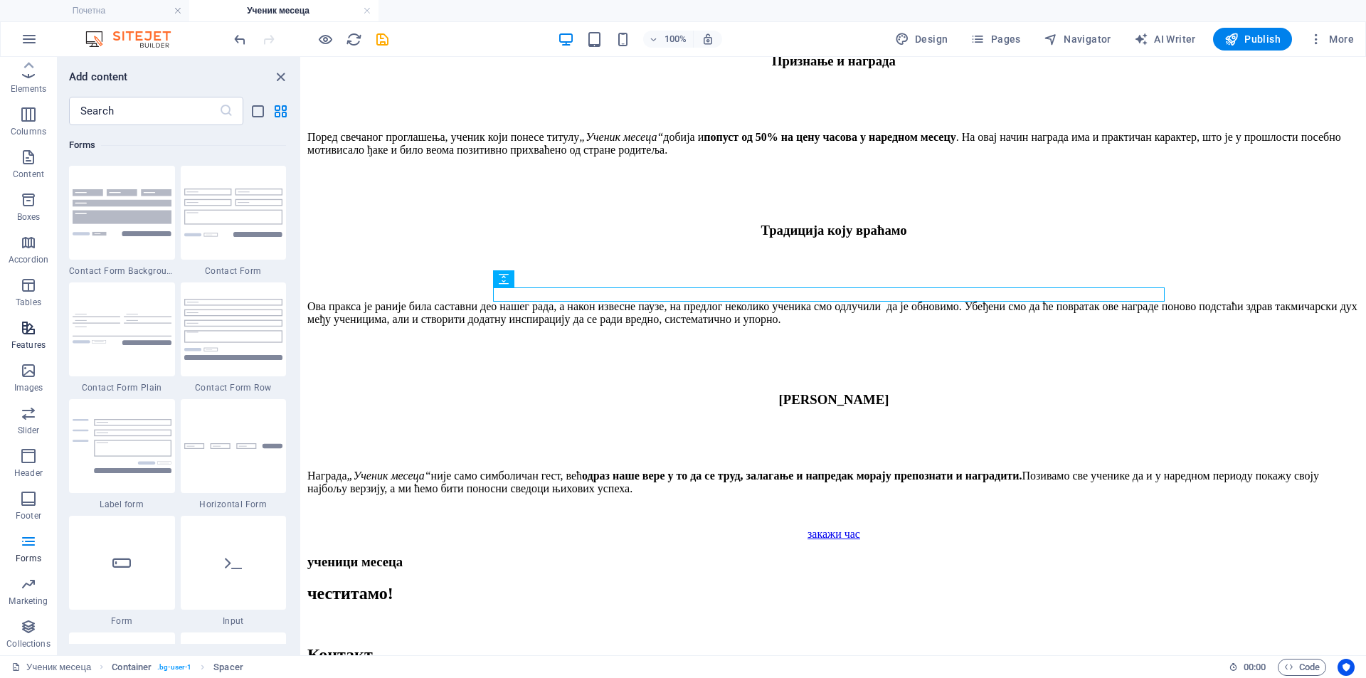
click at [31, 331] on icon "button" at bounding box center [28, 328] width 17 height 17
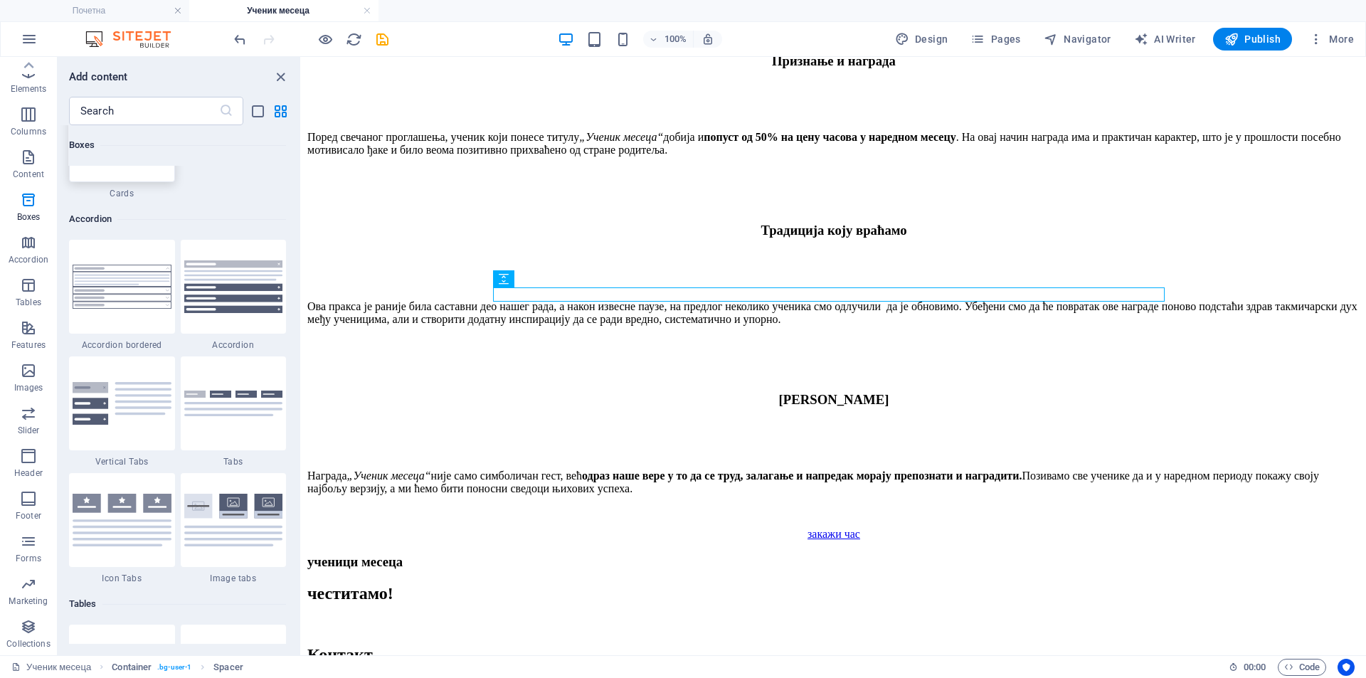
scroll to position [4361, 0]
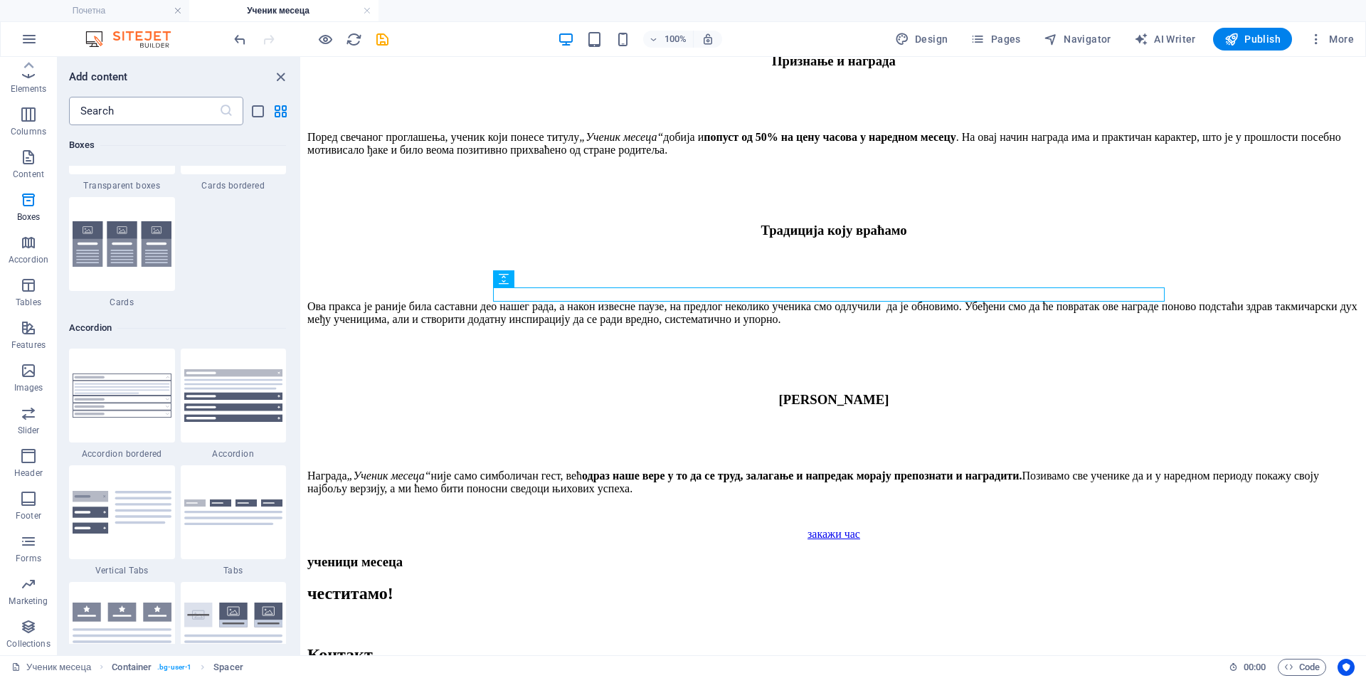
click at [110, 120] on input "text" at bounding box center [144, 111] width 150 height 28
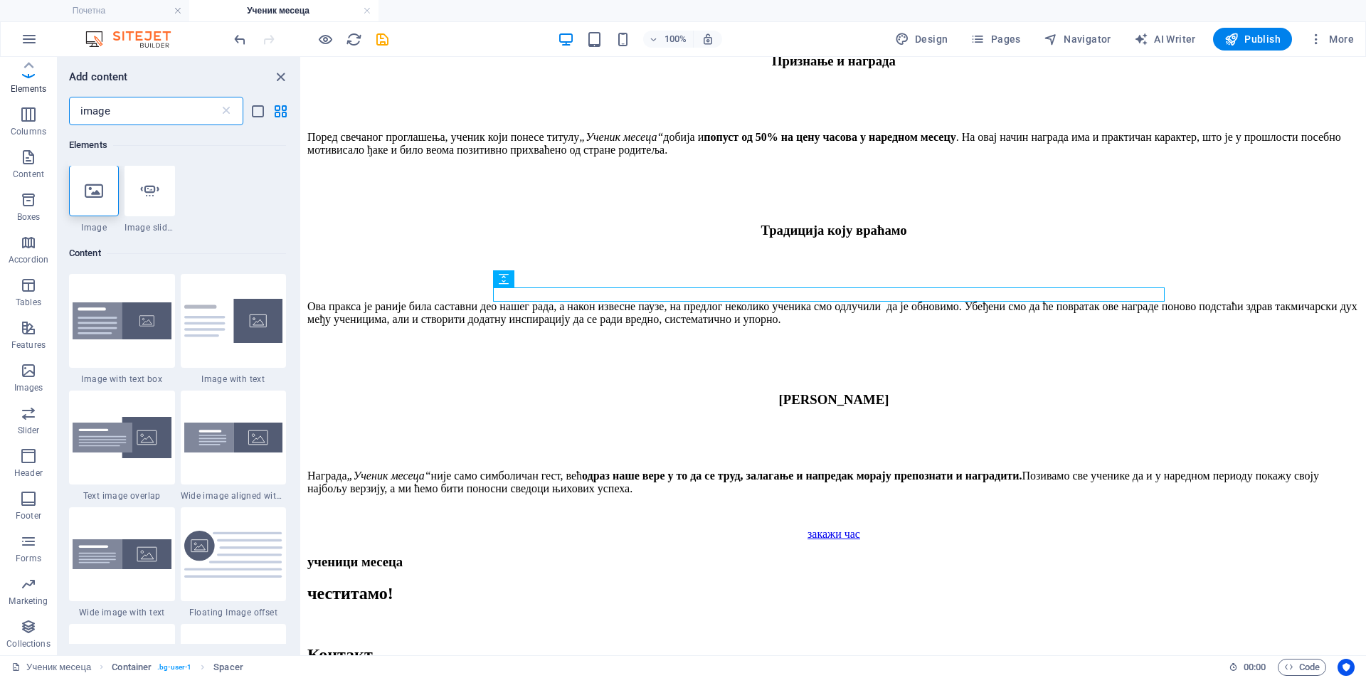
scroll to position [0, 0]
type input "image"
click at [127, 350] on div at bounding box center [122, 322] width 106 height 94
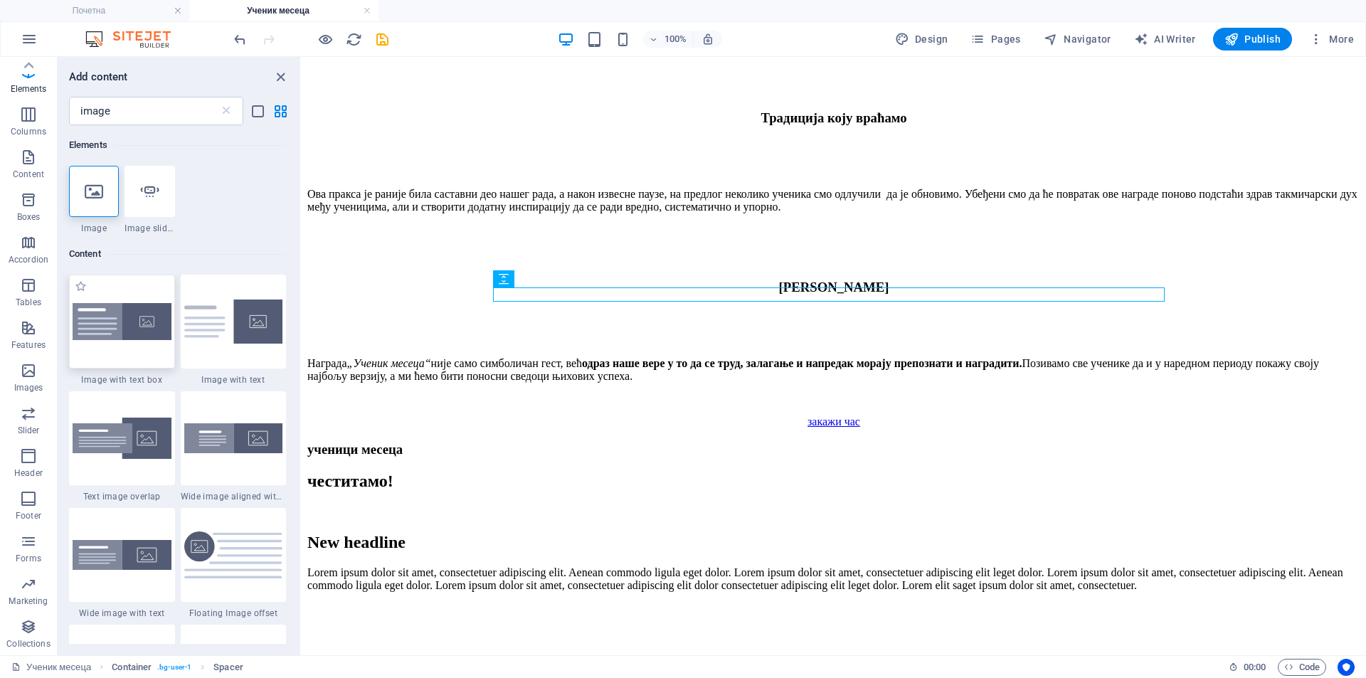
select select "rem"
select select "px"
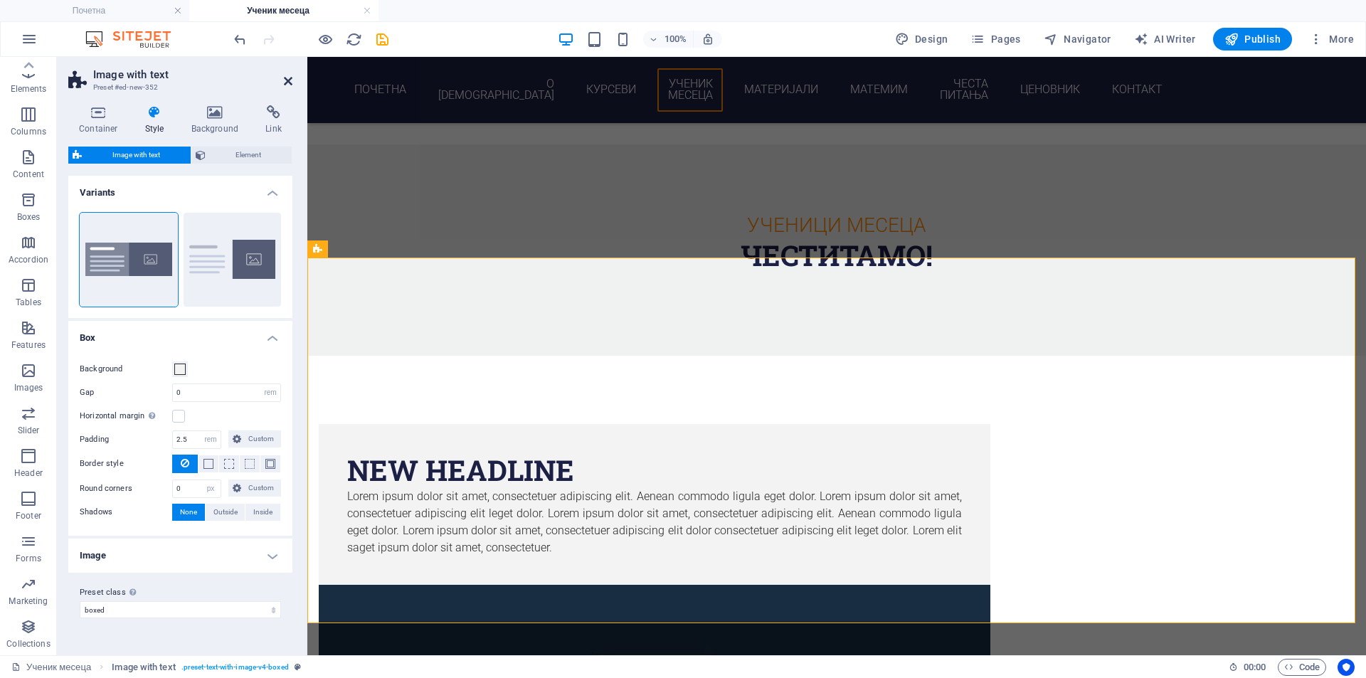
click at [286, 85] on icon at bounding box center [288, 80] width 9 height 11
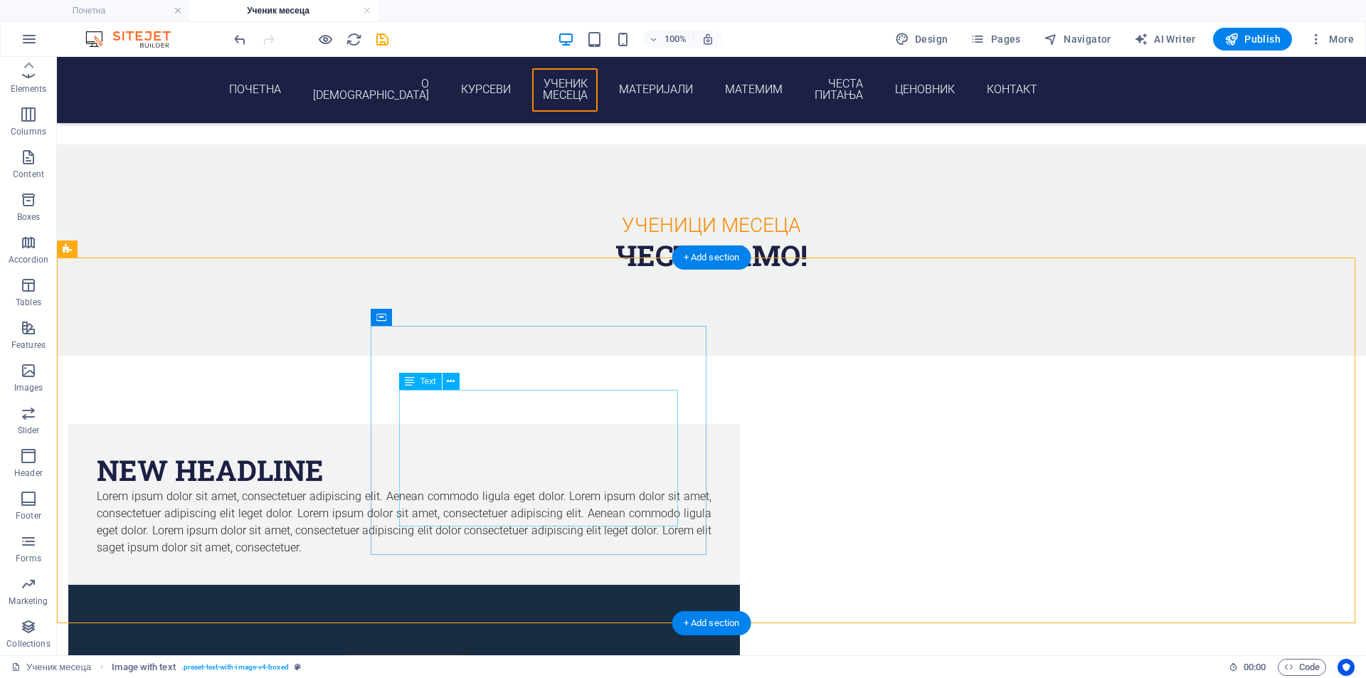
click at [579, 488] on div "Lorem ipsum dolor sit amet, consectetuer adipiscing elit. Aenean commodo ligula…" at bounding box center [404, 522] width 615 height 68
click at [569, 453] on div "New headline" at bounding box center [404, 471] width 615 height 36
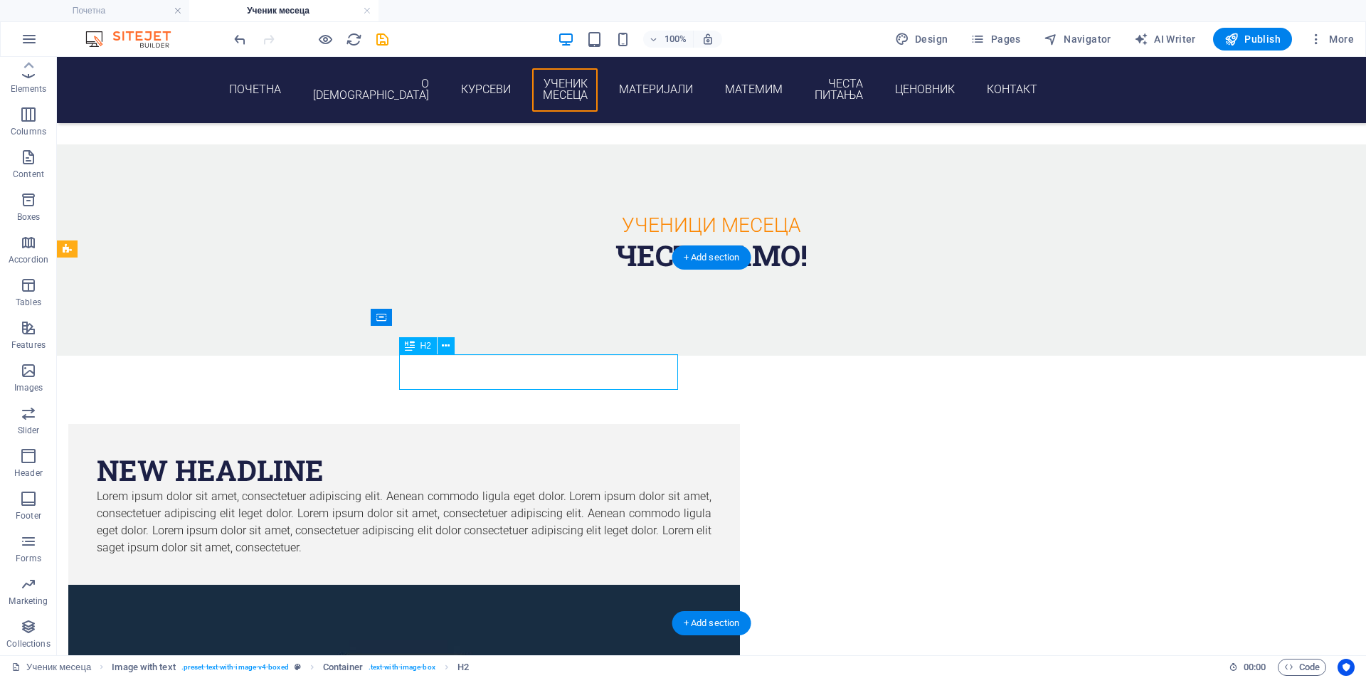
click at [569, 453] on div "New headline" at bounding box center [404, 471] width 615 height 36
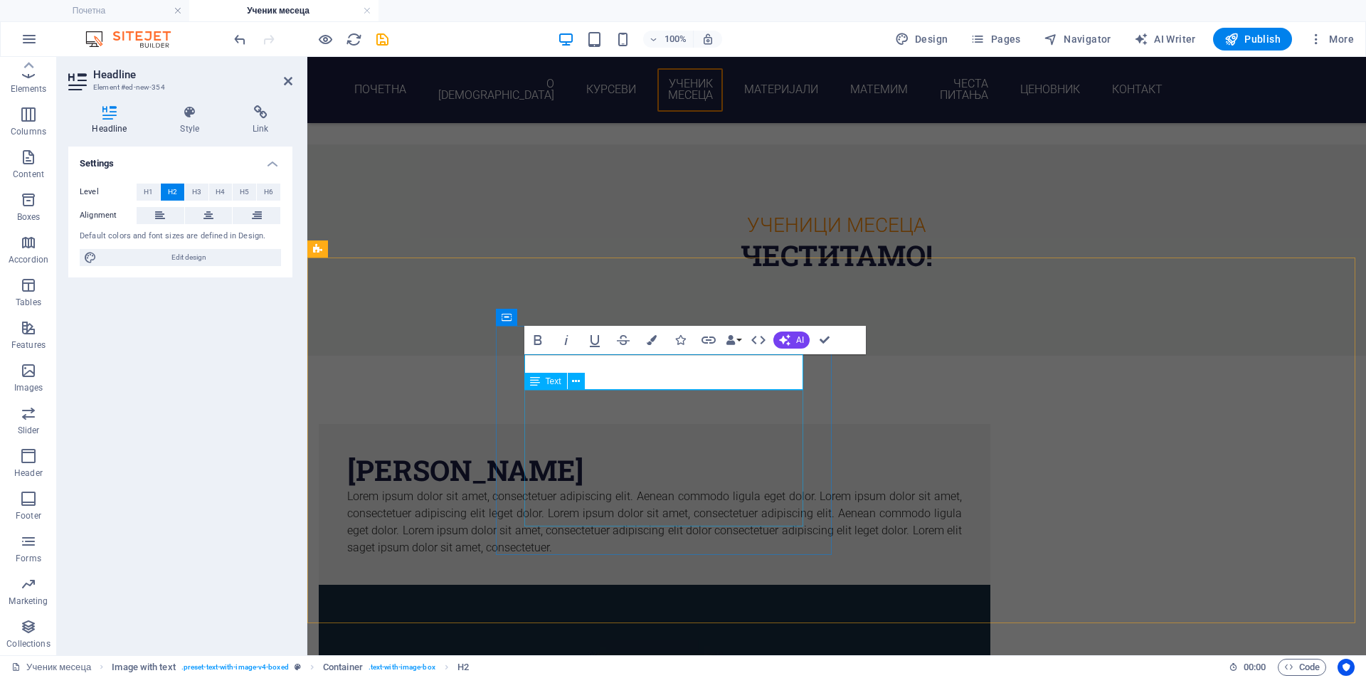
click at [710, 488] on div "Lorem ipsum dolor sit amet, consectetuer adipiscing elit. Aenean commodo ligula…" at bounding box center [654, 522] width 615 height 68
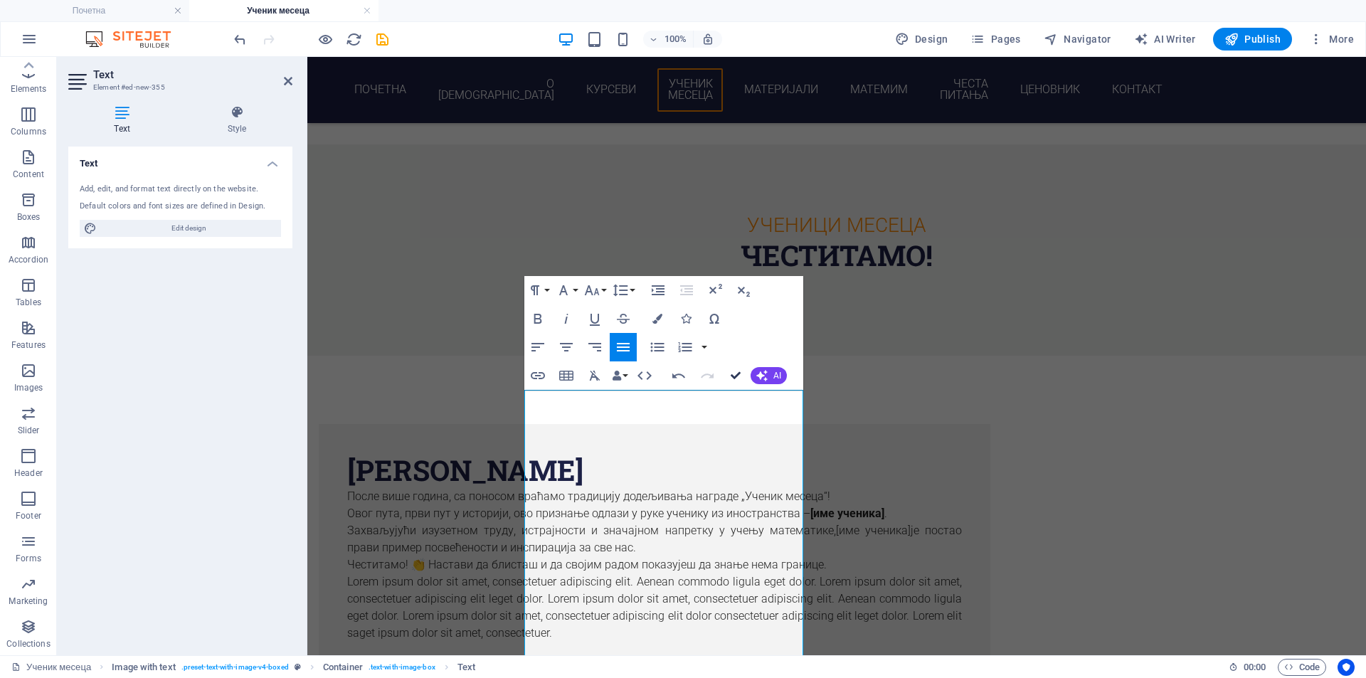
drag, startPoint x: 738, startPoint y: 371, endPoint x: 754, endPoint y: 349, distance: 27.5
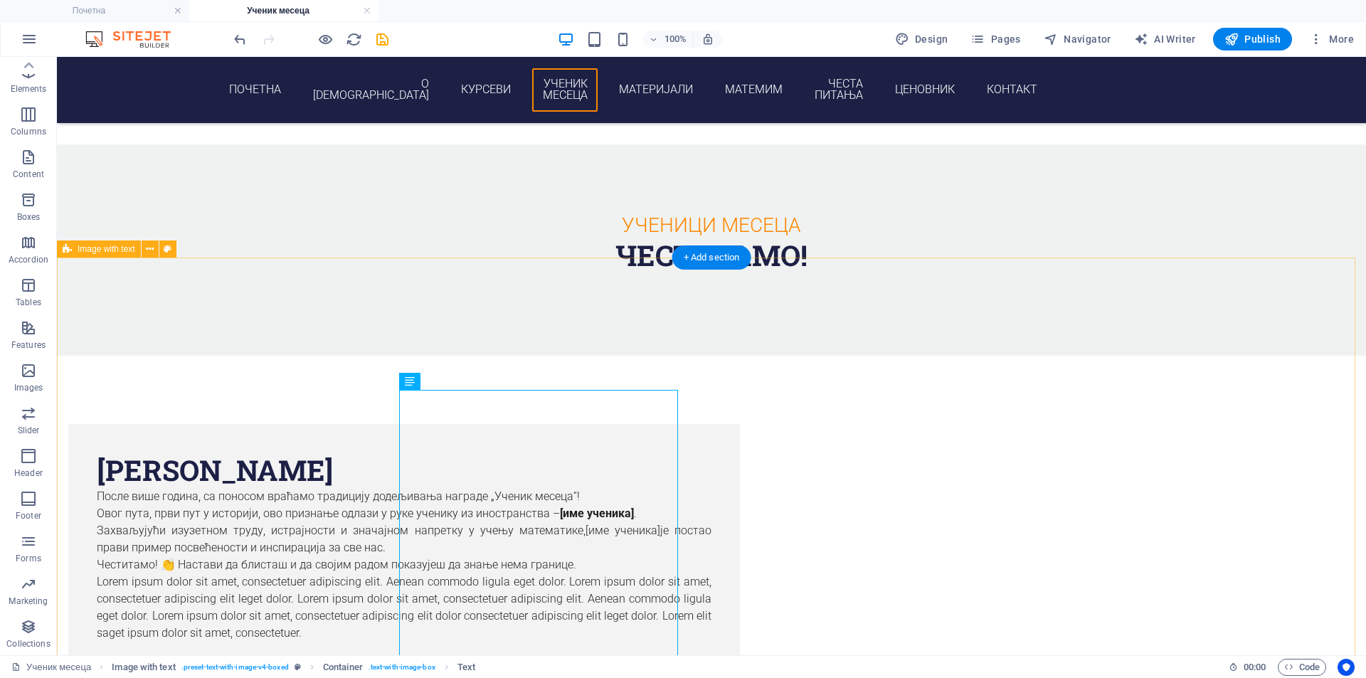
scroll to position [1660, 0]
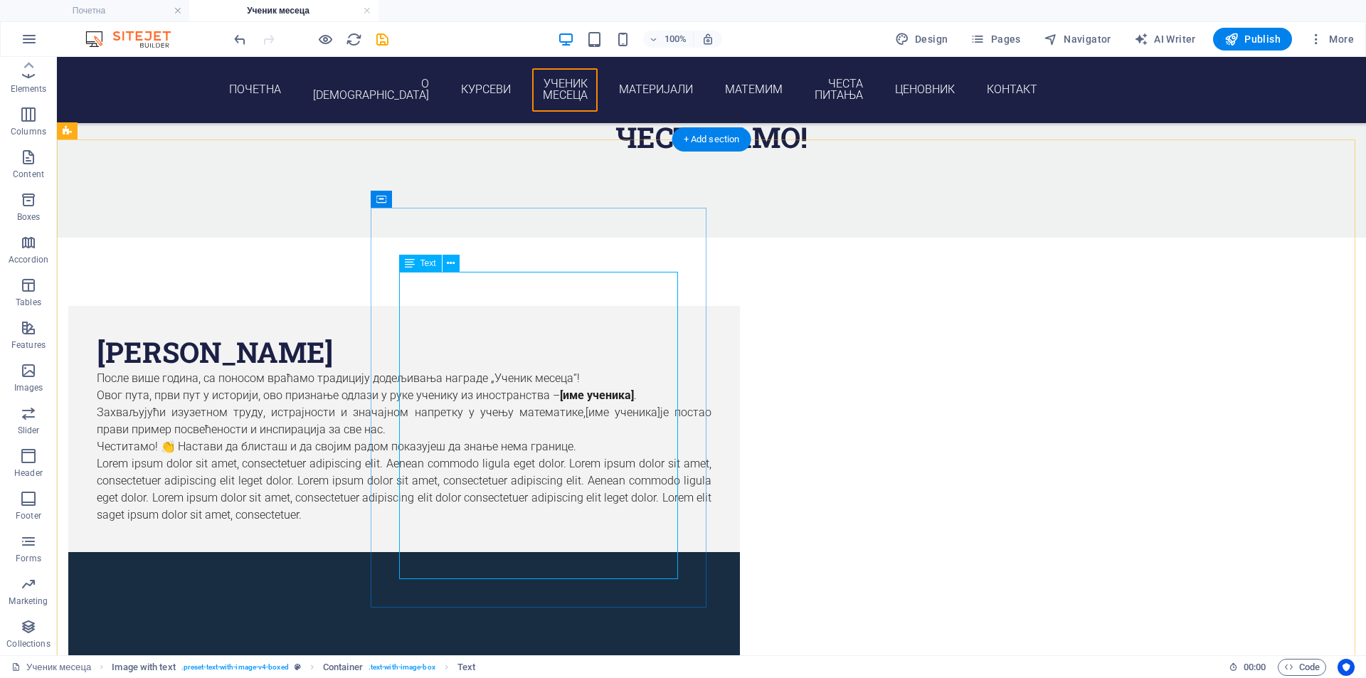
click at [641, 430] on div "После више година, са поносом враћамо традицију додељивања награде „Ученик месе…" at bounding box center [404, 447] width 615 height 154
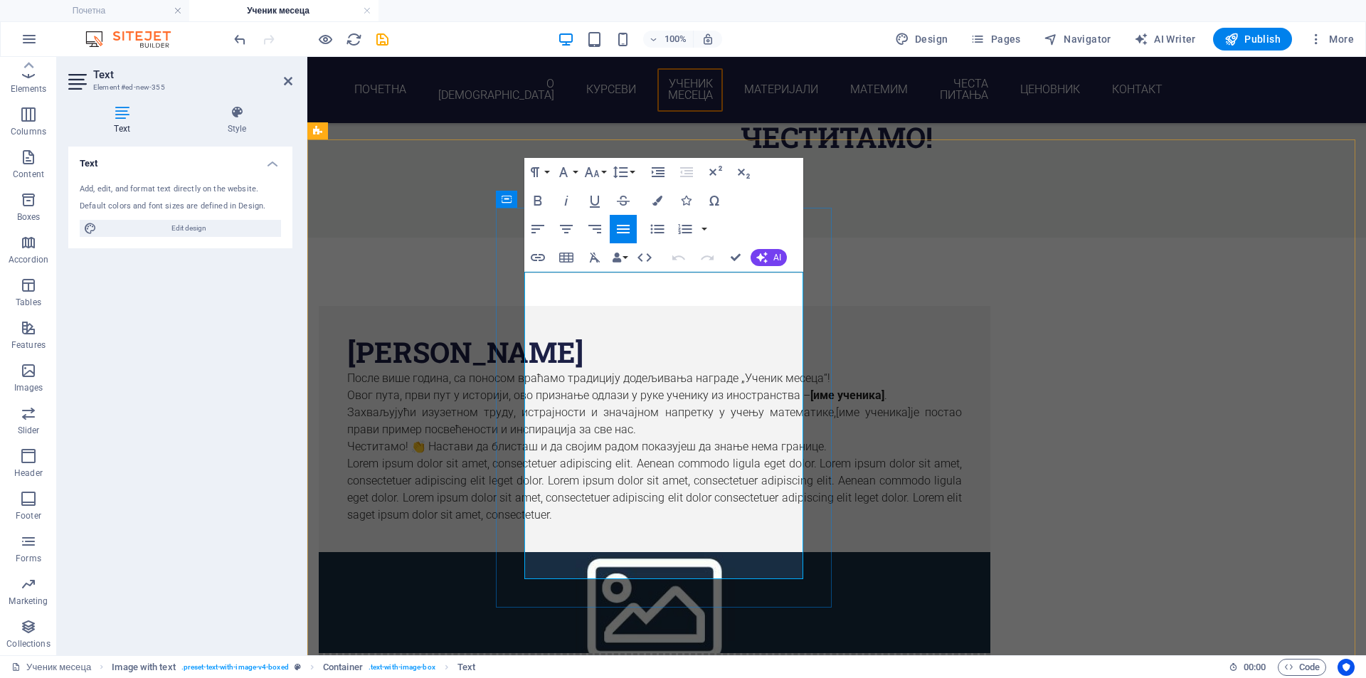
drag, startPoint x: 747, startPoint y: 436, endPoint x: 786, endPoint y: 570, distance: 139.2
click at [786, 524] on div "После више година, са поносом враћамо традицију додељивања награде „Ученик месе…" at bounding box center [654, 447] width 615 height 154
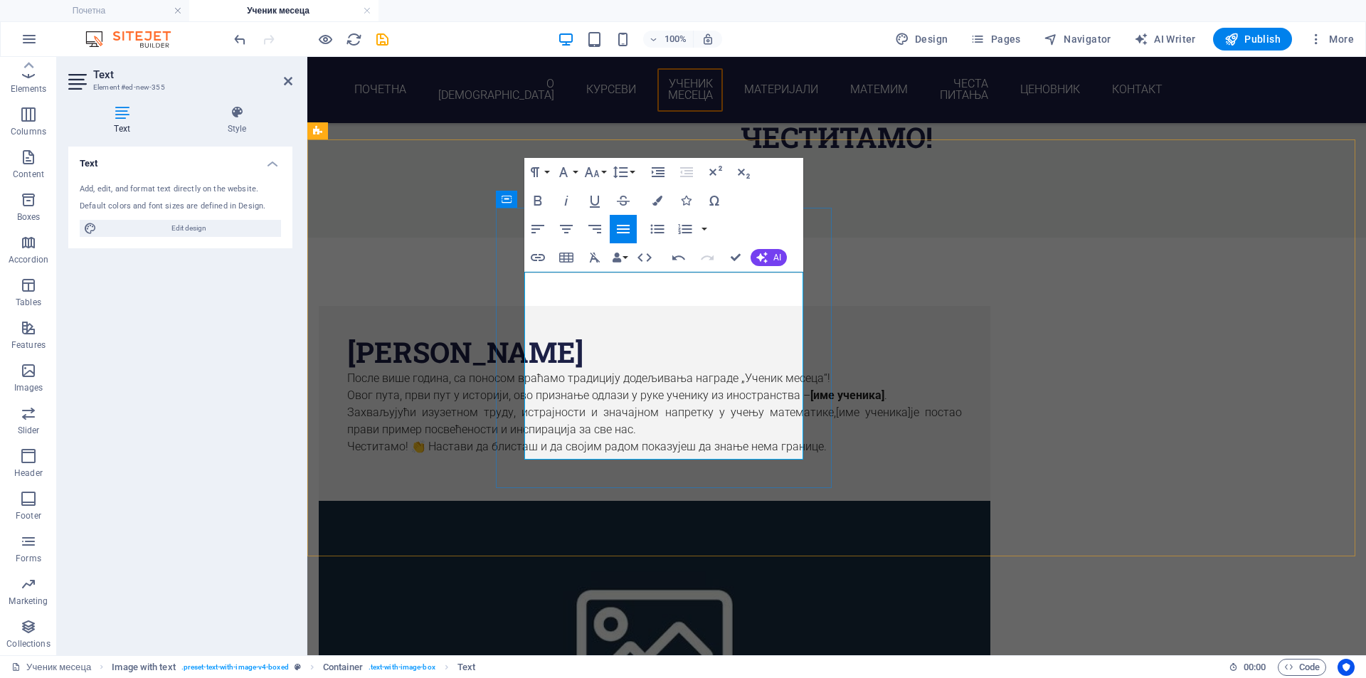
click at [754, 438] on p "Честитамо! 👏 Настави да блисташ и да својим радом показујеш да знање нема грани…" at bounding box center [654, 446] width 615 height 17
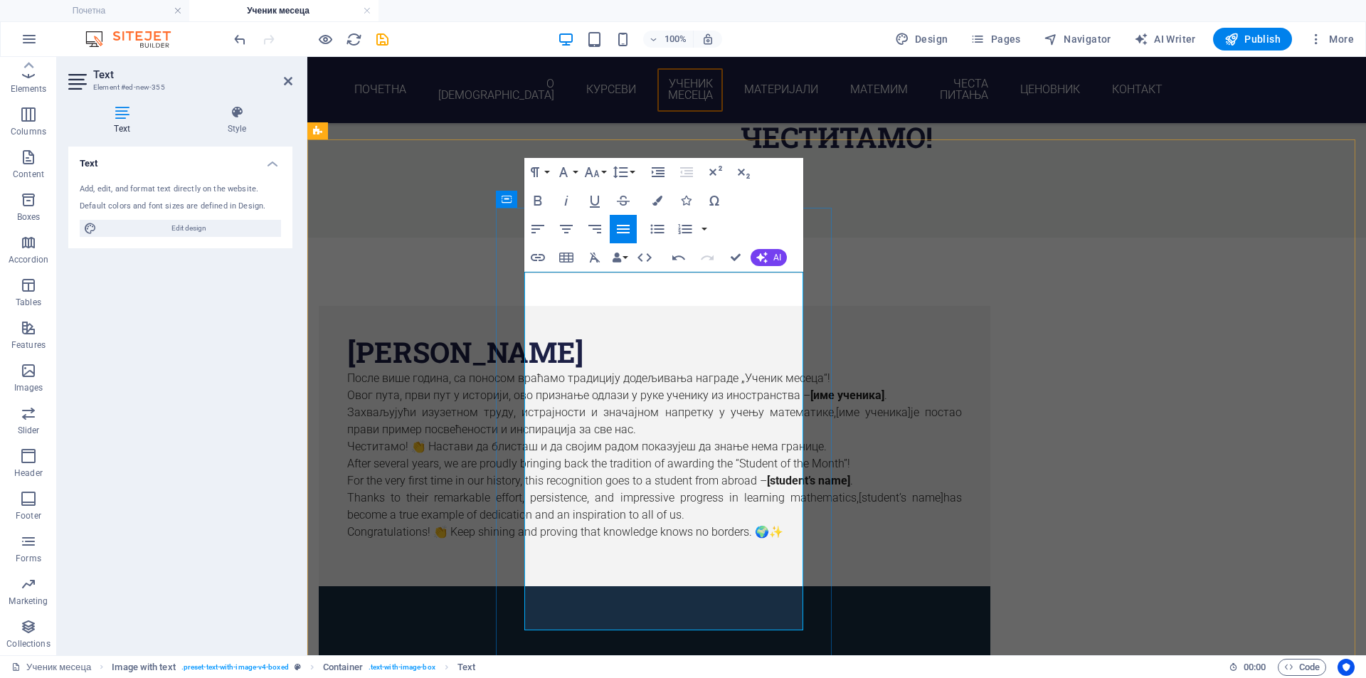
click at [811, 389] on span "[име ученика]" at bounding box center [848, 396] width 74 height 14
drag, startPoint x: 709, startPoint y: 333, endPoint x: 778, endPoint y: 330, distance: 69.1
click at [778, 370] on p "После више година, са поносом враћамо традицију додељивања награде „Ученик месе…" at bounding box center [654, 387] width 615 height 34
click at [811, 389] on span "[Jordan T. Rodney" at bounding box center [855, 396] width 89 height 14
drag, startPoint x: 705, startPoint y: 334, endPoint x: 791, endPoint y: 334, distance: 86.8
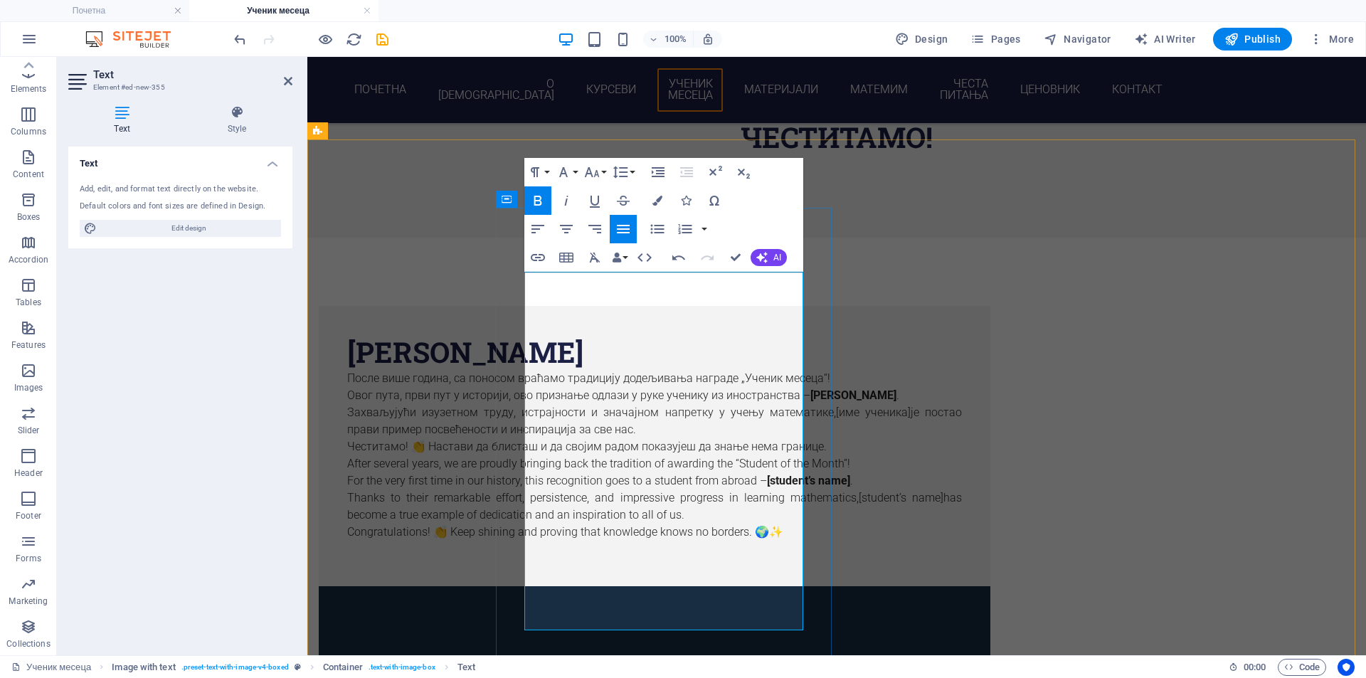
click at [811, 389] on span "Jordan T. Rodney" at bounding box center [854, 396] width 86 height 14
copy span "Jordan T. Rodney"
drag, startPoint x: 688, startPoint y: 504, endPoint x: 772, endPoint y: 502, distance: 84.0
click at [772, 490] on p "After several years, we are proudly bringing back the tradition of awarding the…" at bounding box center [654, 472] width 615 height 34
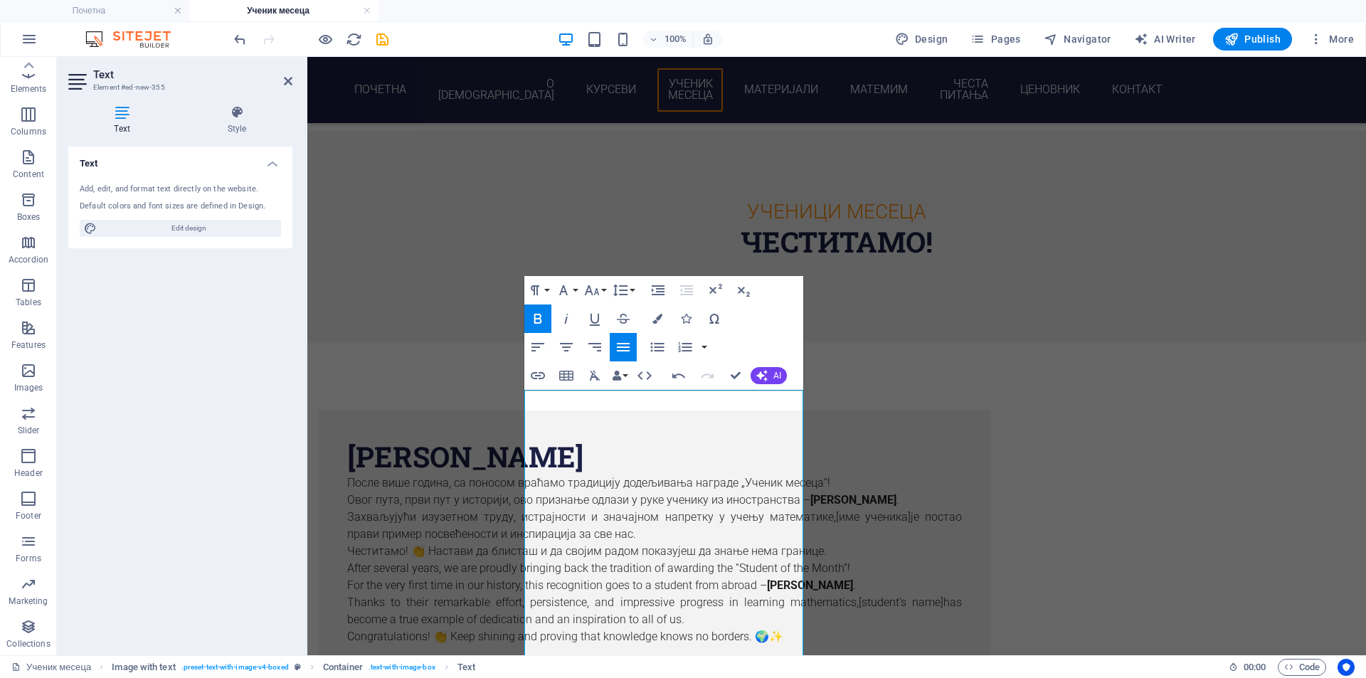
scroll to position [1542, 0]
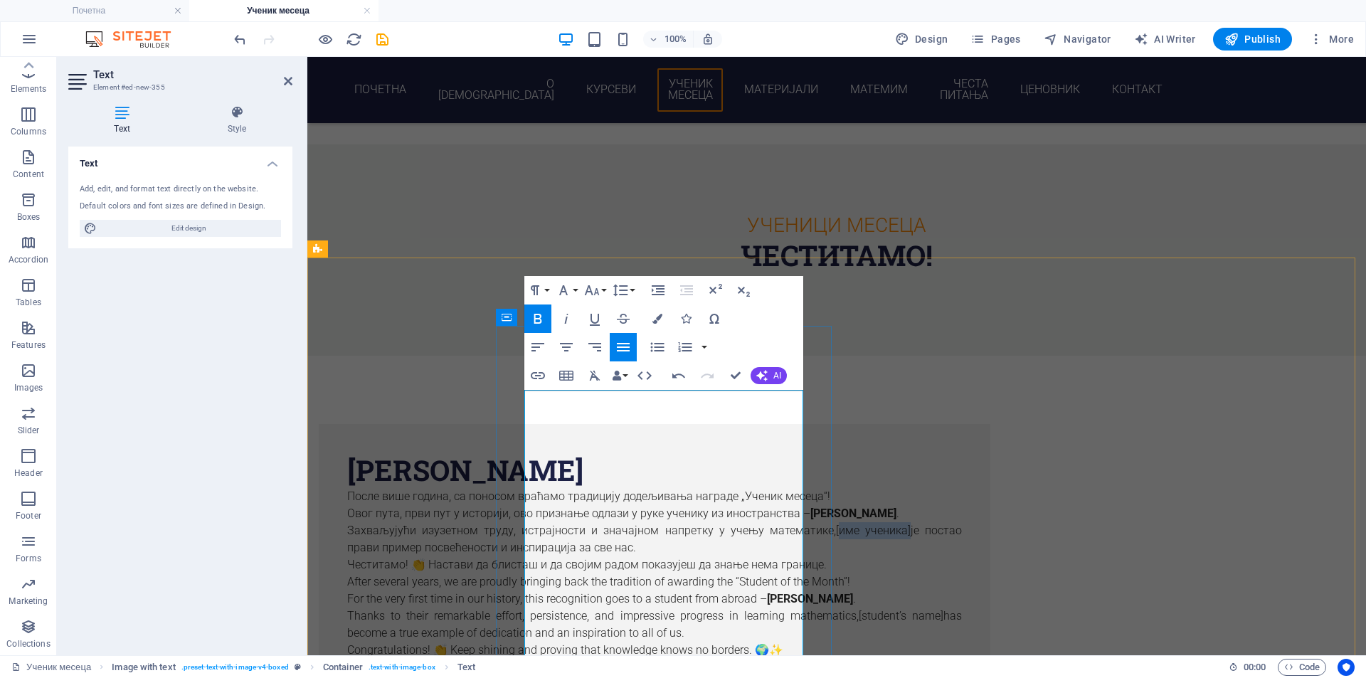
drag, startPoint x: 781, startPoint y: 485, endPoint x: 571, endPoint y: 505, distance: 211.7
click at [571, 522] on p "Захваљујући изузетном труду, истрајности и значајном напретку у учењу математик…" at bounding box center [654, 539] width 615 height 34
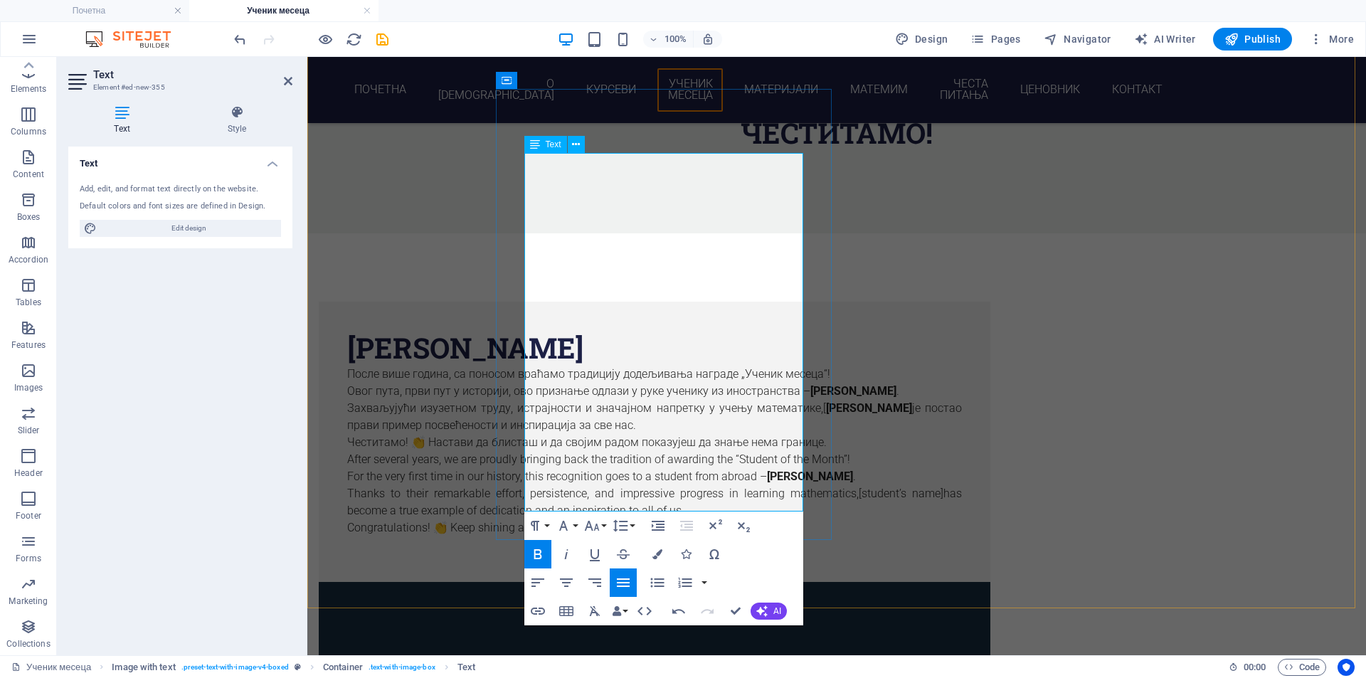
scroll to position [1779, 0]
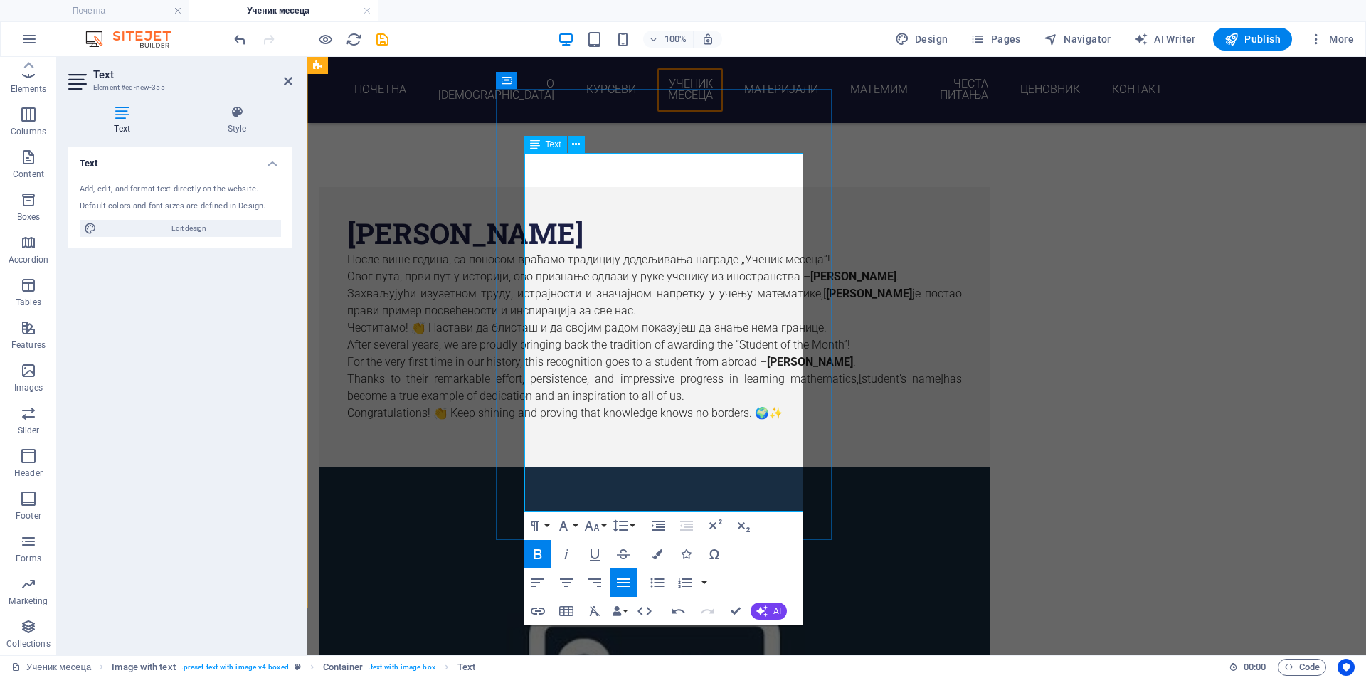
drag, startPoint x: 754, startPoint y: 249, endPoint x: 784, endPoint y: 250, distance: 30.6
click at [826, 287] on strong "Jordan T. Rodney" at bounding box center [869, 294] width 86 height 14
drag, startPoint x: 756, startPoint y: 416, endPoint x: 557, endPoint y: 438, distance: 200.4
click at [557, 405] on p "Thanks to their remarkable effort, persistence, and impressive progress in lear…" at bounding box center [654, 388] width 615 height 34
drag, startPoint x: 756, startPoint y: 417, endPoint x: 564, endPoint y: 436, distance: 193.0
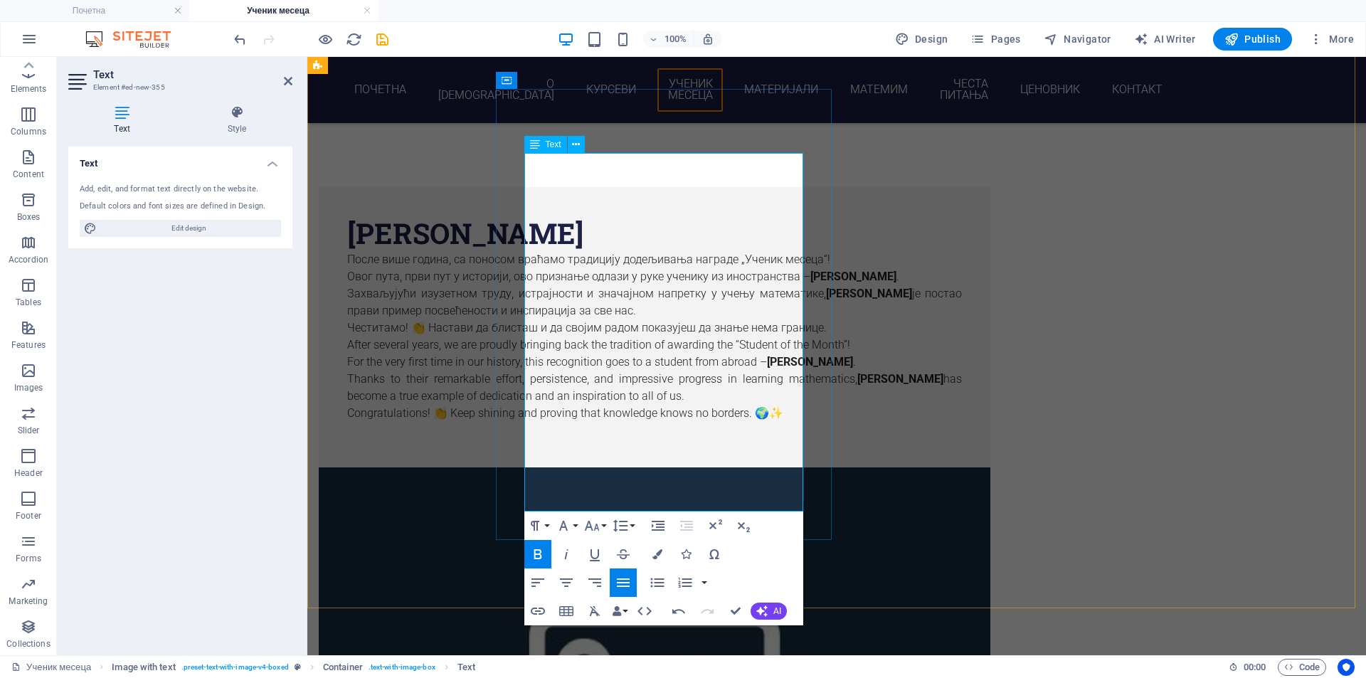
click at [858, 386] on strong "Jordan T. Rodney" at bounding box center [901, 379] width 86 height 14
click at [533, 554] on icon "button" at bounding box center [537, 554] width 17 height 17
drag, startPoint x: 756, startPoint y: 246, endPoint x: 565, endPoint y: 263, distance: 191.5
click at [565, 285] on p "Захваљујући изузетном труду, истрајности и значајном напретку у учењу математик…" at bounding box center [654, 302] width 615 height 34
click at [530, 549] on icon "button" at bounding box center [537, 554] width 17 height 17
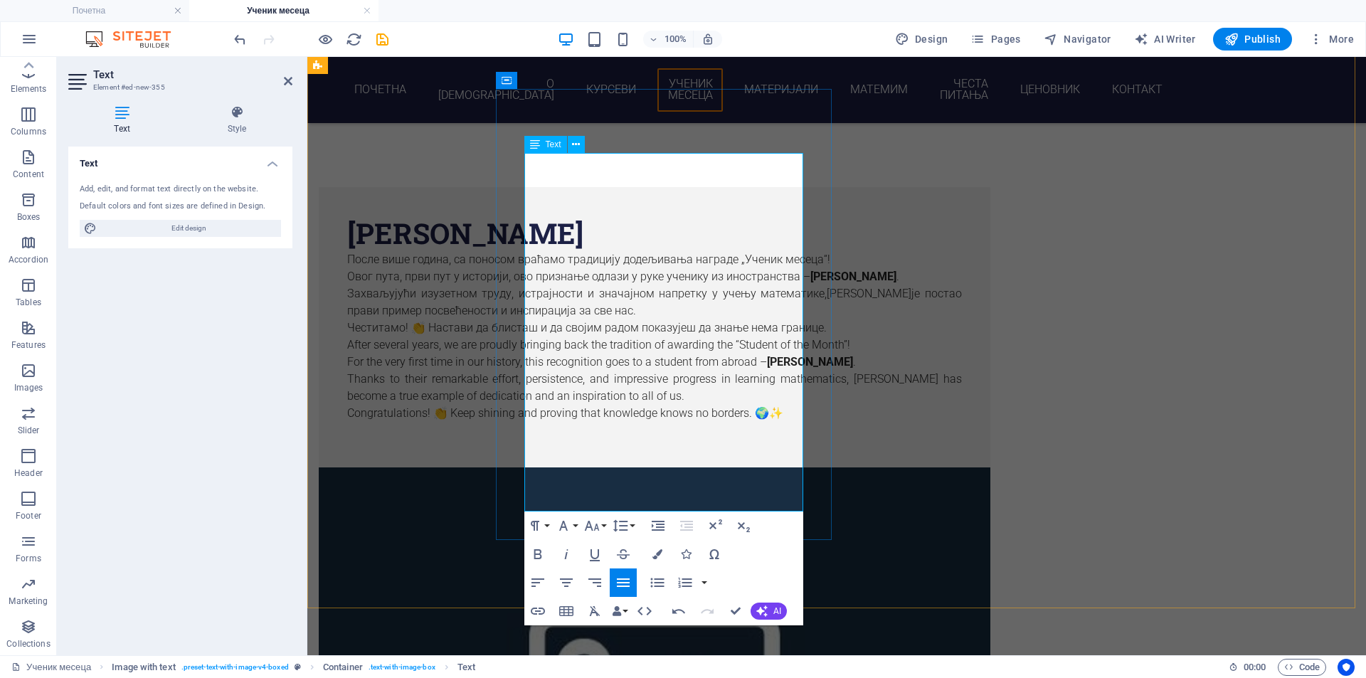
click at [665, 350] on p "After several years, we are proudly bringing back the tradition of awarding the…" at bounding box center [654, 354] width 615 height 34
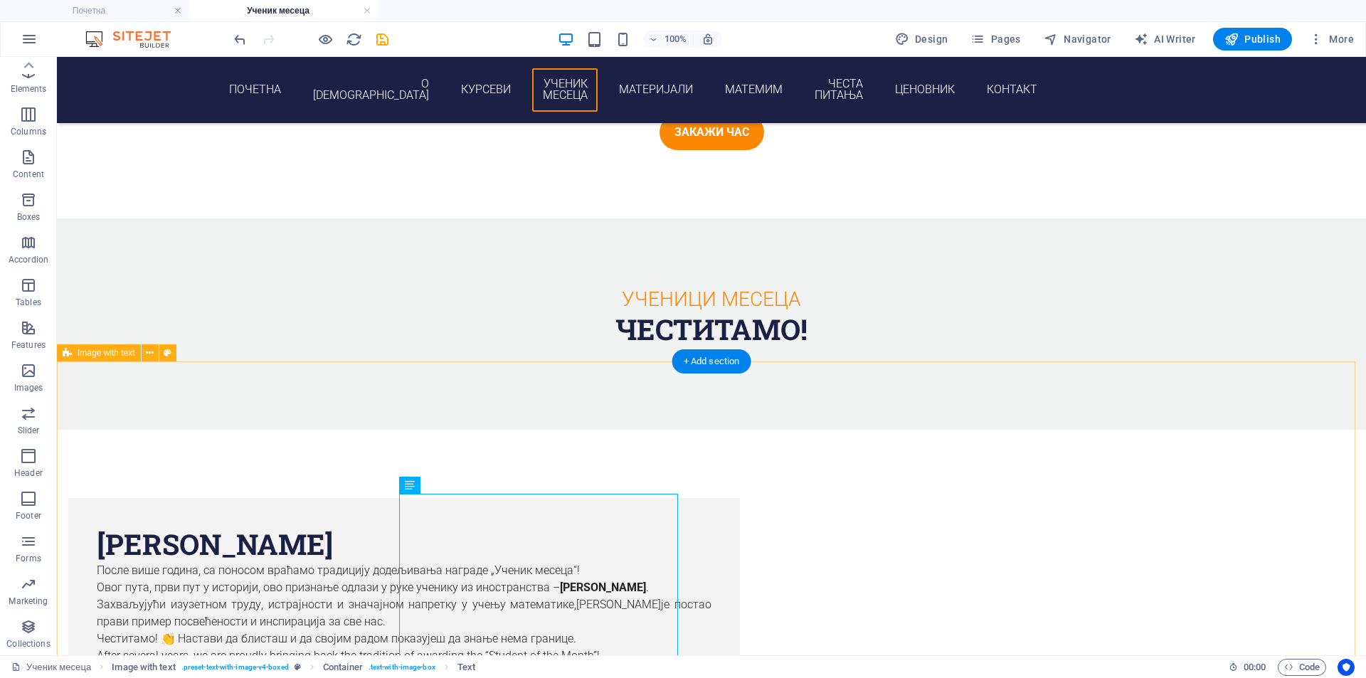
scroll to position [1423, 0]
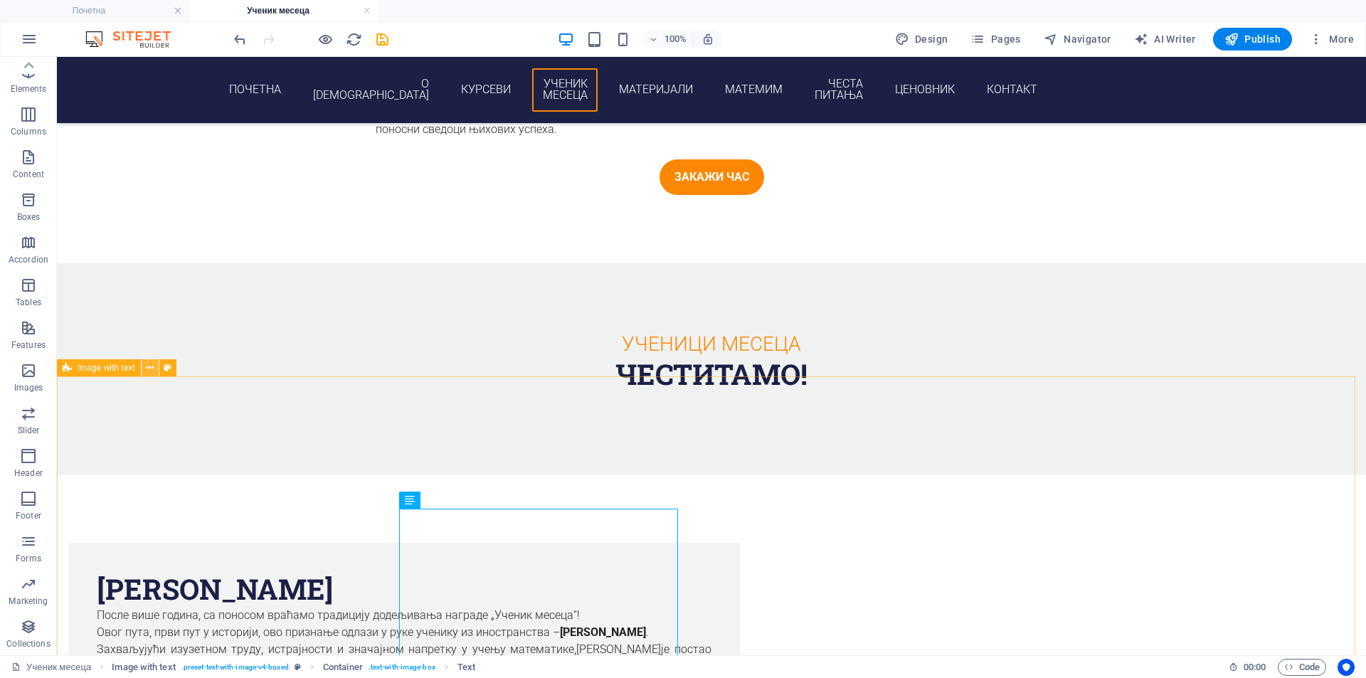
click at [149, 374] on icon at bounding box center [150, 368] width 8 height 15
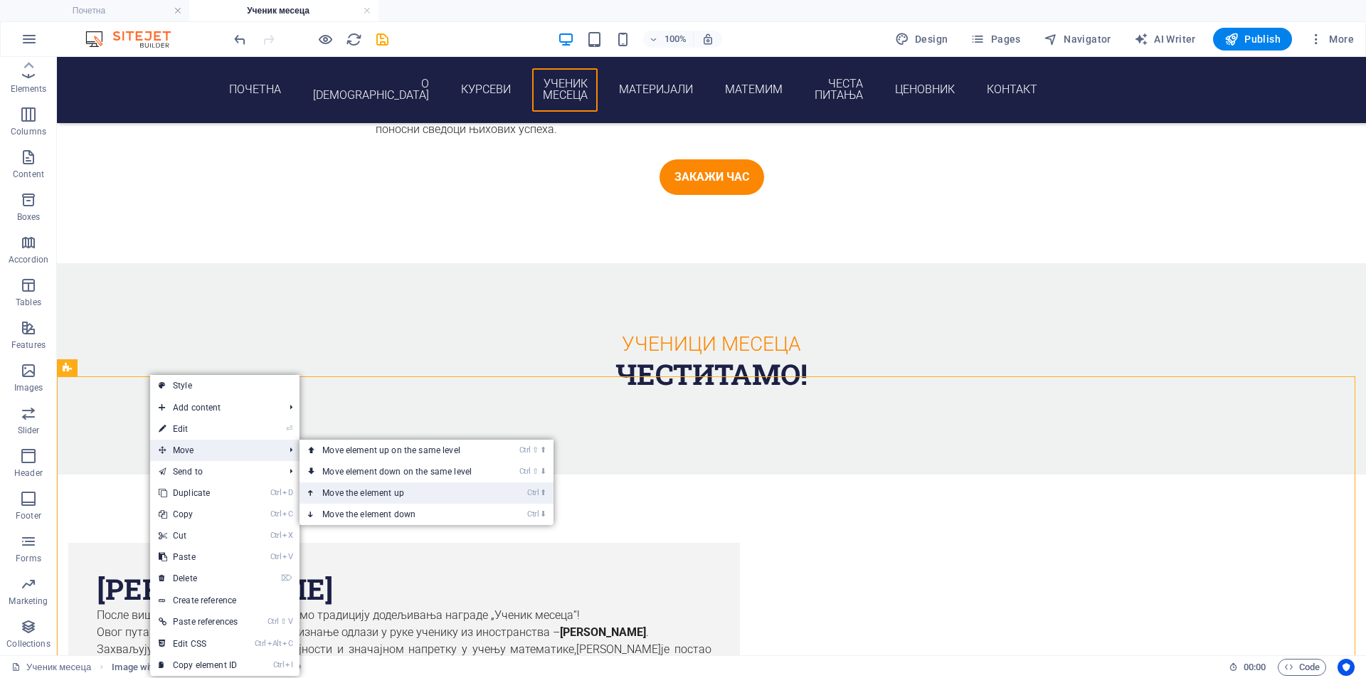
click at [387, 491] on link "Ctrl ⬆ Move the element up" at bounding box center [400, 492] width 201 height 21
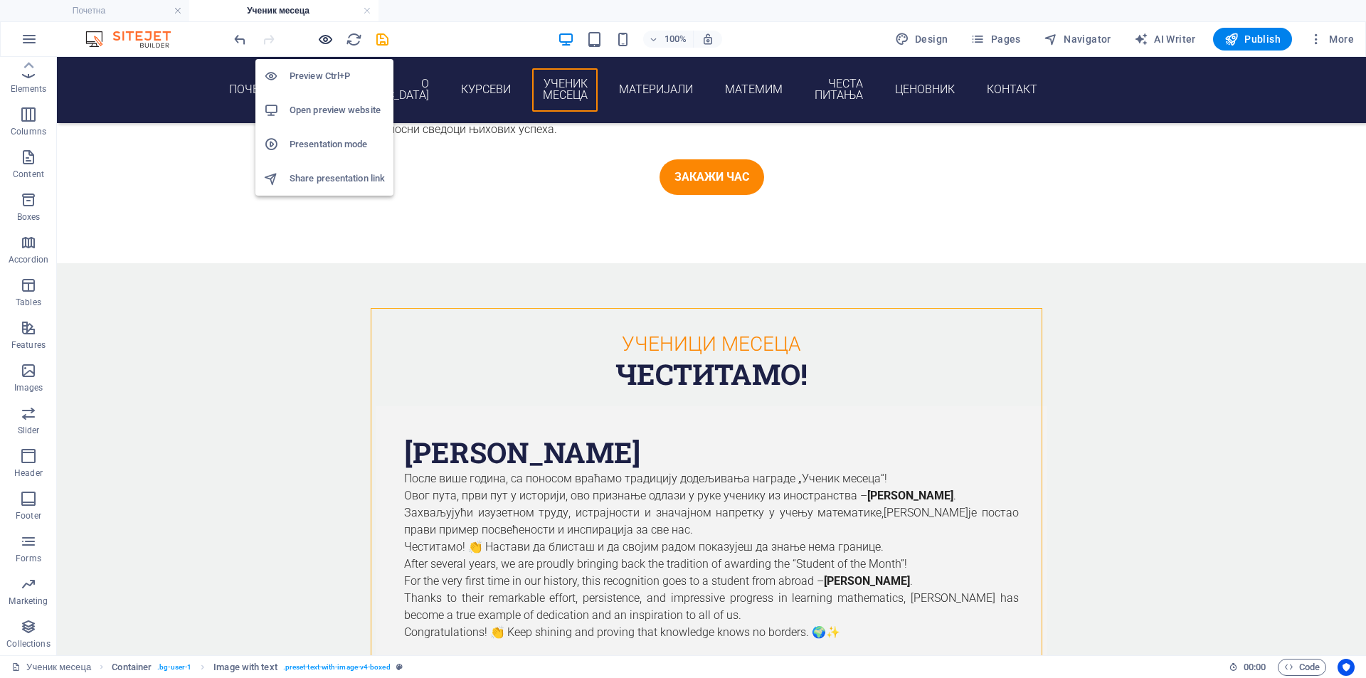
click at [325, 41] on icon "button" at bounding box center [325, 39] width 16 height 16
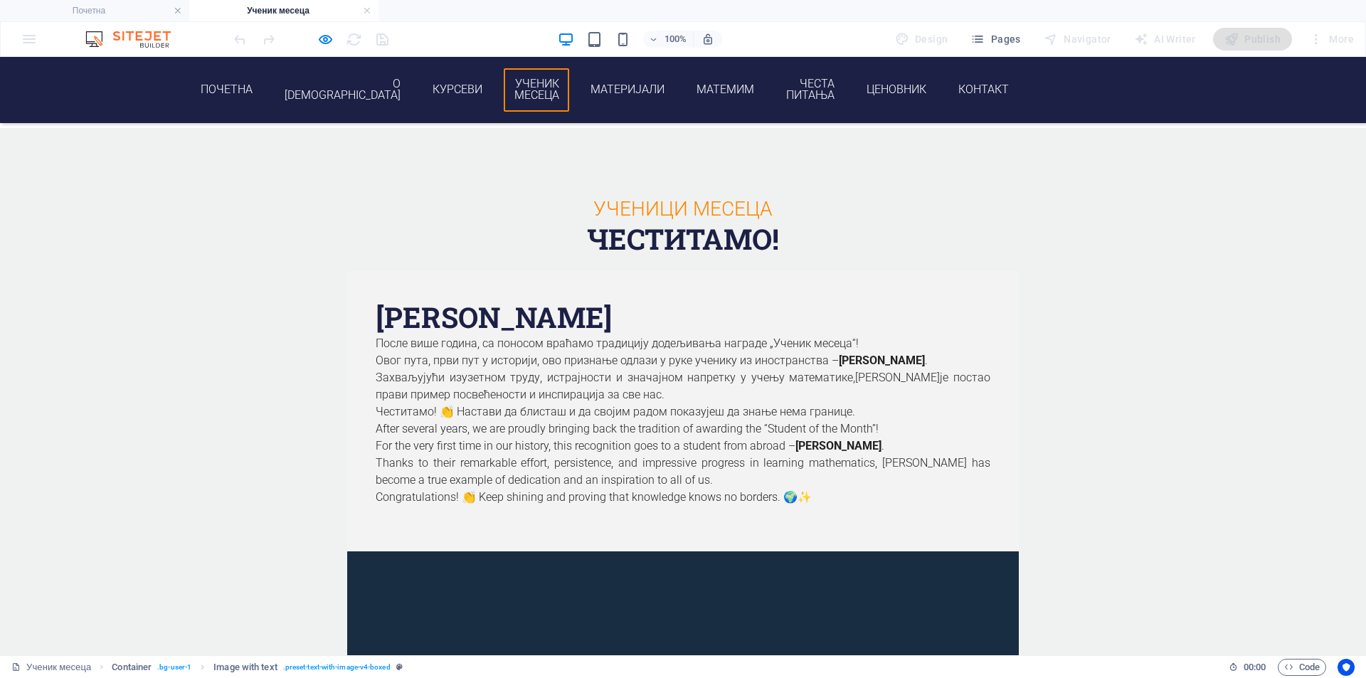
scroll to position [1542, 0]
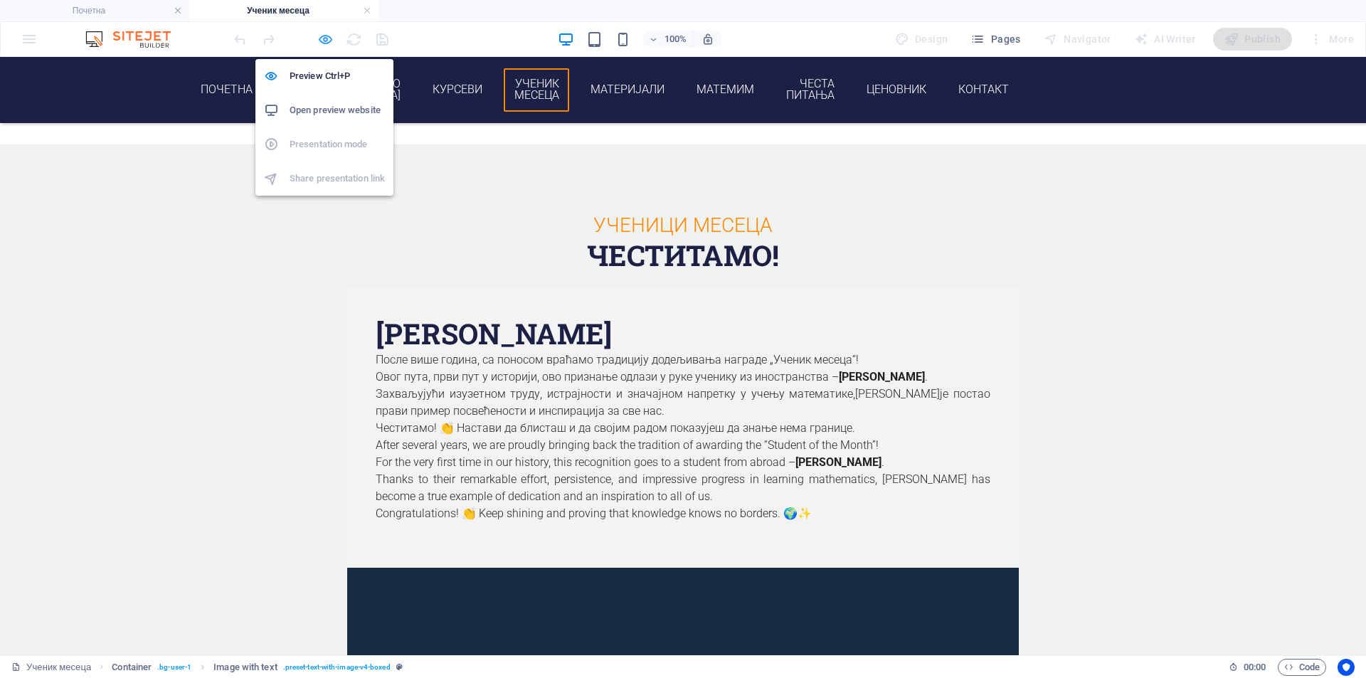
click at [332, 39] on icon "button" at bounding box center [325, 39] width 16 height 16
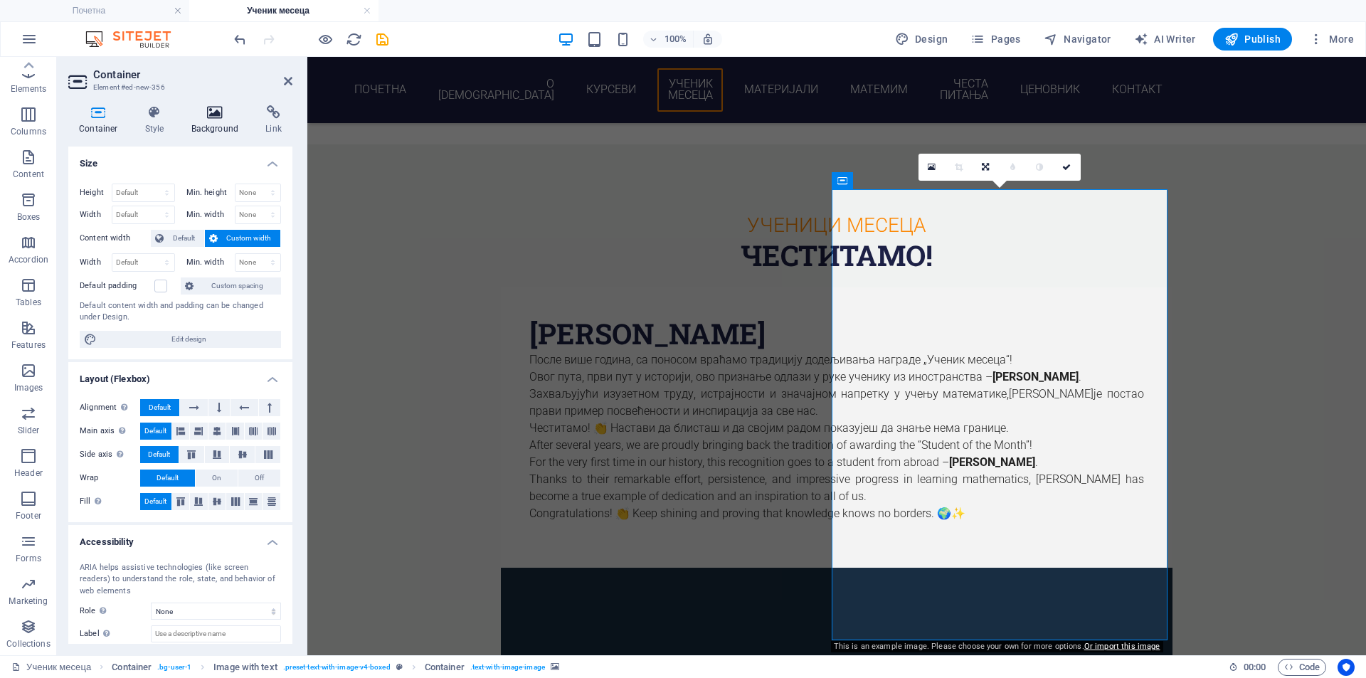
click at [204, 122] on h4 "Background" at bounding box center [218, 120] width 75 height 30
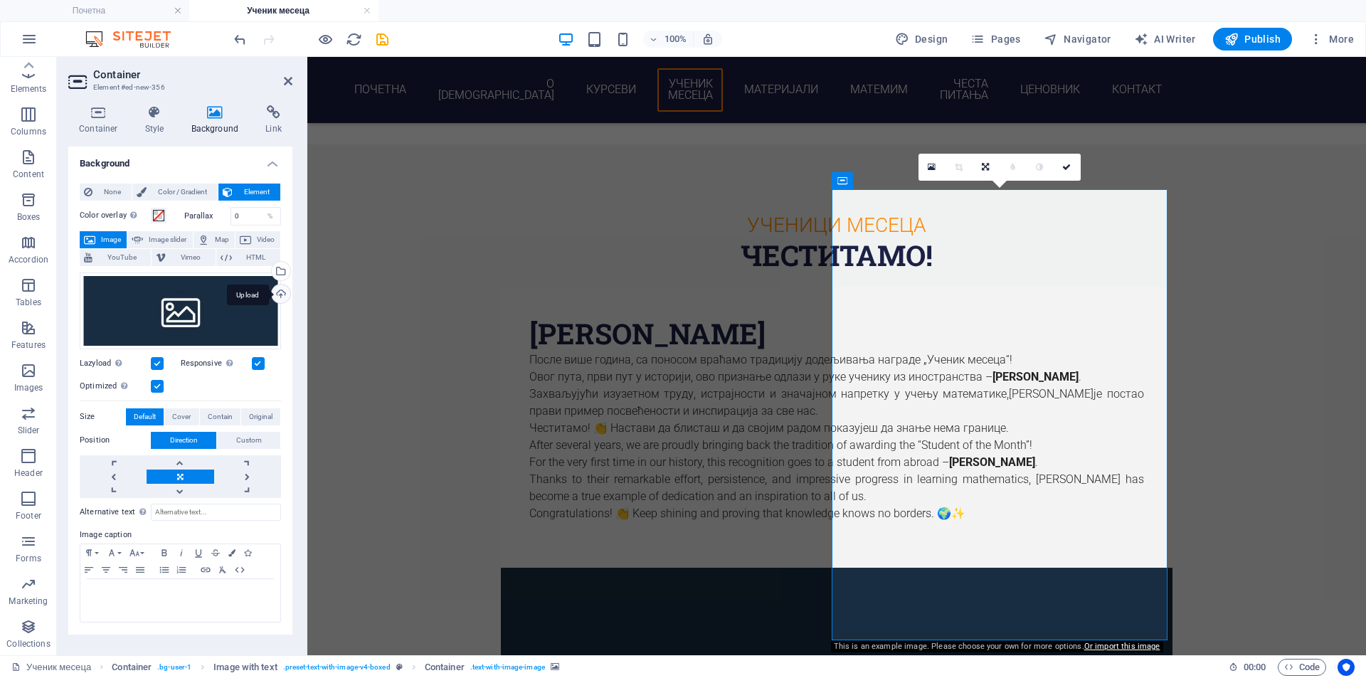
click at [281, 301] on div "Upload" at bounding box center [279, 295] width 21 height 21
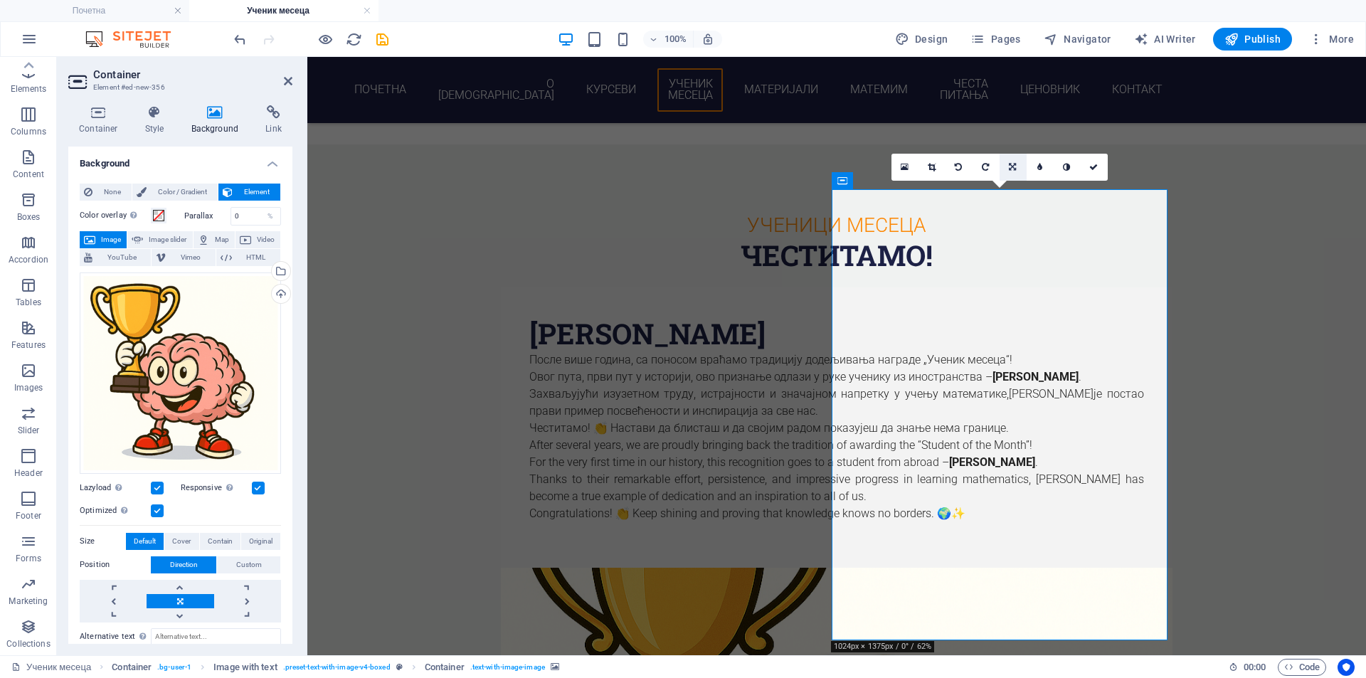
click at [1020, 167] on link at bounding box center [1013, 167] width 27 height 27
click at [249, 541] on span "Original" at bounding box center [260, 541] width 23 height 17
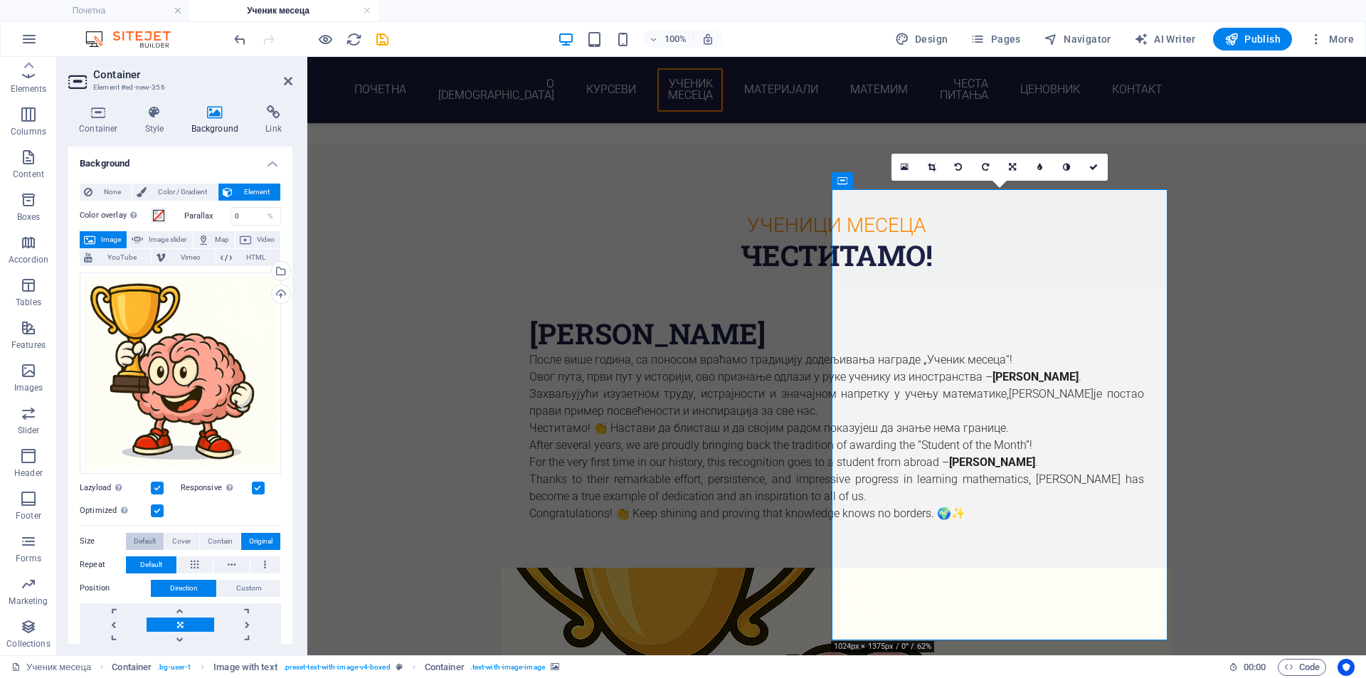
click at [153, 542] on span "Default" at bounding box center [145, 541] width 22 height 17
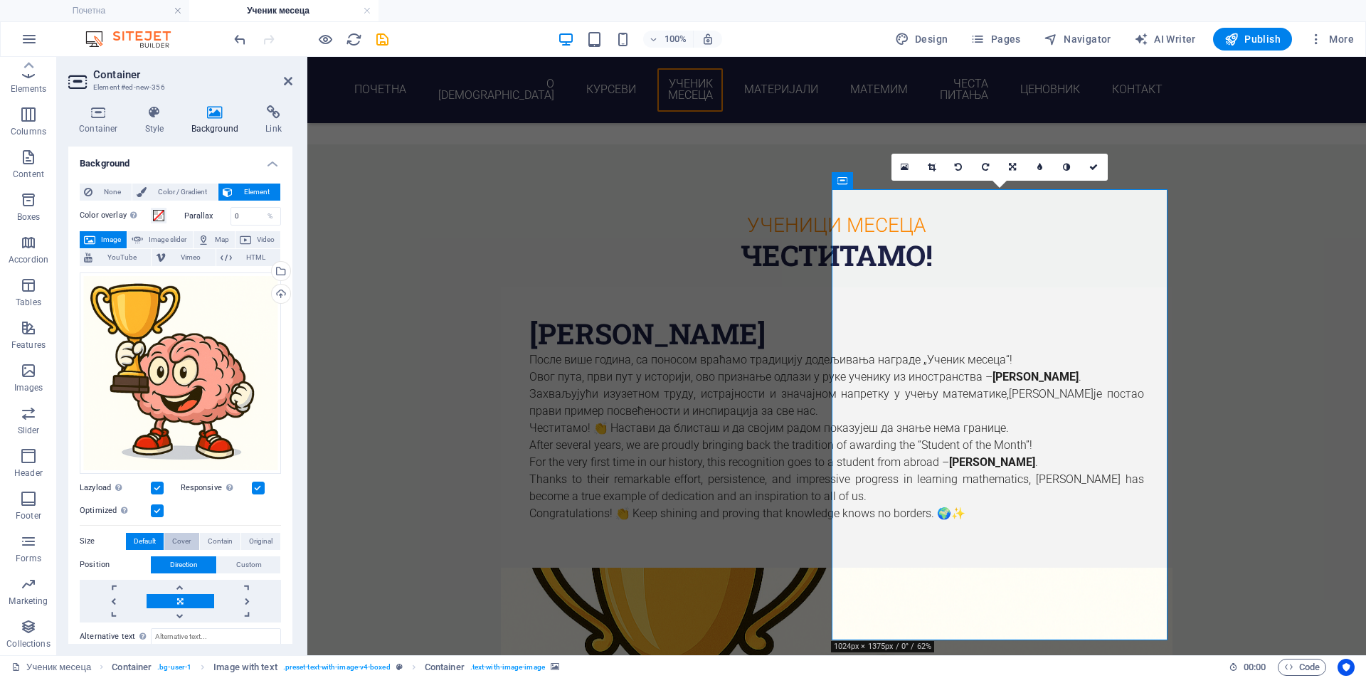
click at [186, 542] on span "Cover" at bounding box center [181, 541] width 19 height 17
click at [218, 538] on span "Contain" at bounding box center [220, 541] width 25 height 17
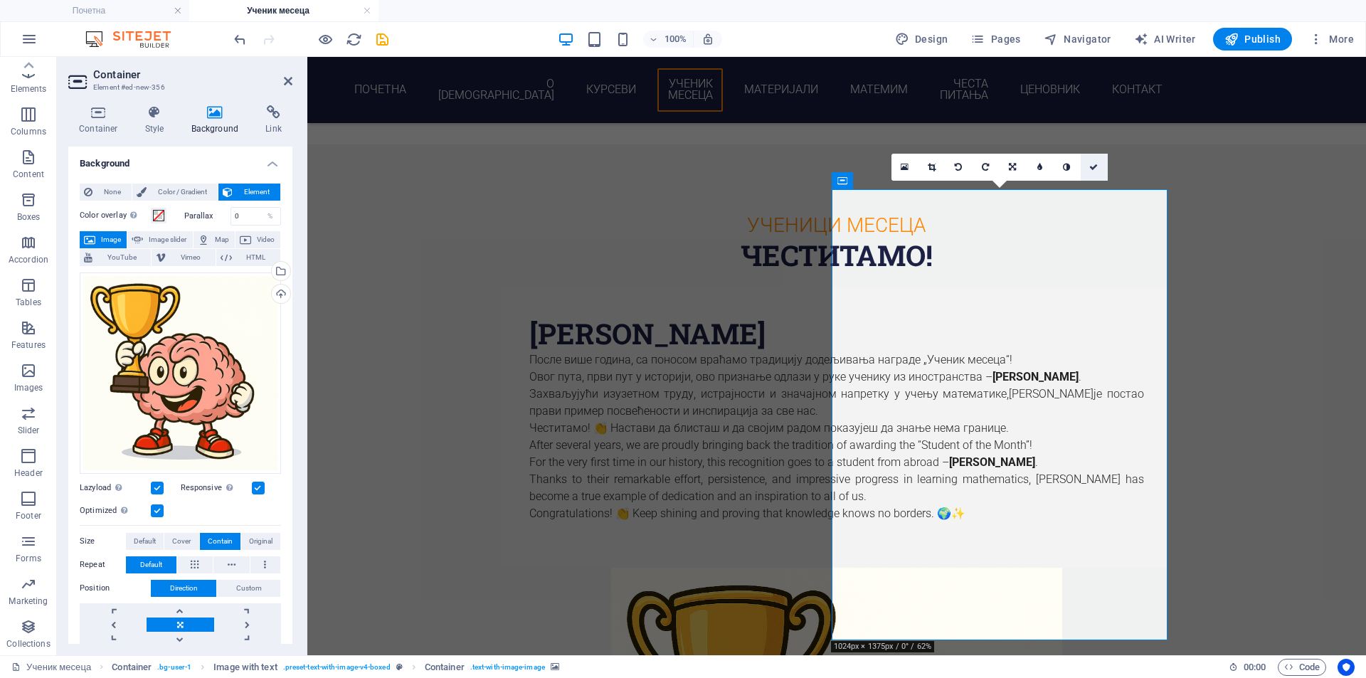
click at [1092, 169] on icon at bounding box center [1094, 167] width 9 height 9
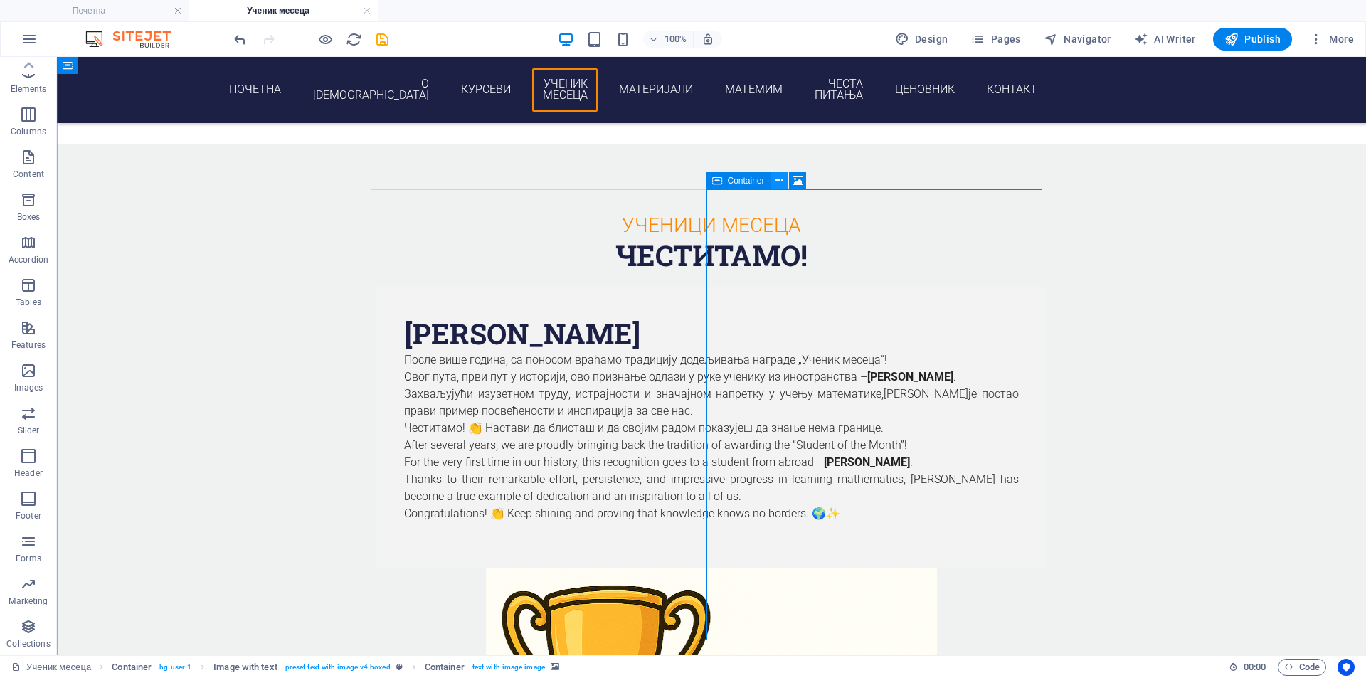
click at [774, 181] on button at bounding box center [779, 180] width 17 height 17
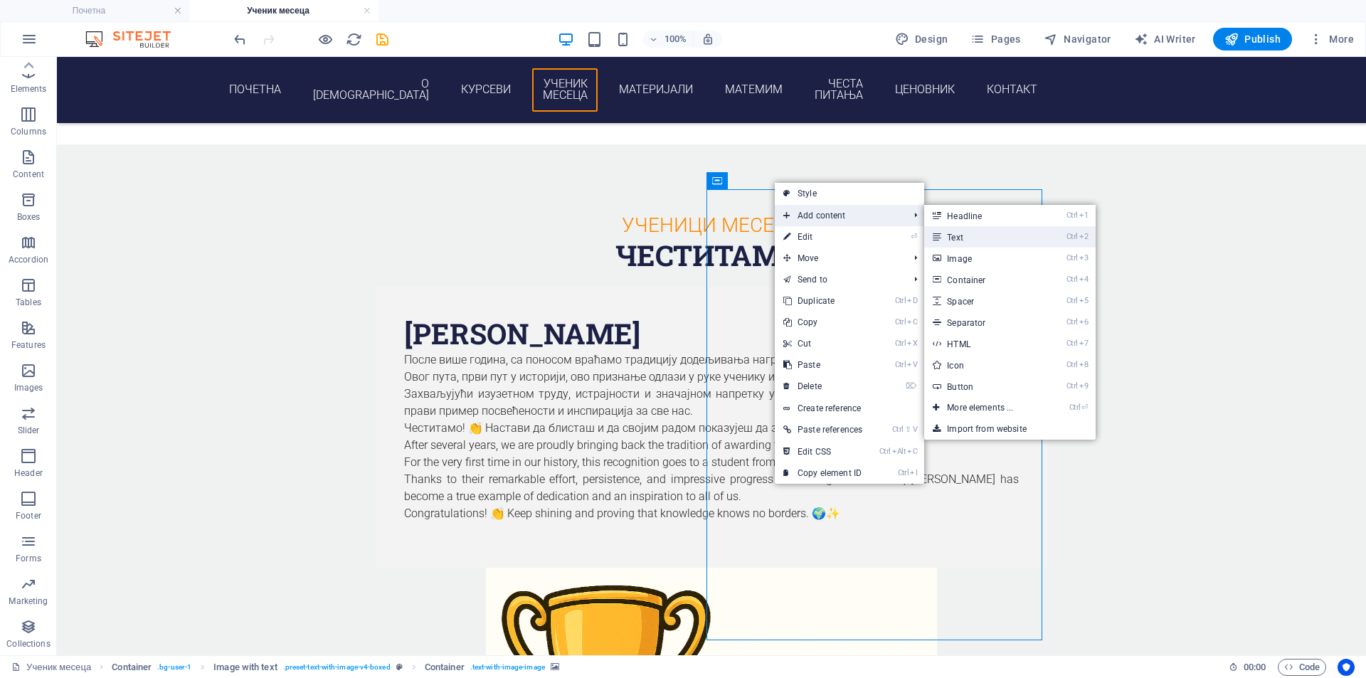
click at [987, 233] on link "Ctrl 2 Text" at bounding box center [982, 236] width 117 height 21
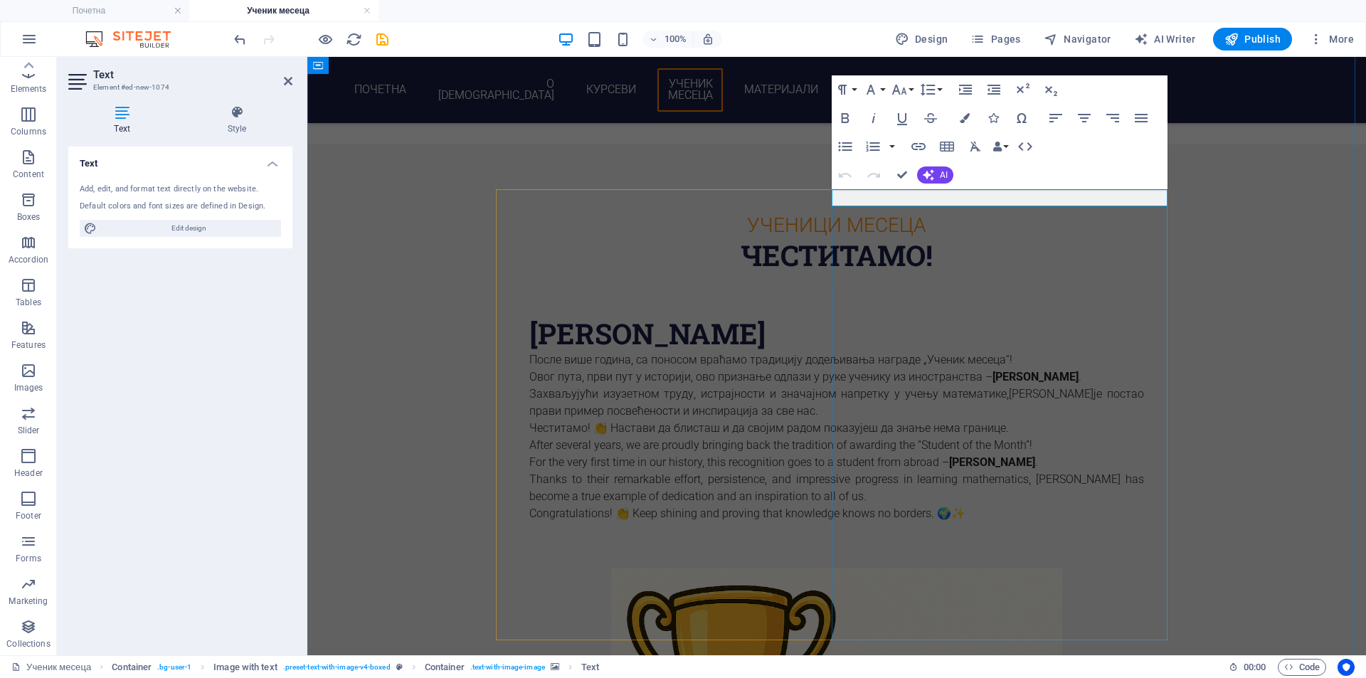
drag, startPoint x: 954, startPoint y: 206, endPoint x: 940, endPoint y: 197, distance: 17.0
drag, startPoint x: 940, startPoint y: 197, endPoint x: 797, endPoint y: 196, distance: 143.0
click at [797, 288] on div "Jordan t Rodney После више година, са поносом враћамо традицију додељивања нагр…" at bounding box center [837, 662] width 672 height 749
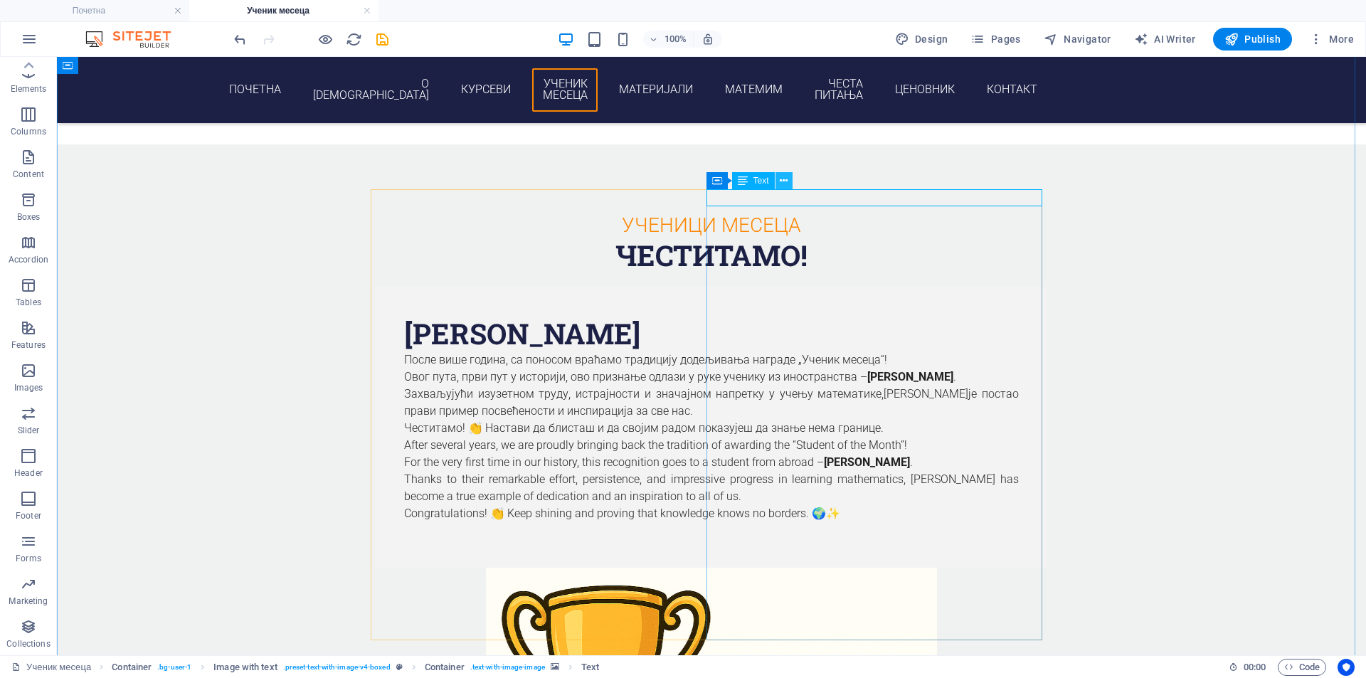
click at [785, 182] on icon at bounding box center [784, 181] width 8 height 15
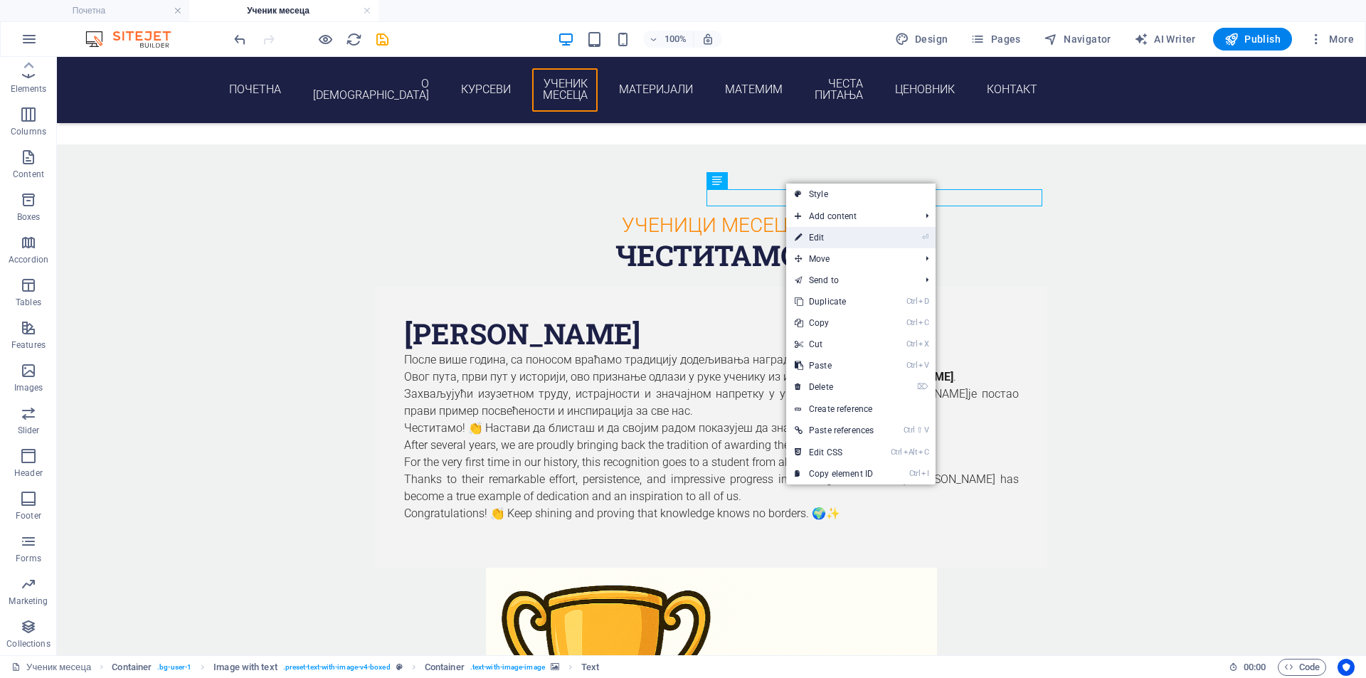
click at [833, 232] on link "⏎ Edit" at bounding box center [834, 237] width 96 height 21
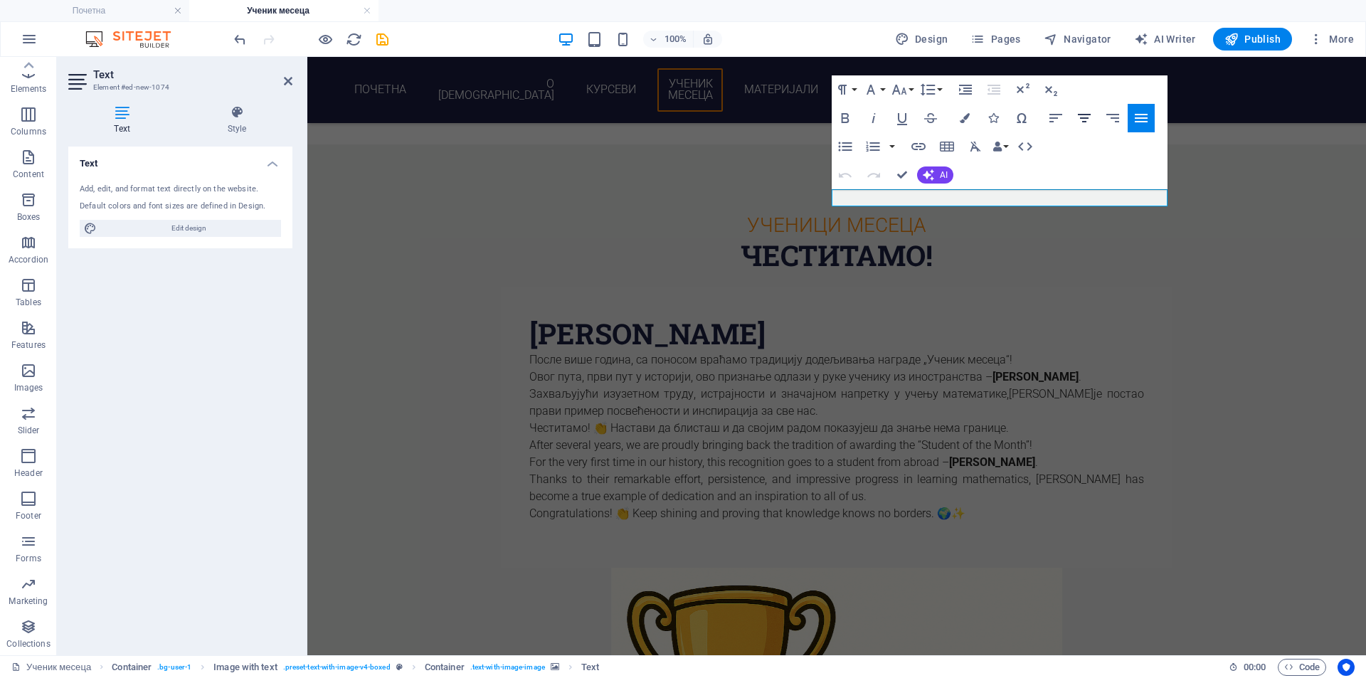
click at [1077, 122] on icon "button" at bounding box center [1084, 118] width 17 height 17
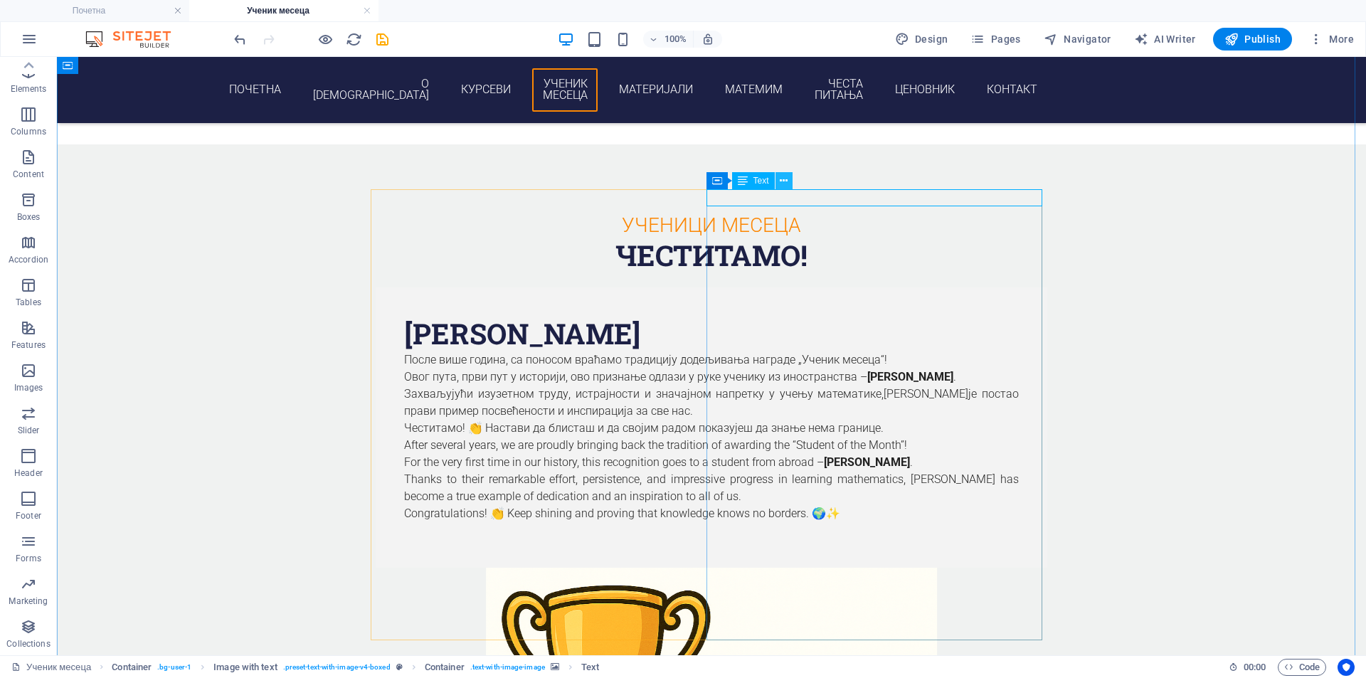
click at [786, 178] on icon at bounding box center [784, 181] width 8 height 15
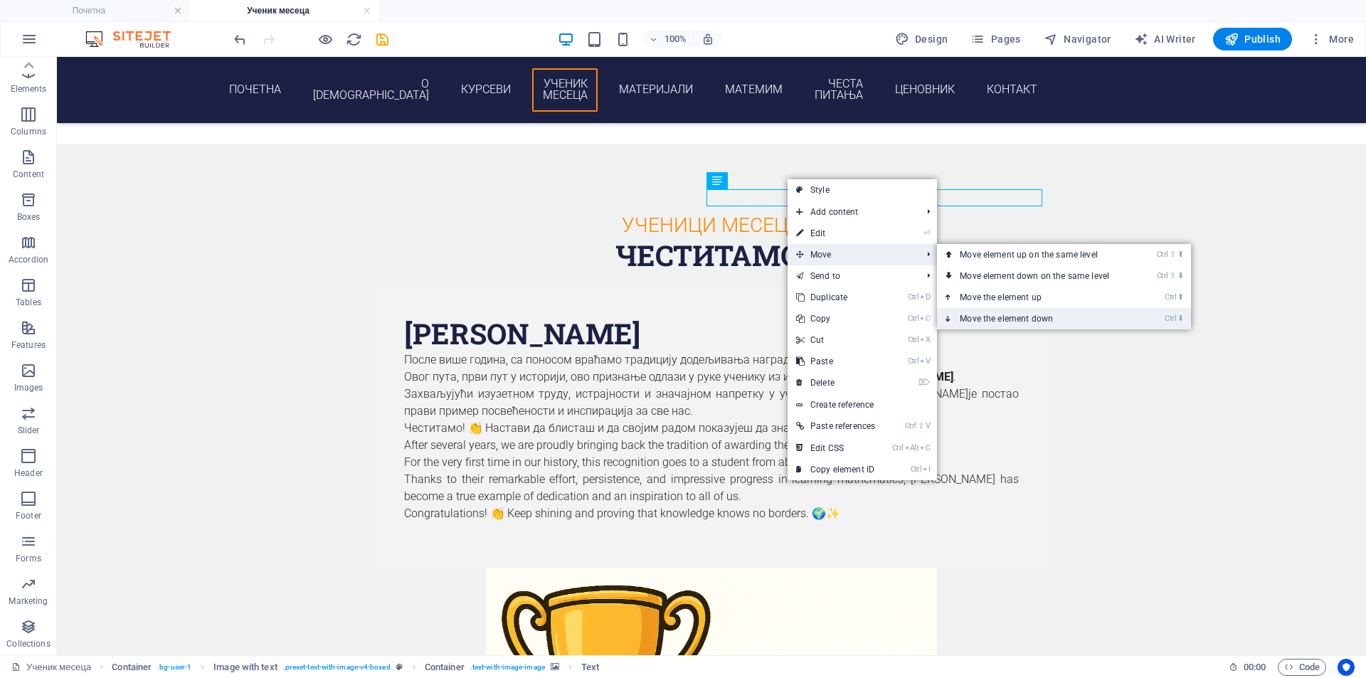
click at [1025, 312] on link "Ctrl ⬇ Move the element down" at bounding box center [1037, 318] width 201 height 21
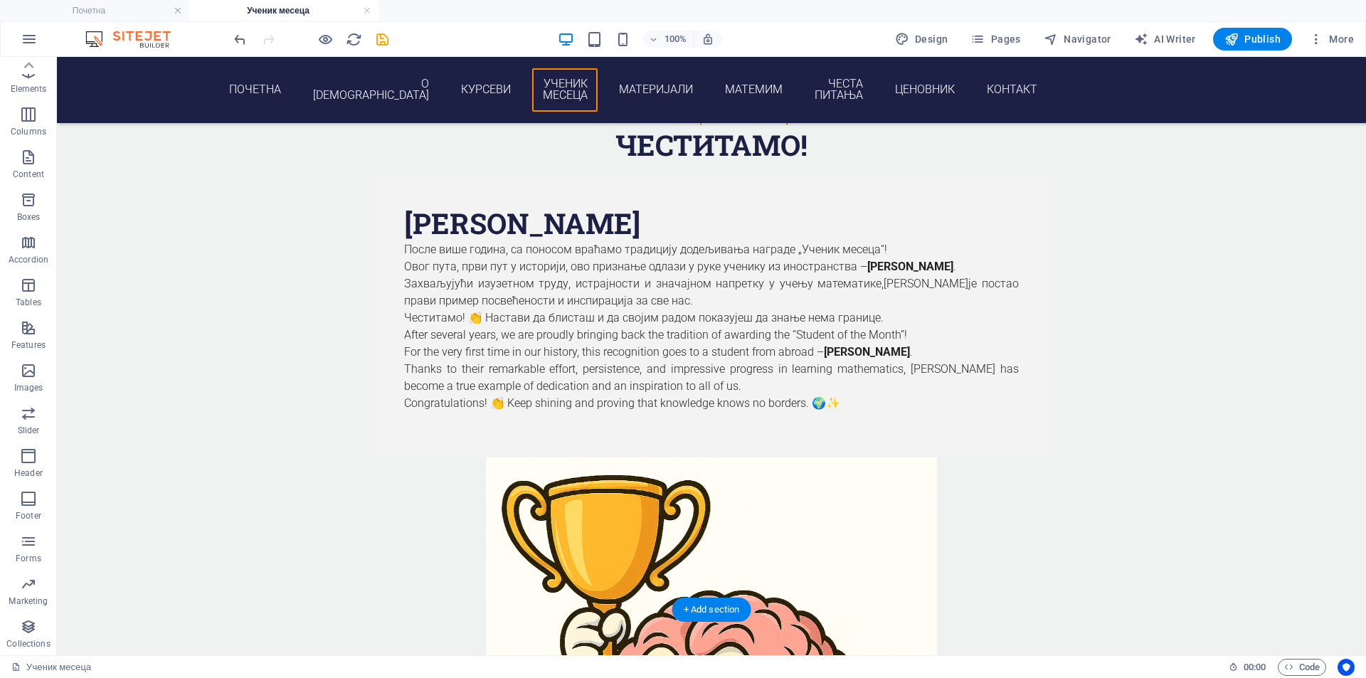
scroll to position [1660, 0]
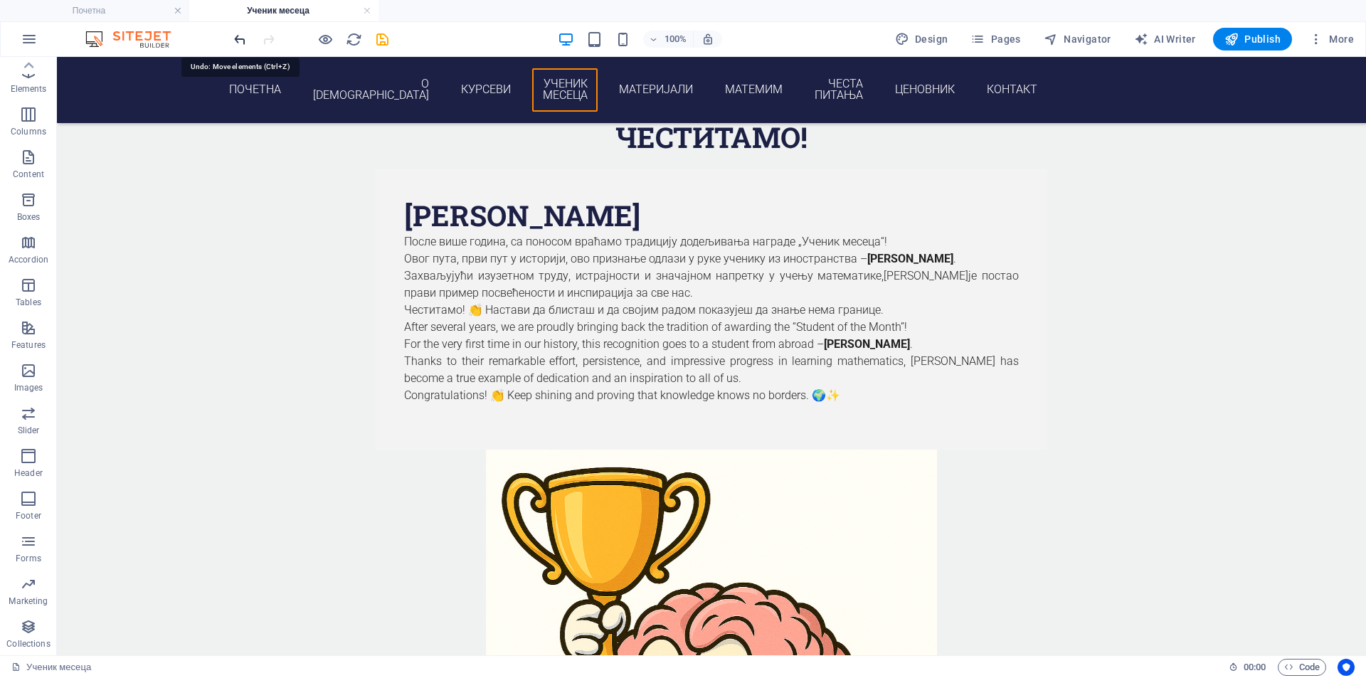
click at [236, 43] on icon "undo" at bounding box center [240, 39] width 16 height 16
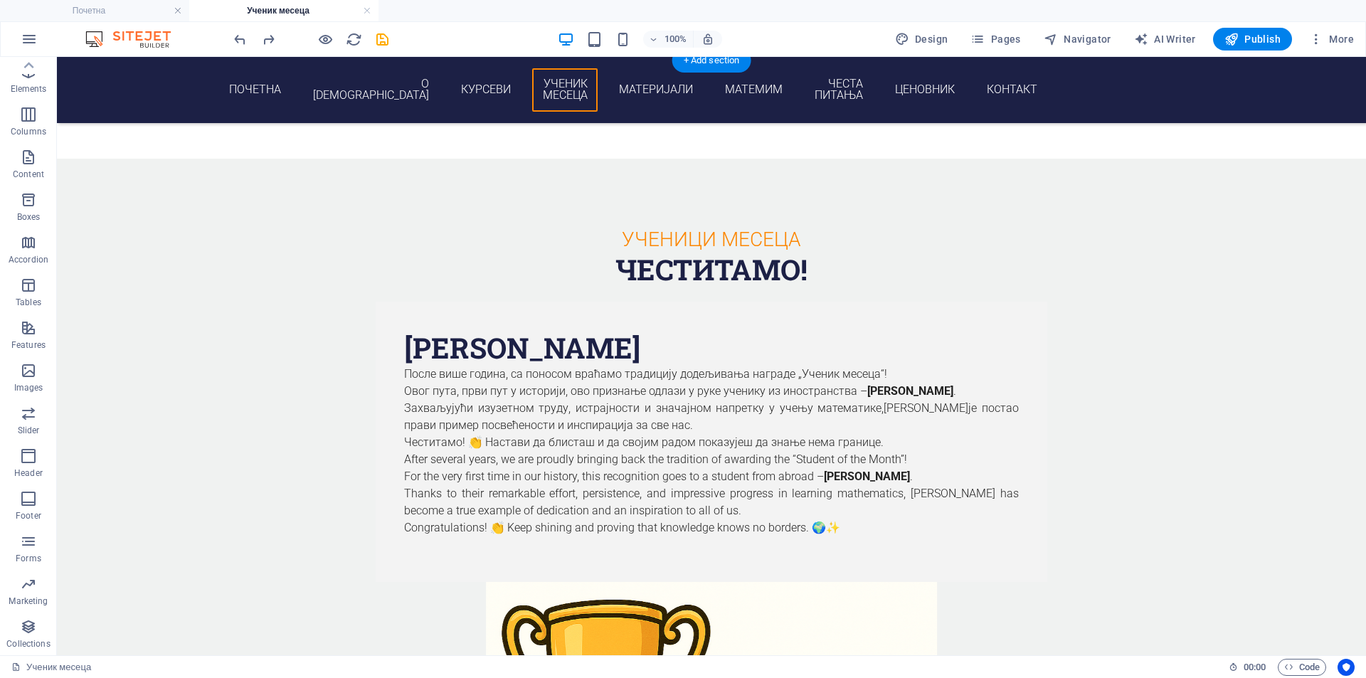
scroll to position [1542, 0]
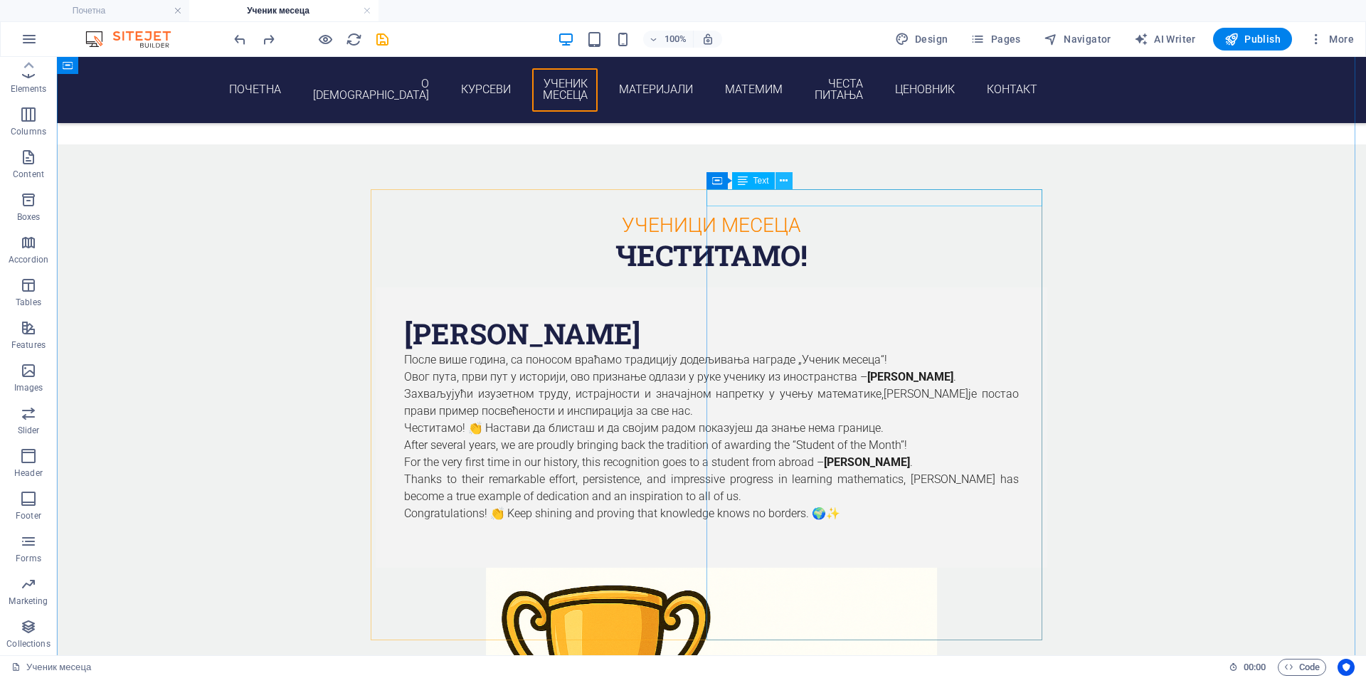
click at [782, 181] on icon at bounding box center [784, 181] width 8 height 15
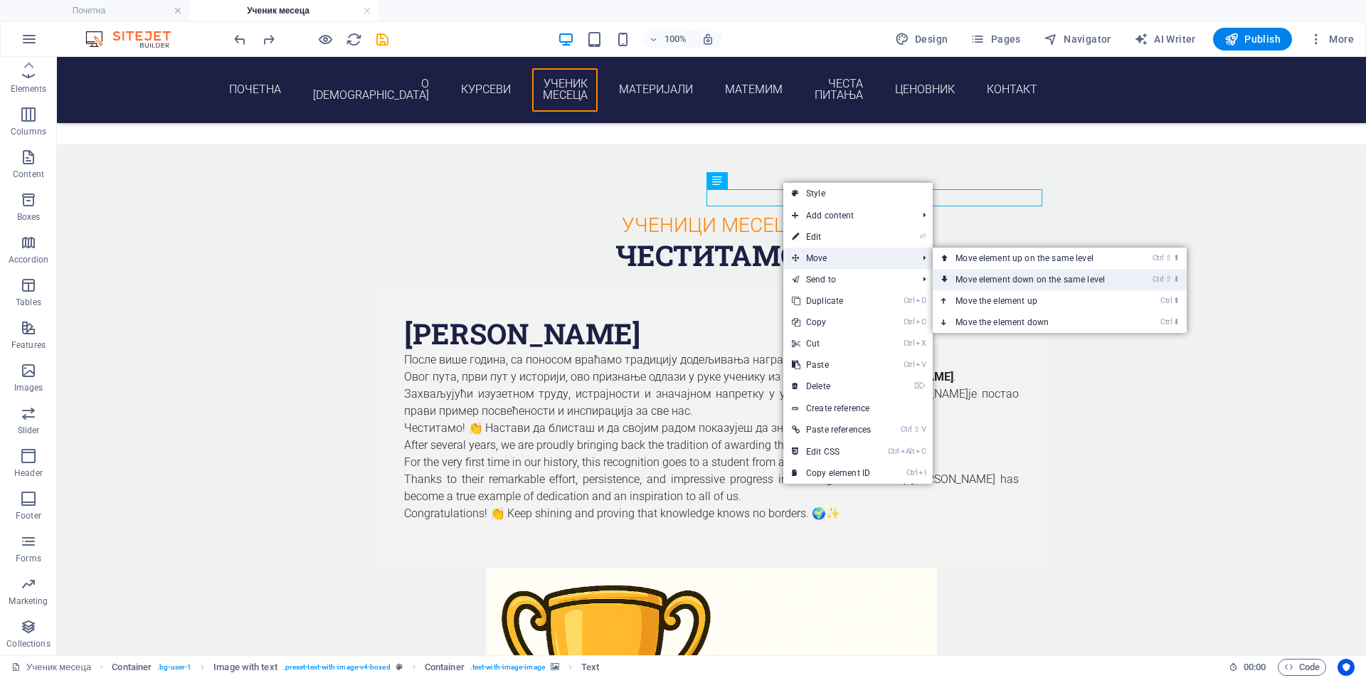
click at [1144, 273] on li "Ctrl ⇧ ⬇ Move element down on the same level" at bounding box center [1060, 279] width 254 height 21
click at [1104, 277] on link "Ctrl ⇧ ⬇ Move element down on the same level" at bounding box center [1033, 279] width 201 height 21
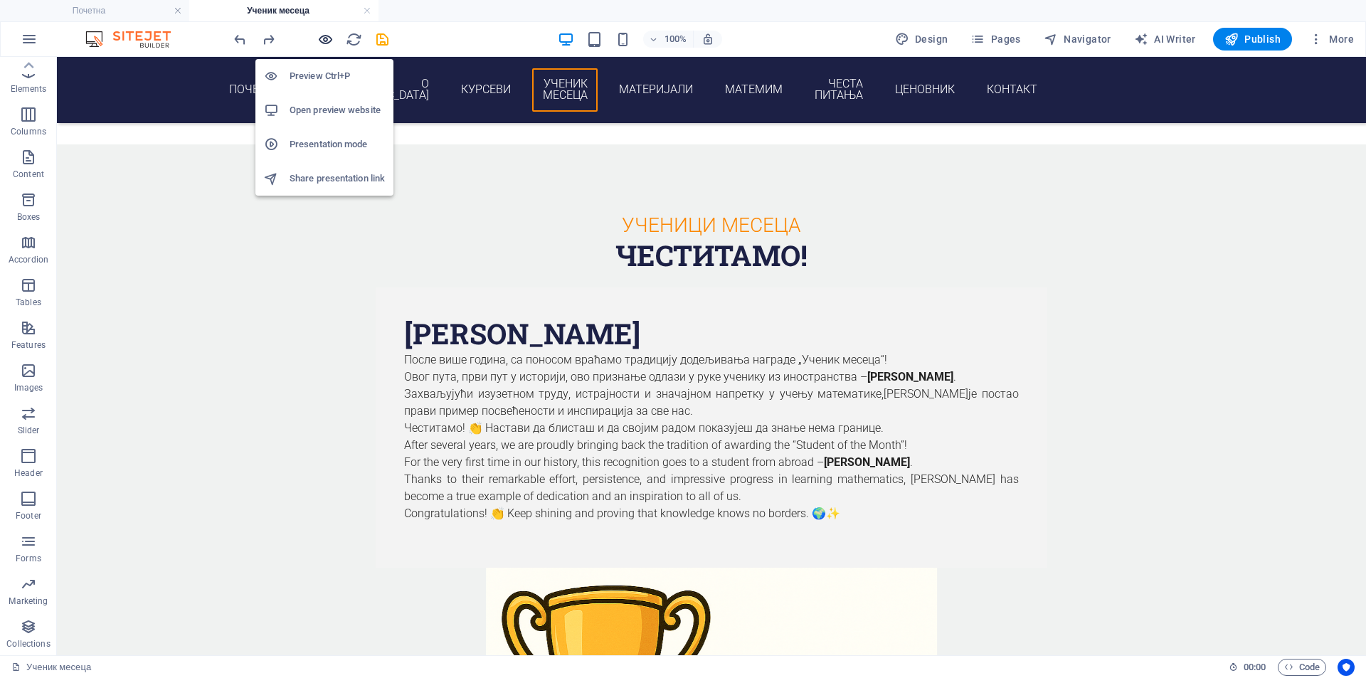
drag, startPoint x: 325, startPoint y: 37, endPoint x: 430, endPoint y: 56, distance: 106.2
click at [325, 38] on icon "button" at bounding box center [325, 39] width 16 height 16
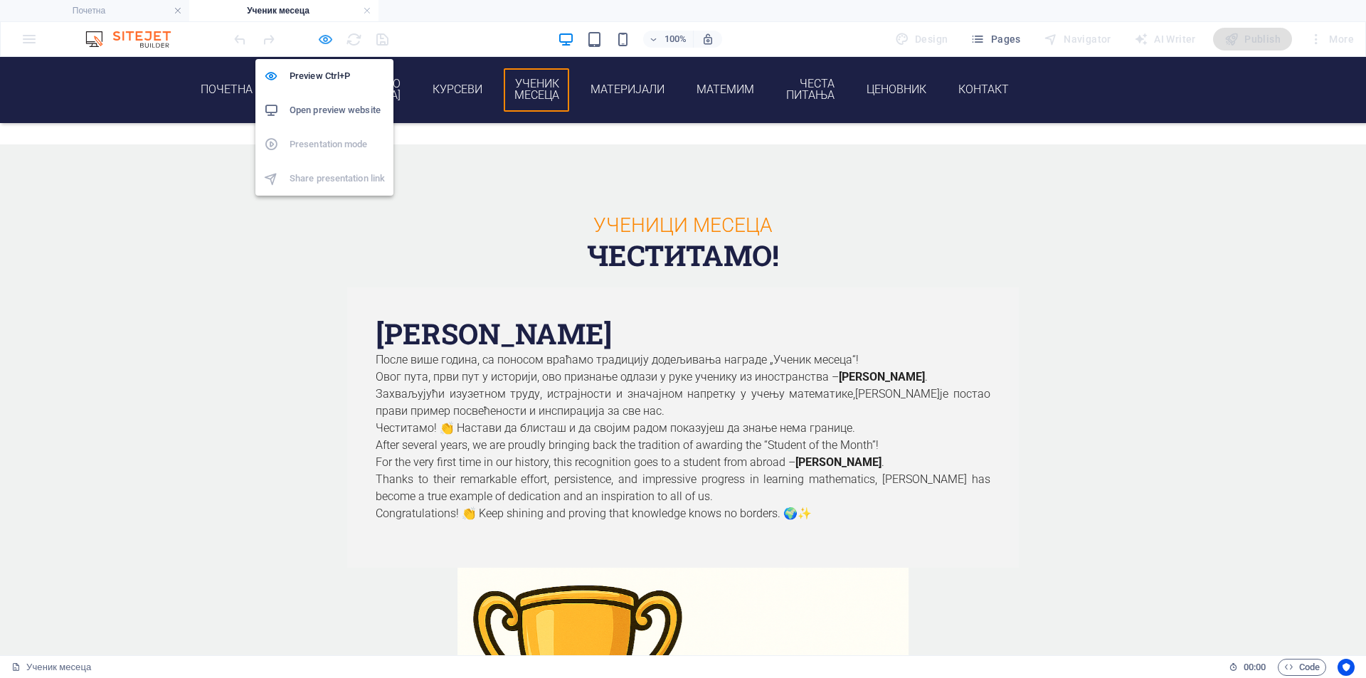
click at [317, 39] on icon "button" at bounding box center [325, 39] width 16 height 16
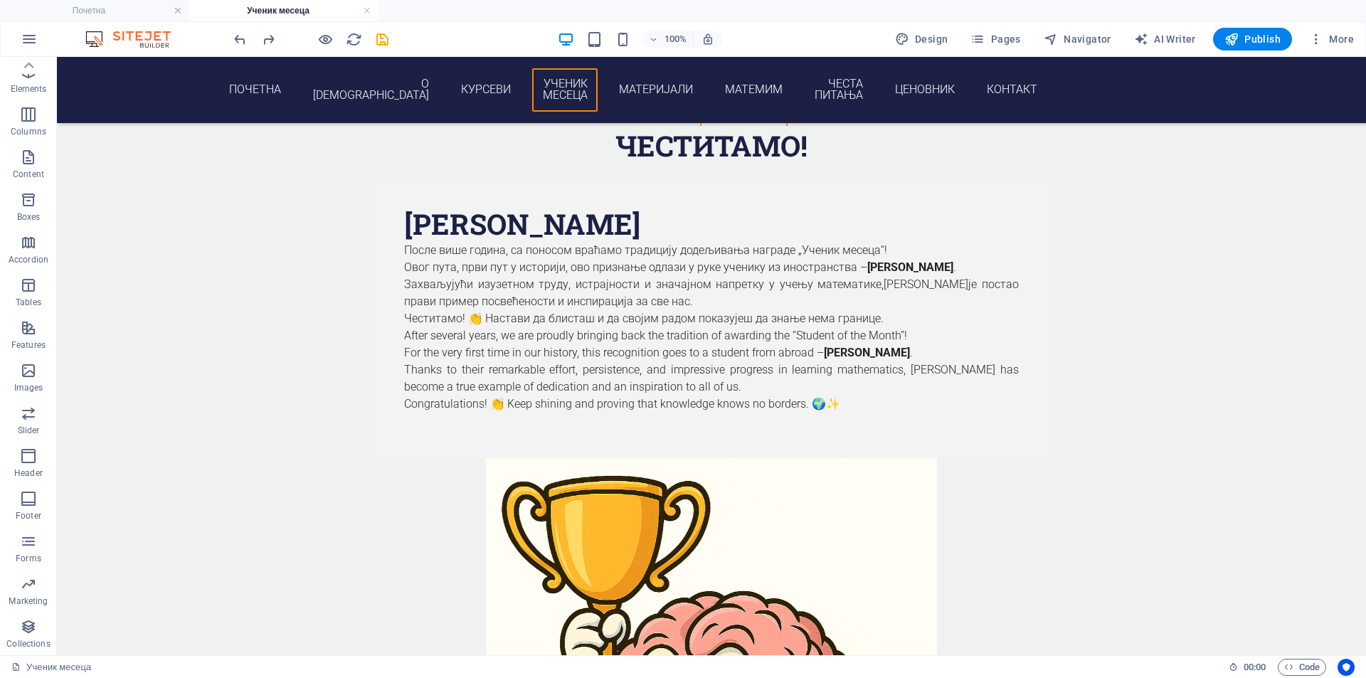
scroll to position [1779, 0]
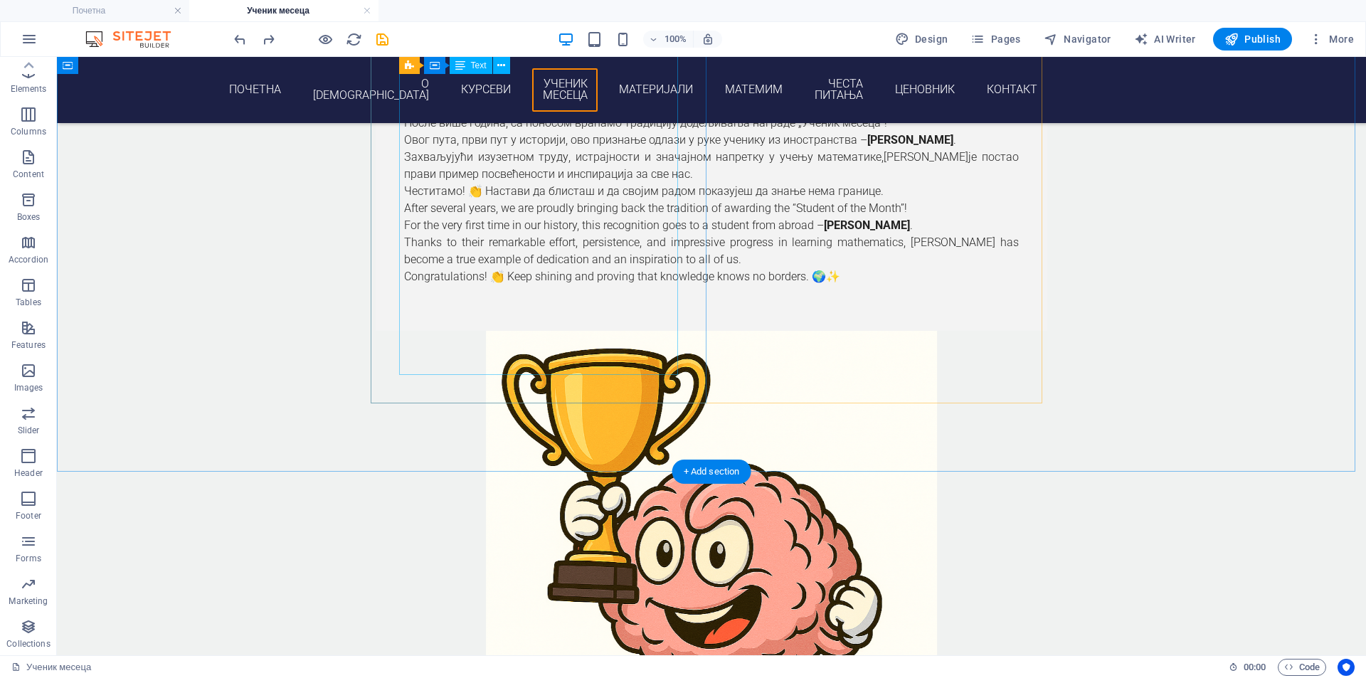
click at [616, 249] on div "После више година, са поносом враћамо традицију додељивања награде „Ученик месе…" at bounding box center [711, 209] width 615 height 188
click at [774, 331] on figure at bounding box center [712, 556] width 672 height 451
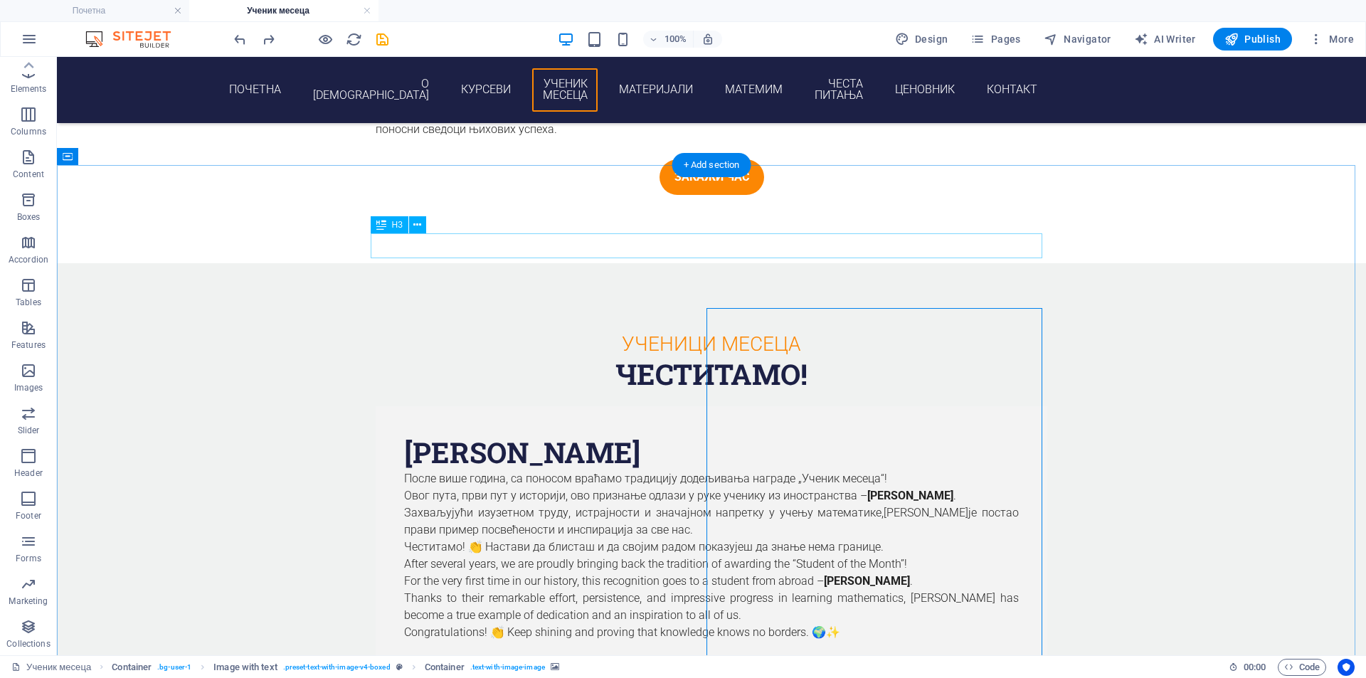
scroll to position [1542, 0]
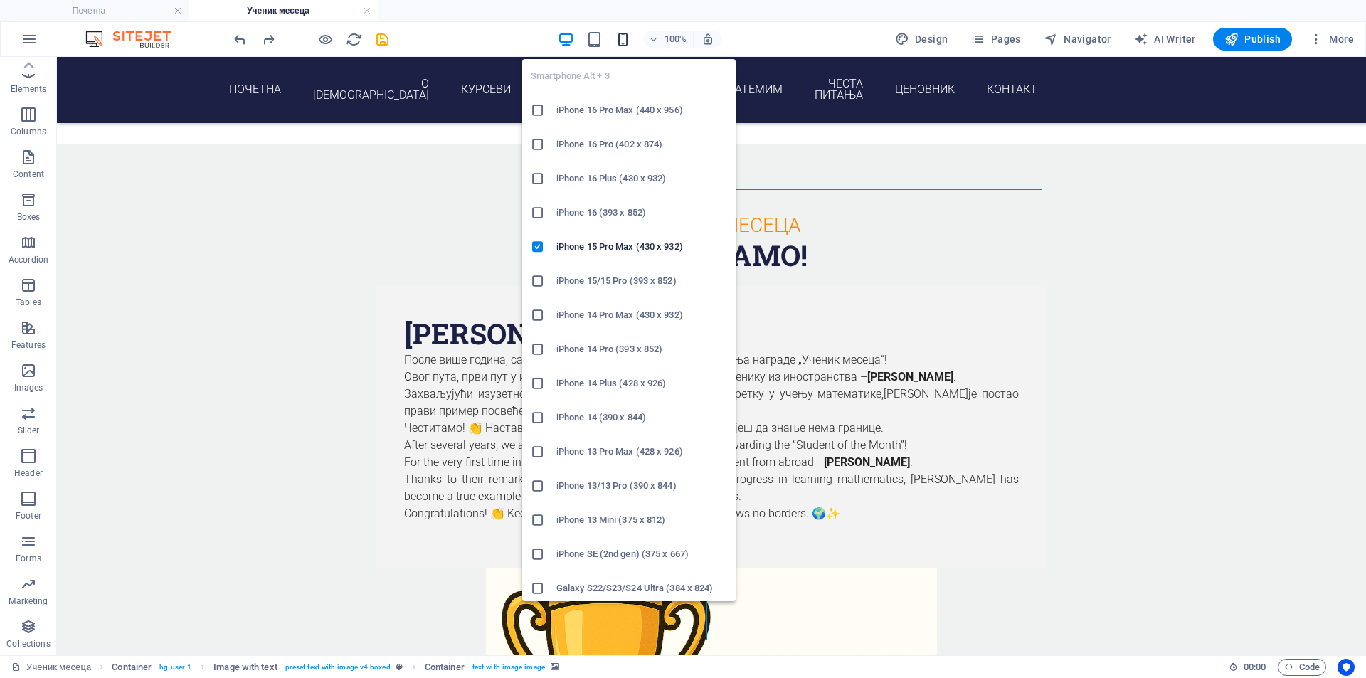
click at [626, 43] on icon "button" at bounding box center [623, 39] width 16 height 16
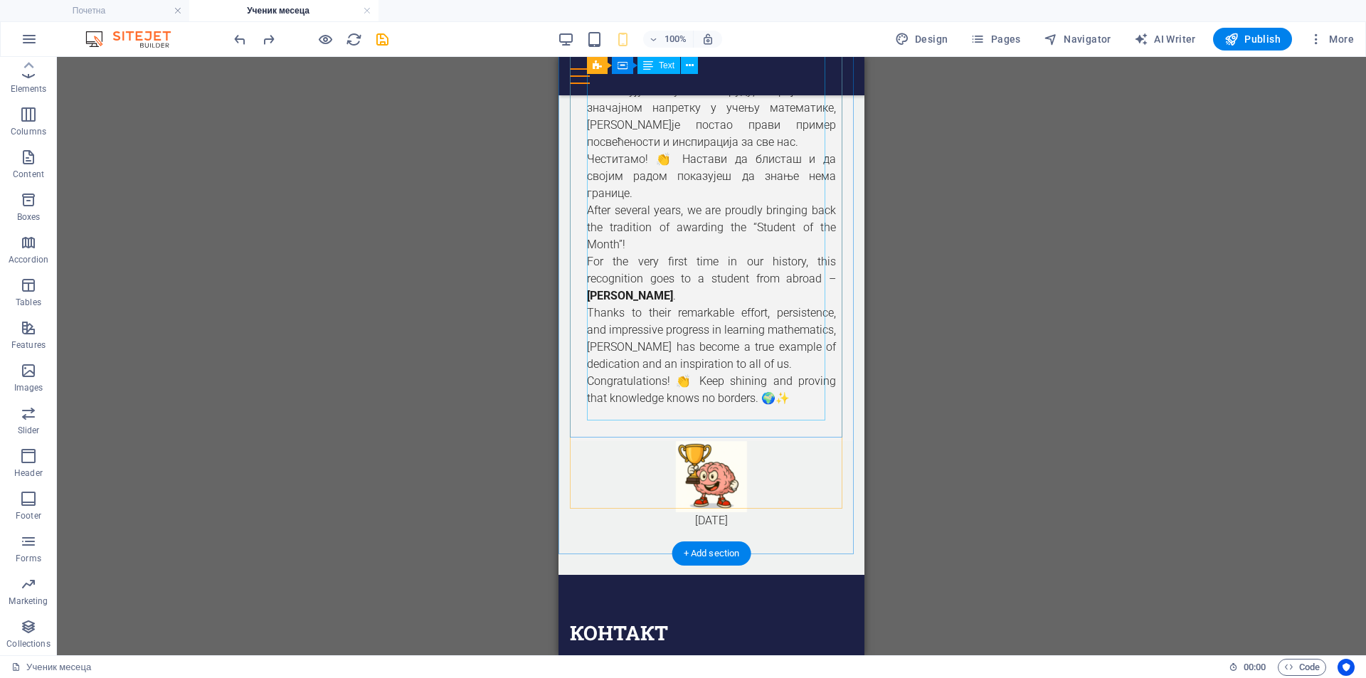
scroll to position [2085, 0]
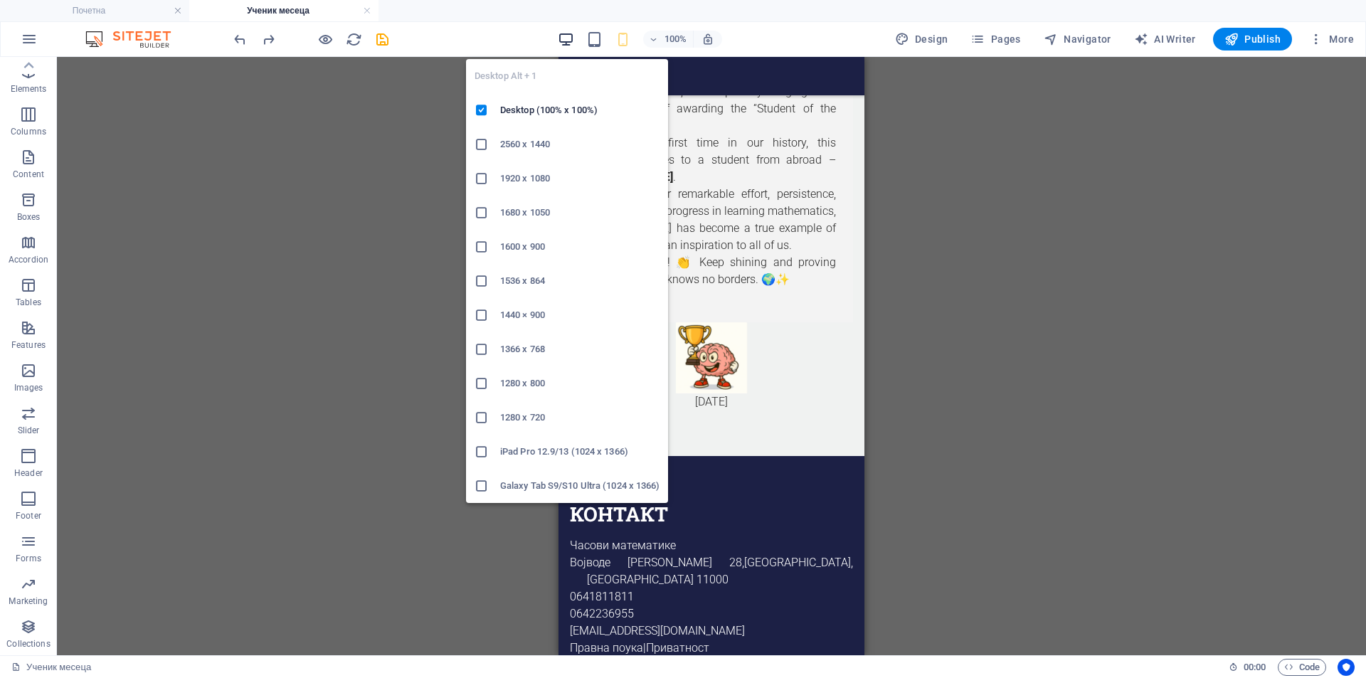
click at [567, 38] on icon "button" at bounding box center [566, 39] width 16 height 16
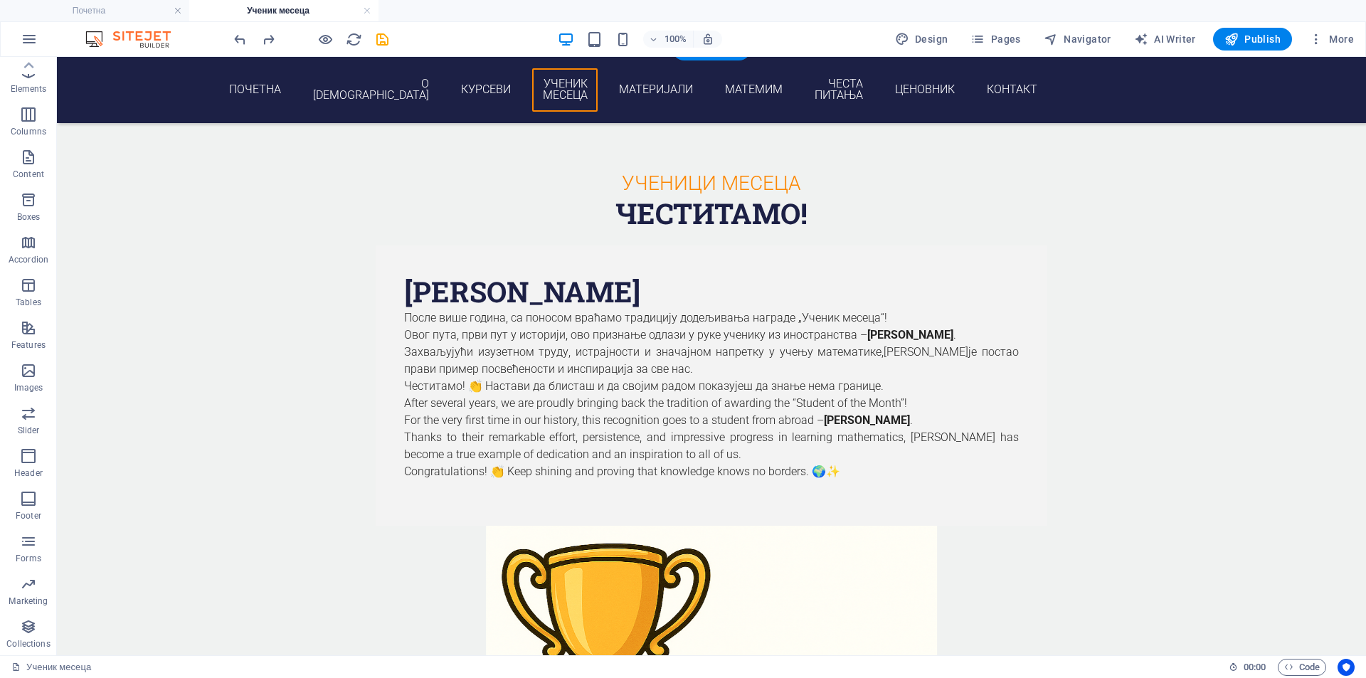
scroll to position [1525, 0]
